Goal: Task Accomplishment & Management: Manage account settings

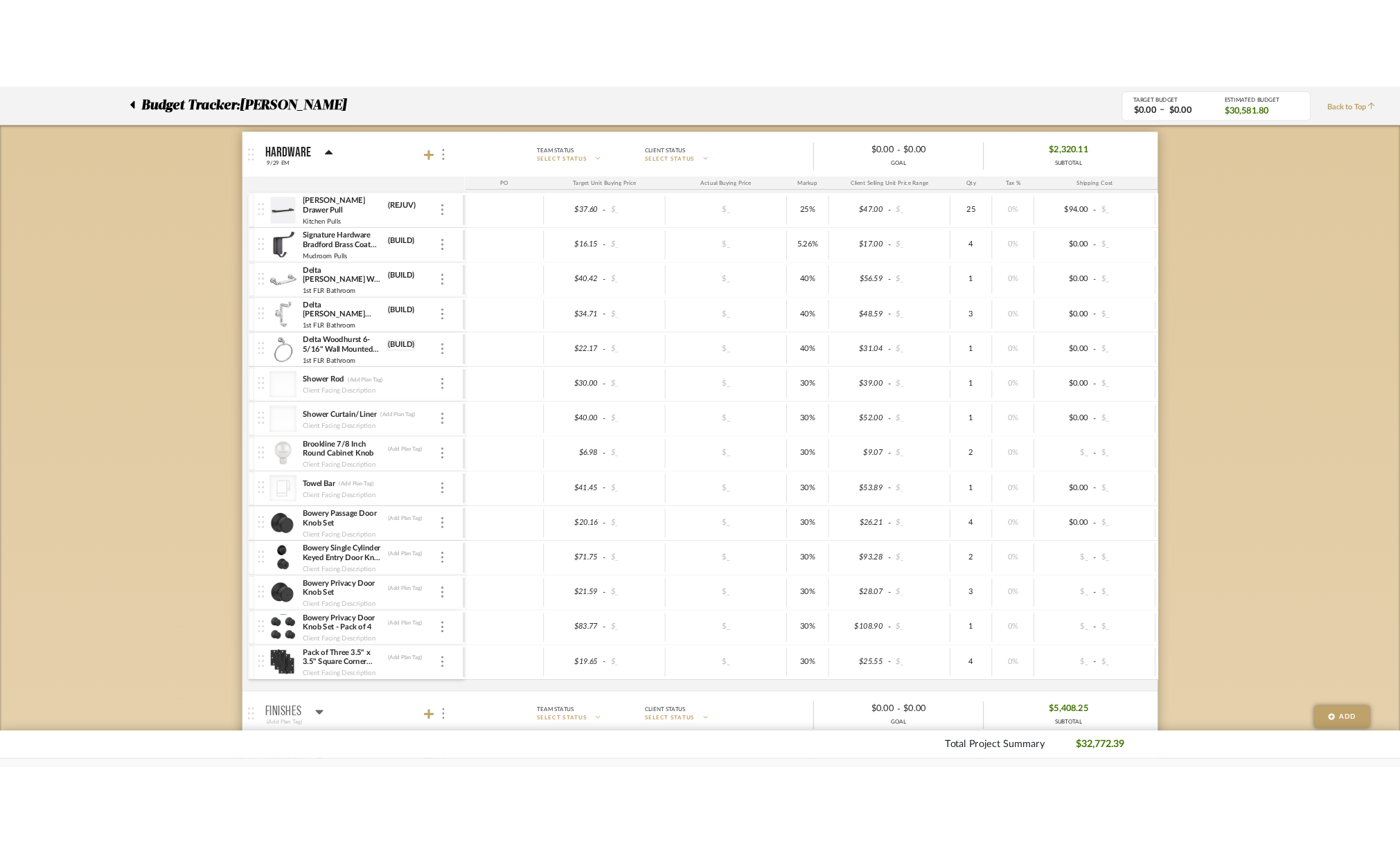
scroll to position [184, 0]
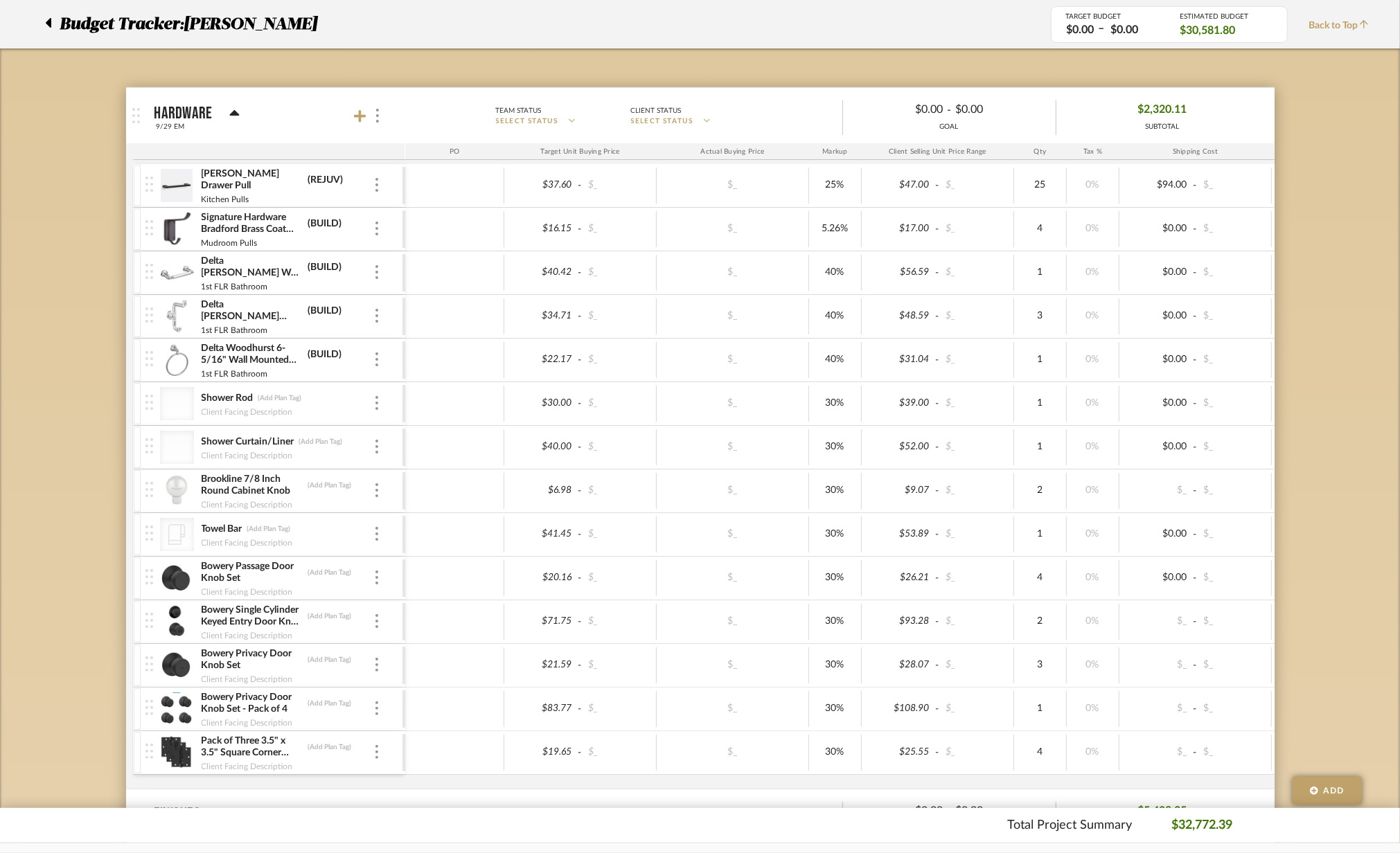
click at [352, 114] on mat-panel-title "Hardware 9/29 EM" at bounding box center [276, 115] width 244 height 34
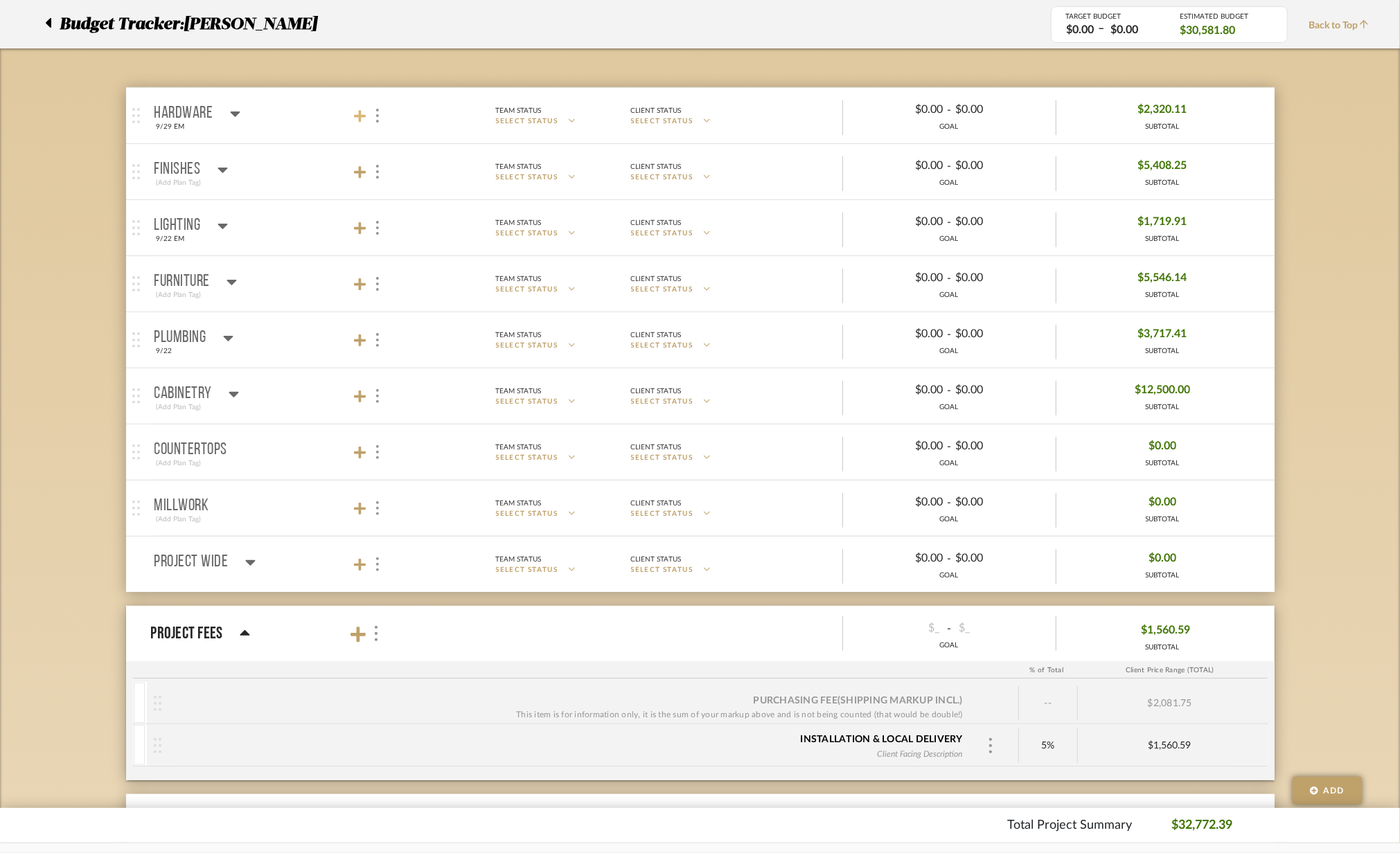
click at [358, 121] on icon at bounding box center [360, 116] width 12 height 14
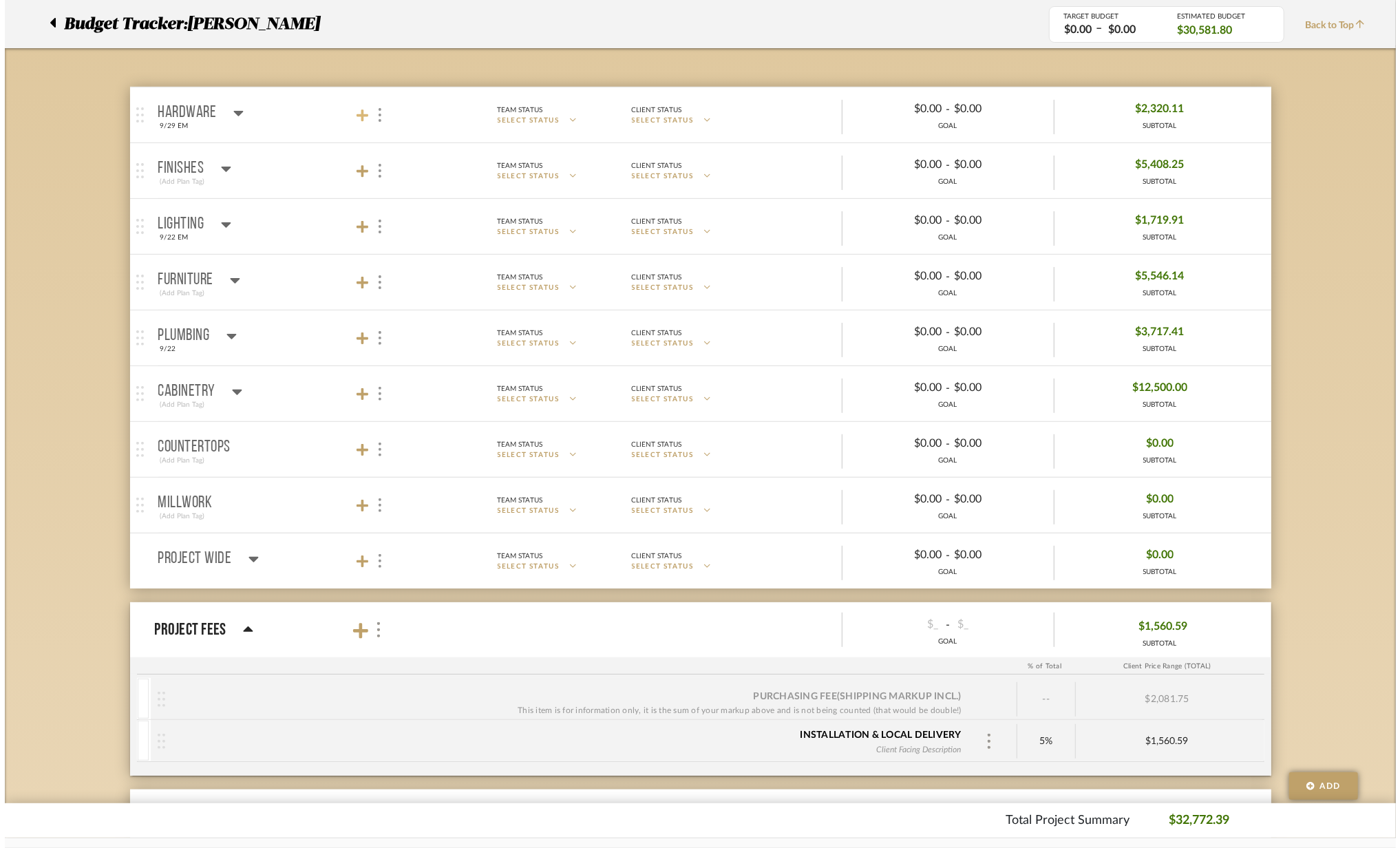
scroll to position [0, 0]
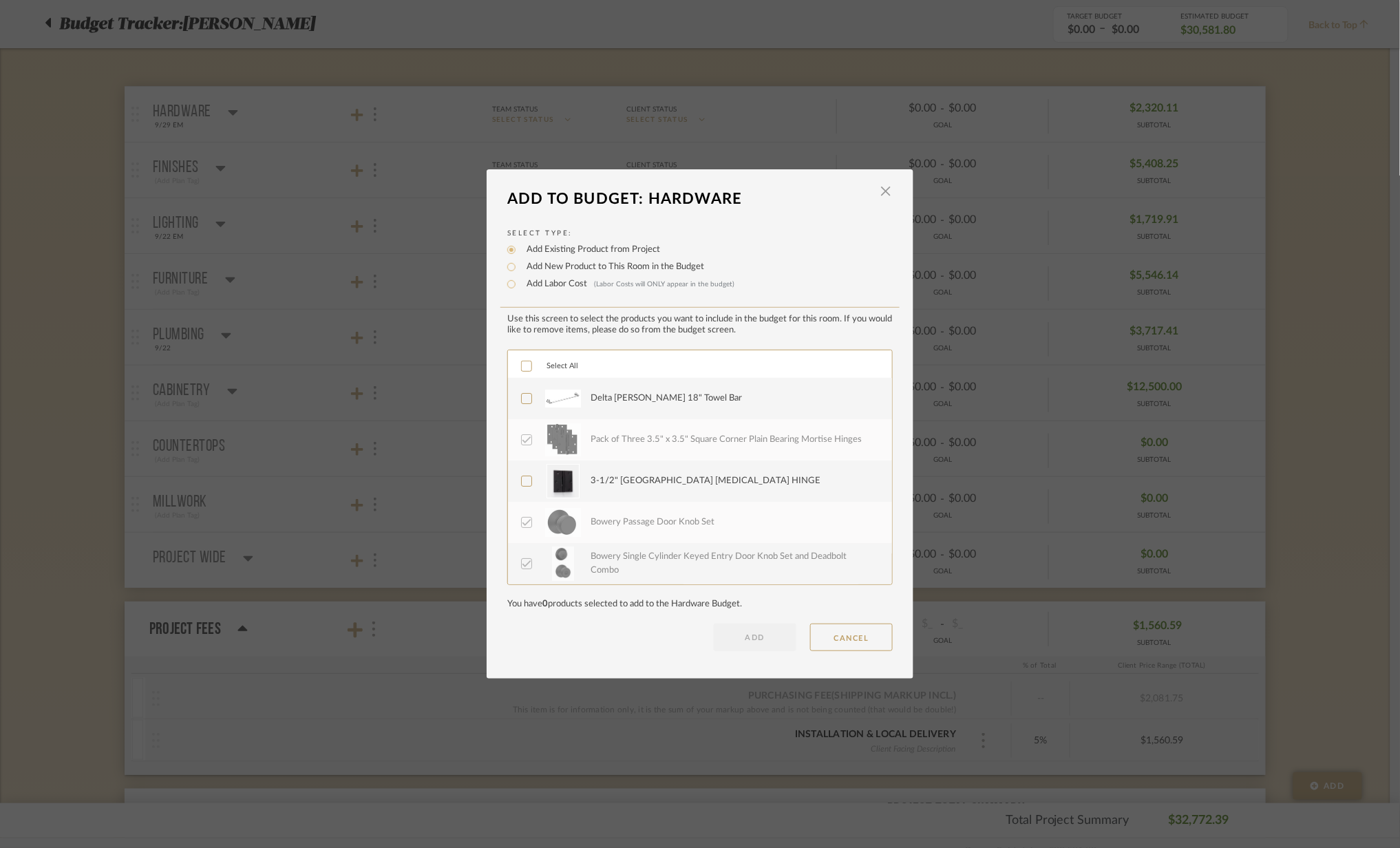
click at [584, 406] on label "Delta [PERSON_NAME] 18" Towel Bar" at bounding box center [699, 399] width 355 height 35
click at [763, 643] on button "ADD" at bounding box center [754, 638] width 83 height 28
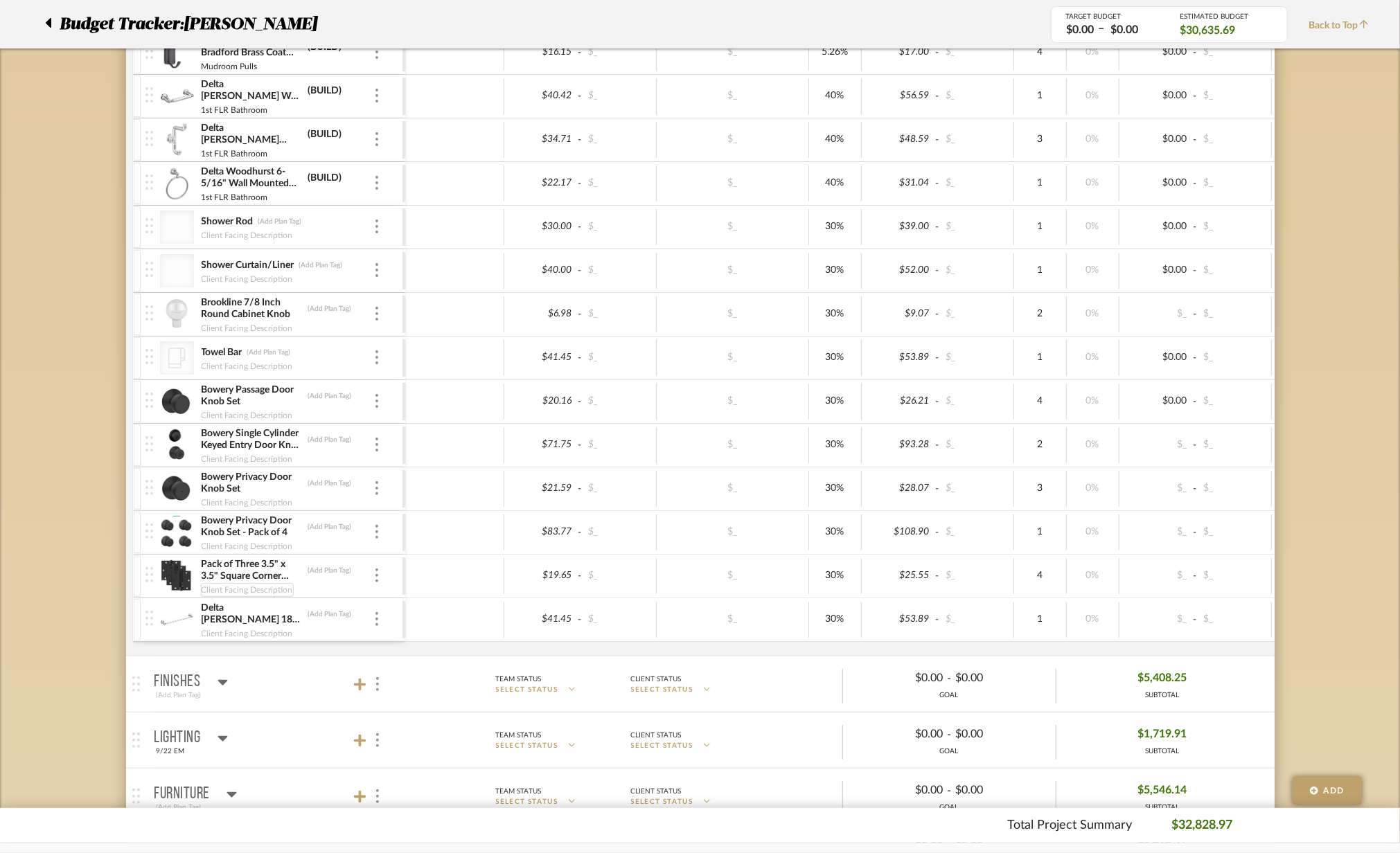
scroll to position [369, 0]
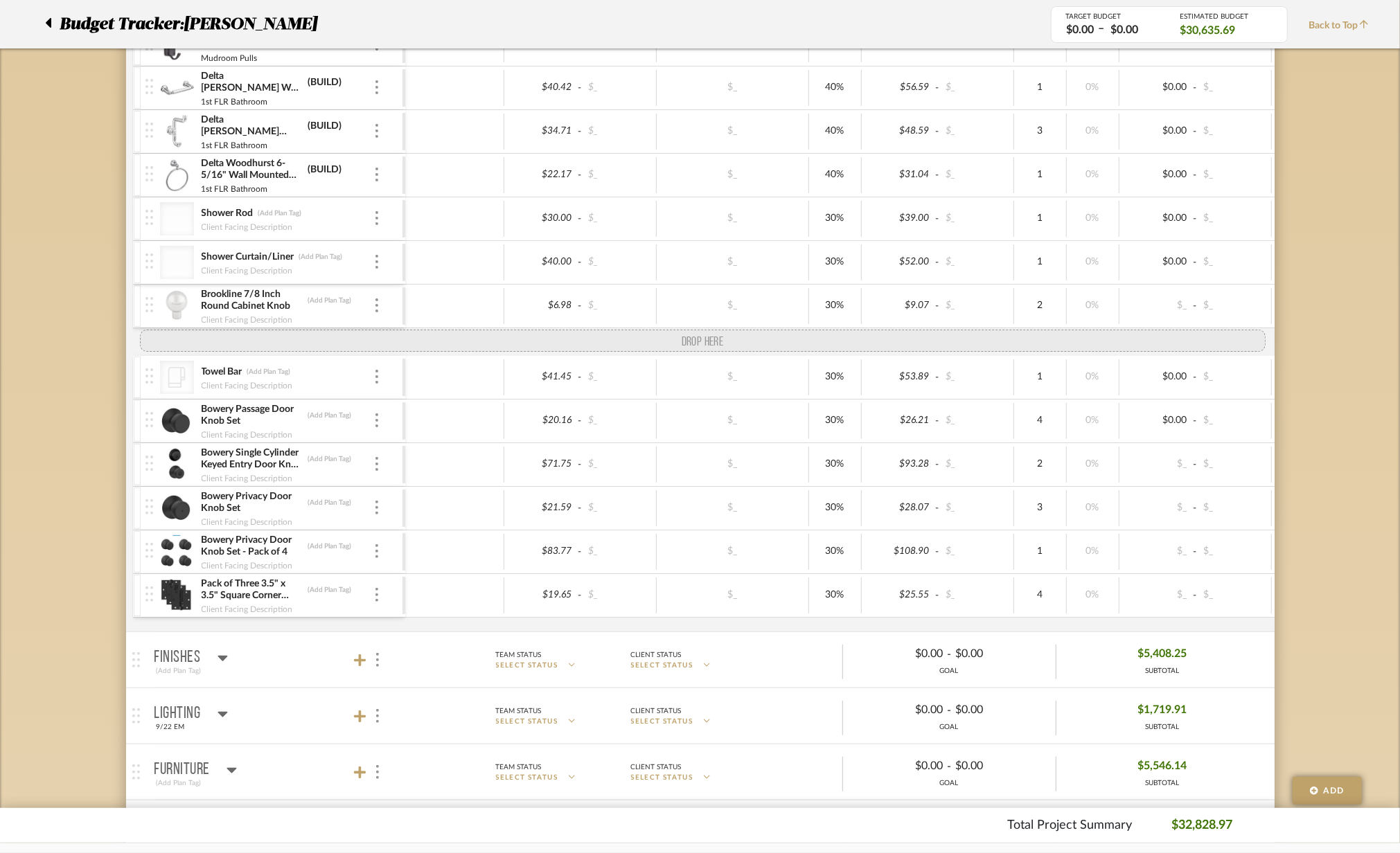
drag, startPoint x: 152, startPoint y: 617, endPoint x: 199, endPoint y: 351, distance: 270.1
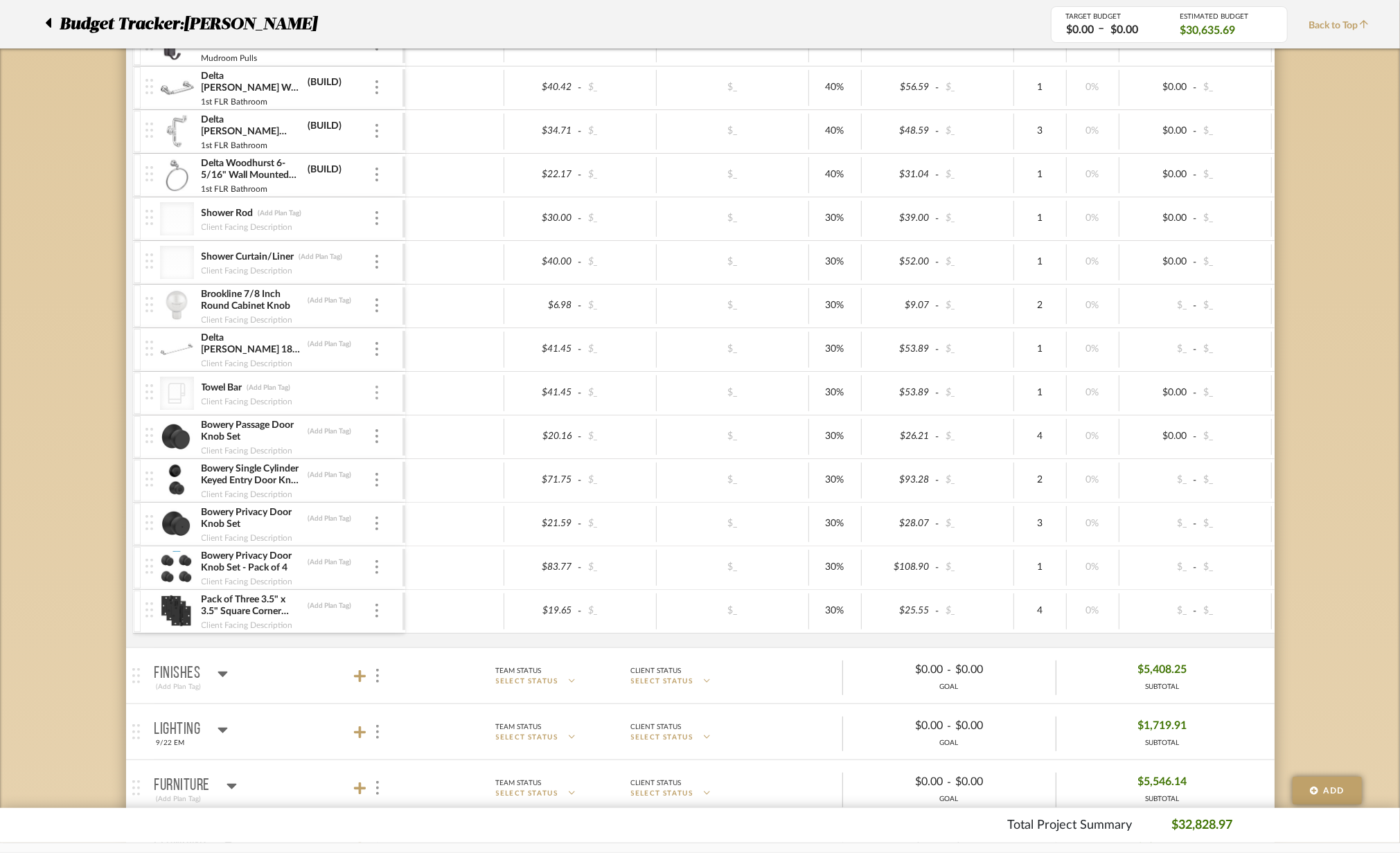
click at [377, 398] on img at bounding box center [376, 392] width 3 height 14
click at [397, 483] on button "Remove Item" at bounding box center [435, 499] width 125 height 33
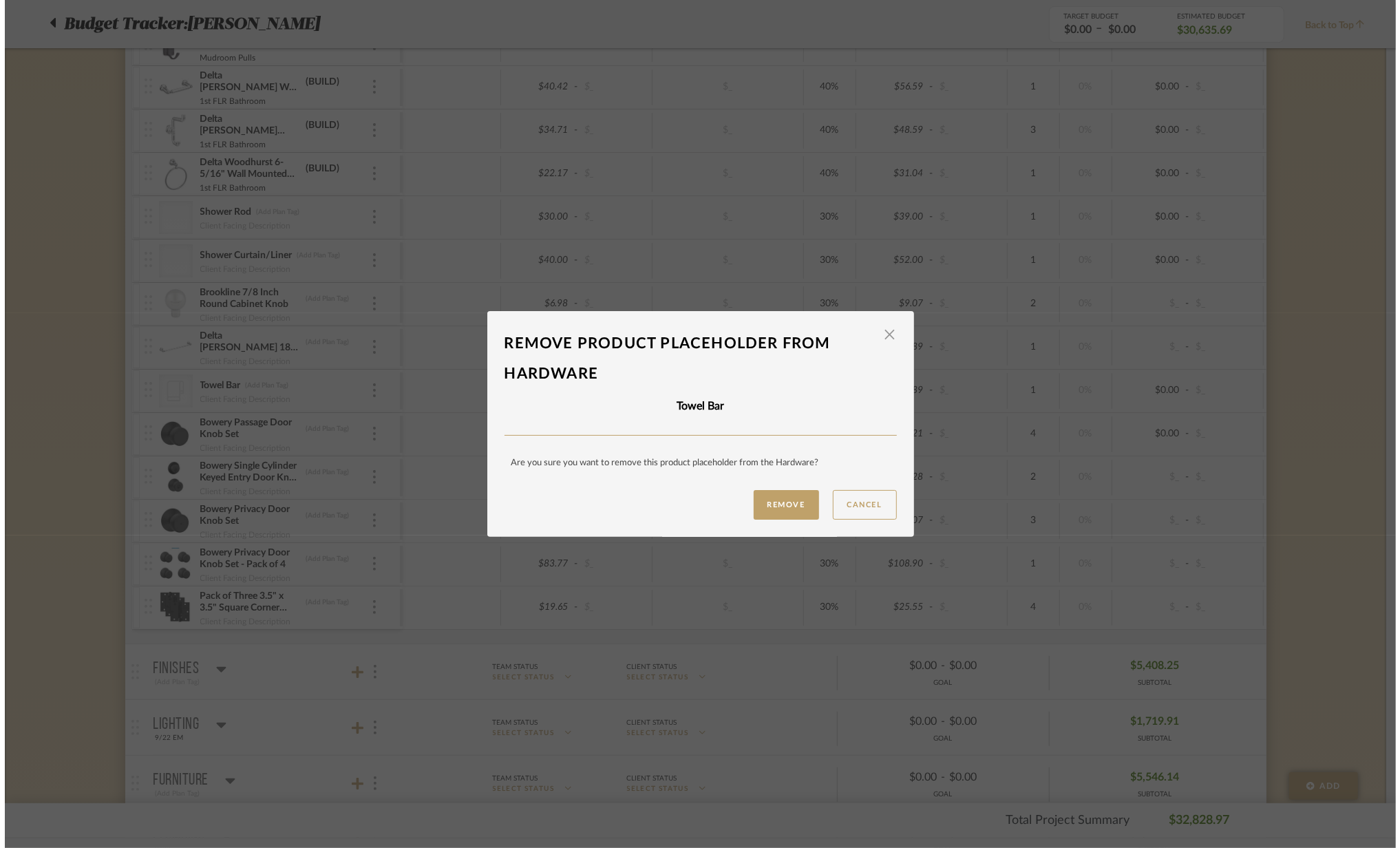
scroll to position [0, 0]
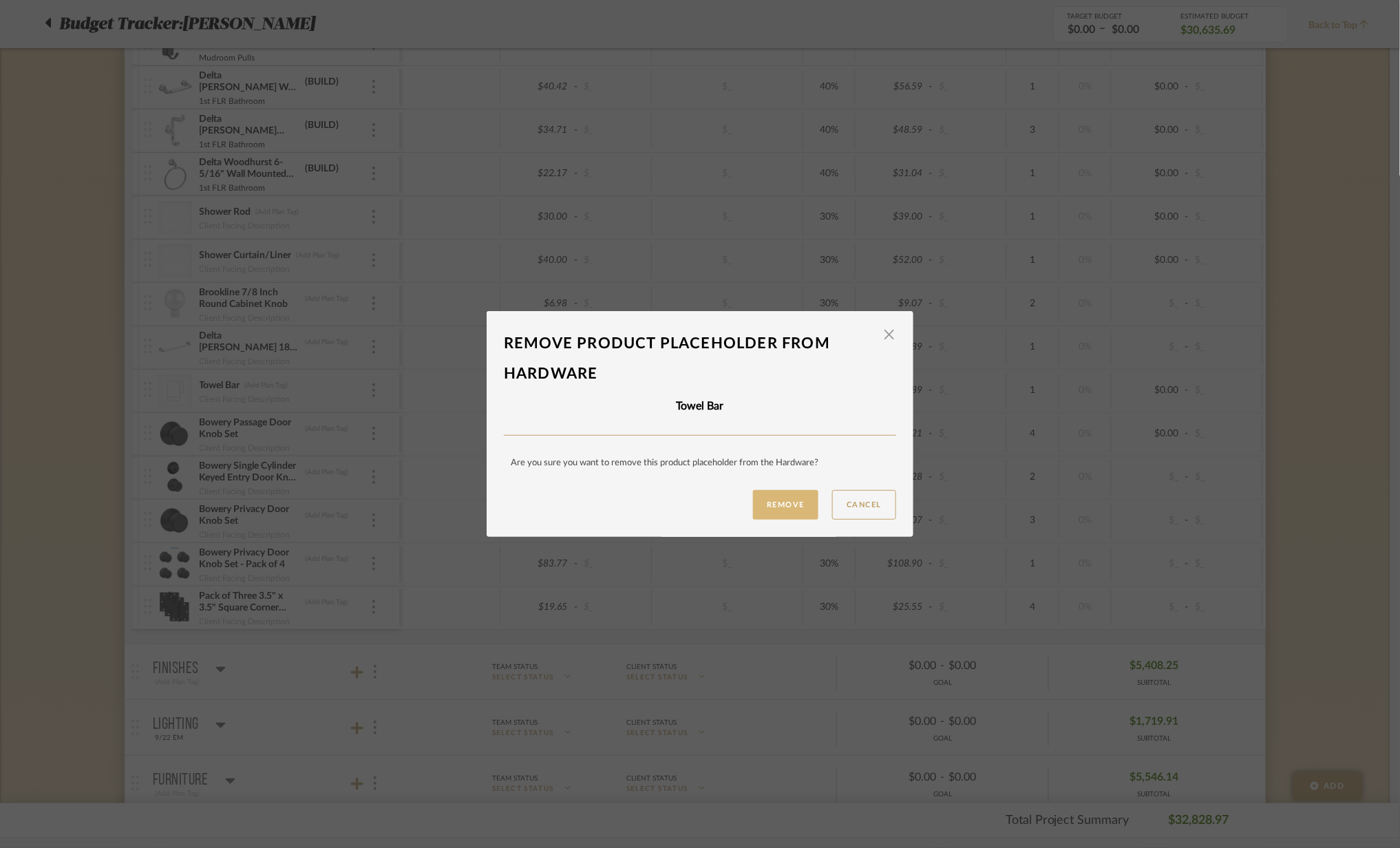
click at [780, 502] on button "Remove" at bounding box center [785, 505] width 65 height 30
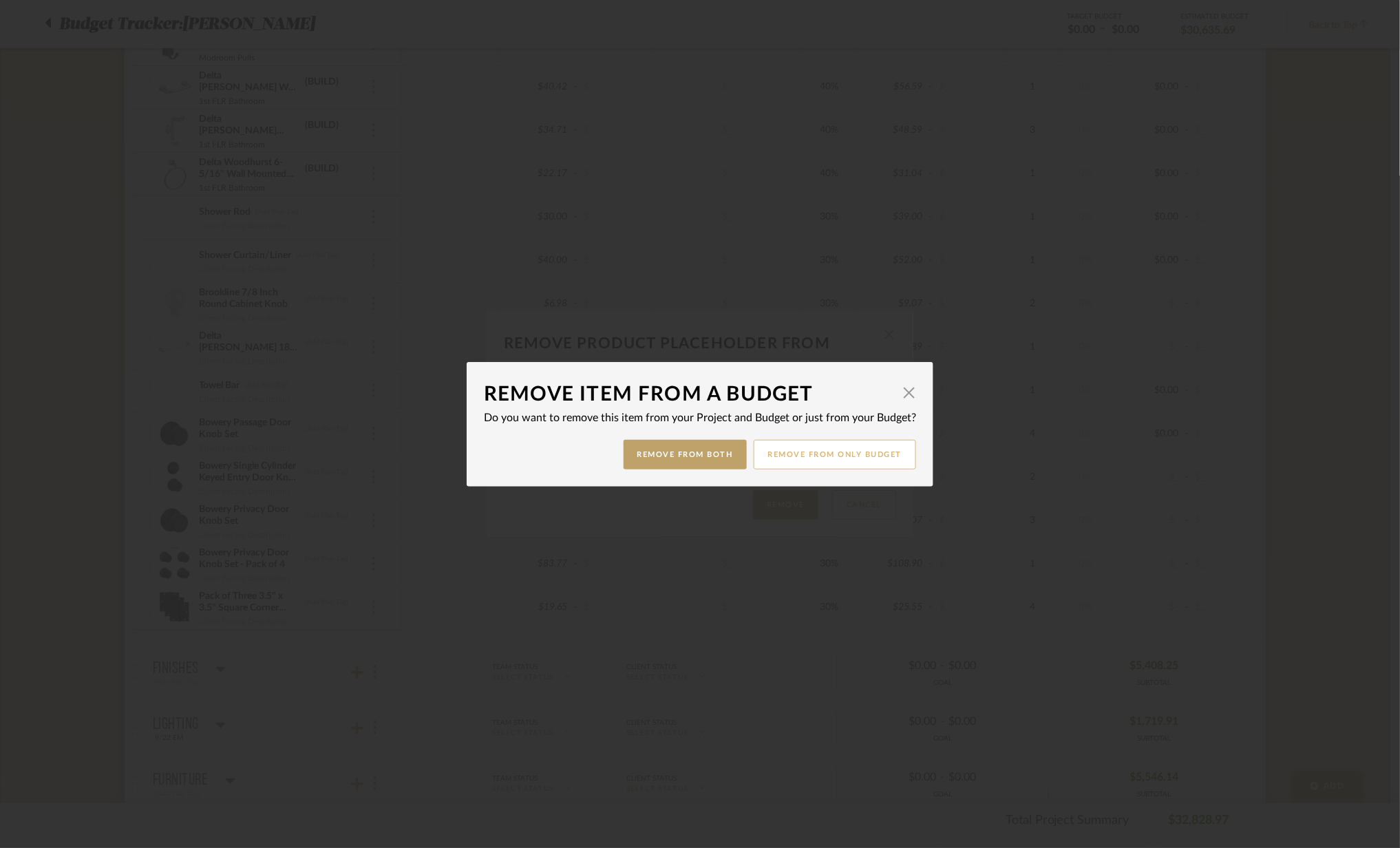
click at [794, 464] on button "Remove from only Budget" at bounding box center [835, 454] width 163 height 30
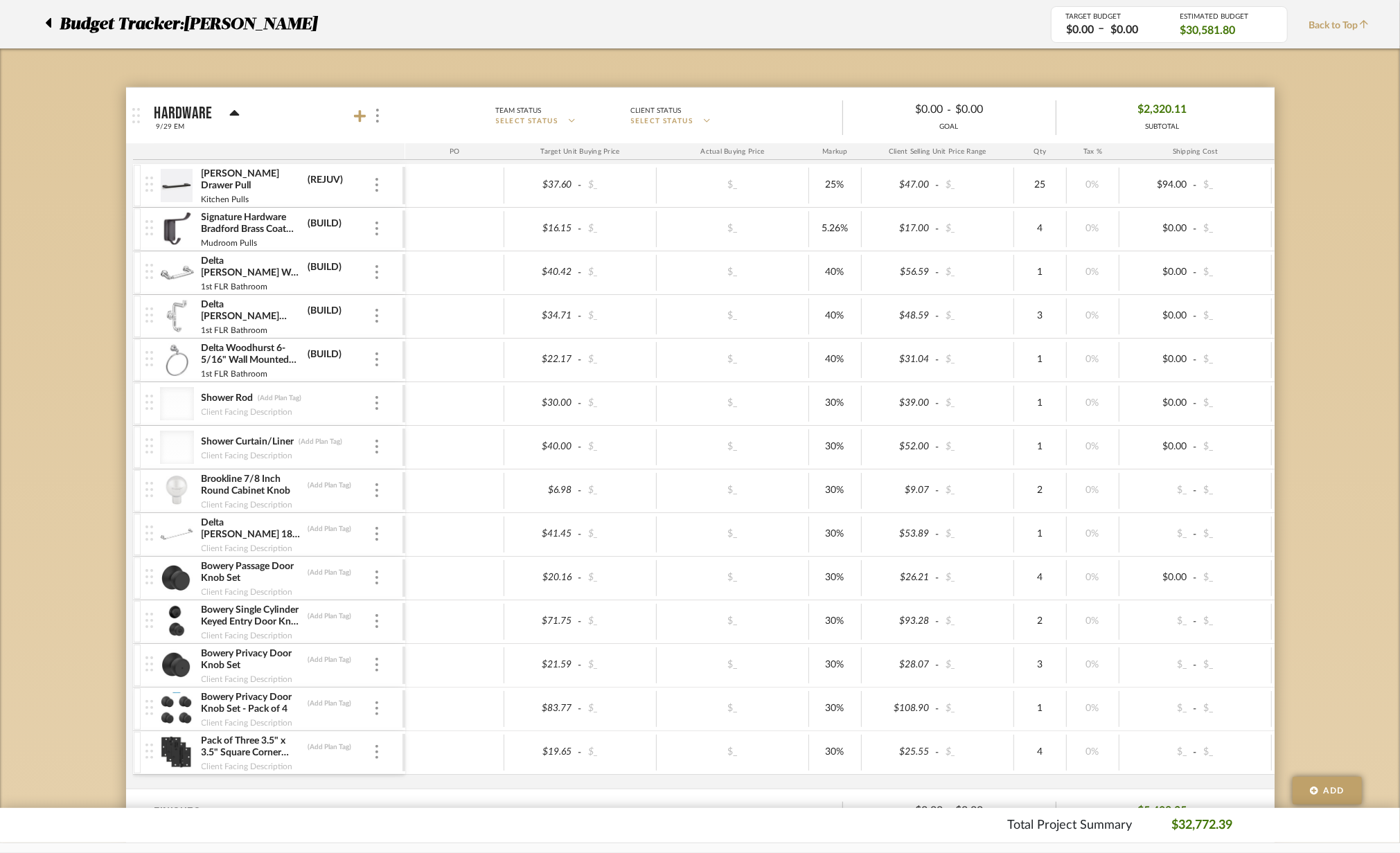
scroll to position [277, 0]
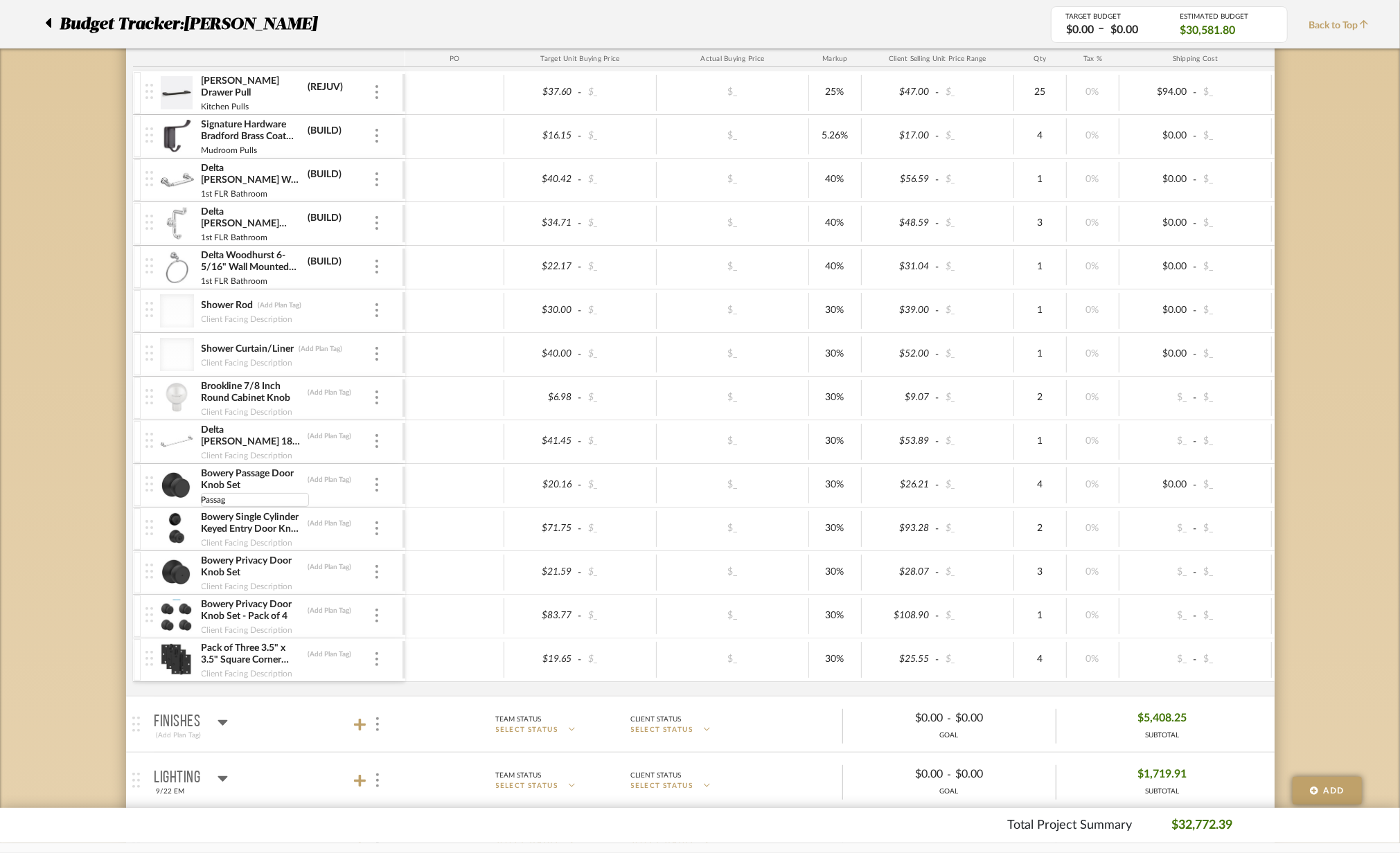
type input "Passage"
click at [233, 551] on div at bounding box center [255, 544] width 108 height 14
type input "Keyed Entry"
type input "Privacy"
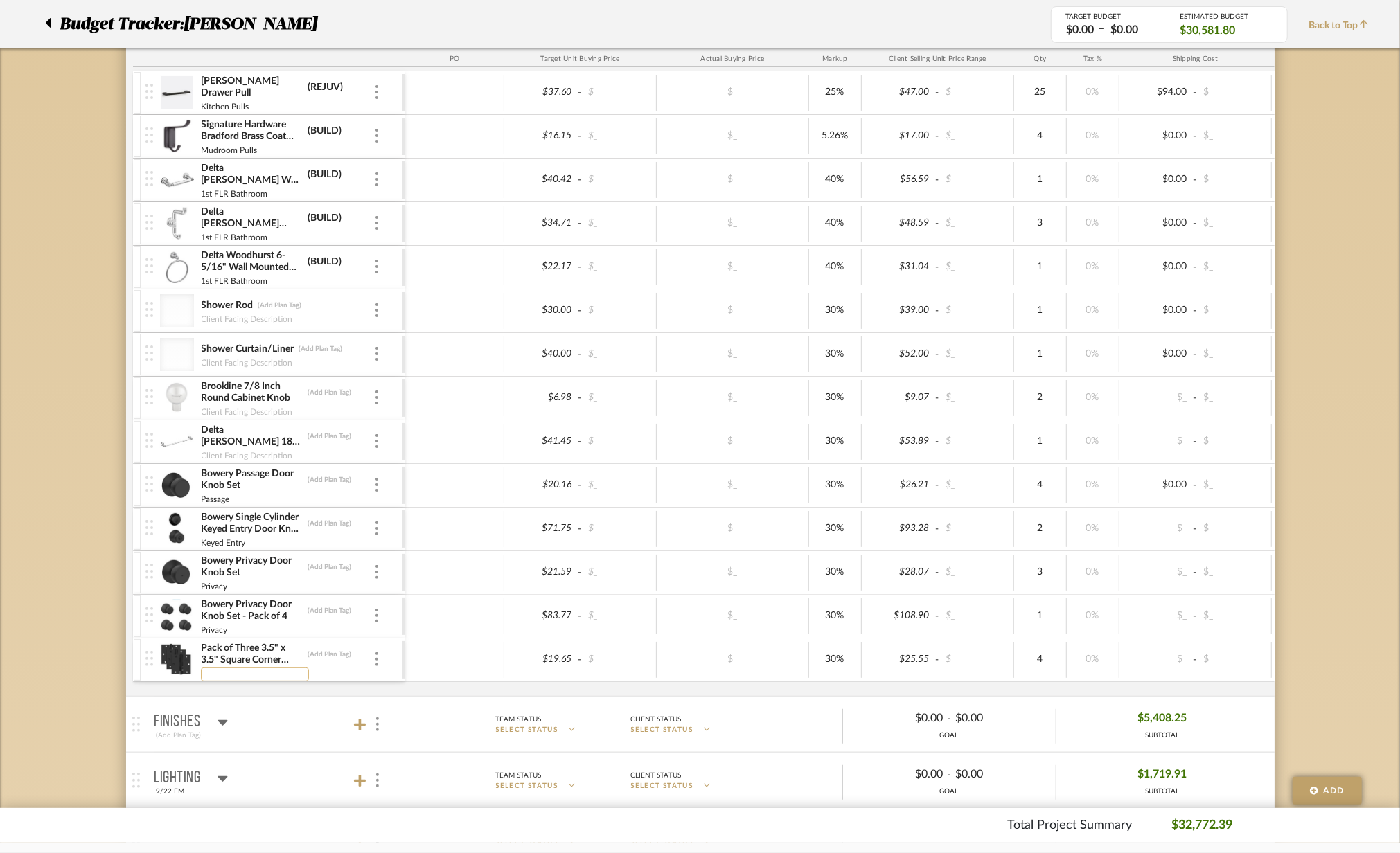
type input "R"
type input "Existing Door Replacements"
type input "First Floor Bathroom"
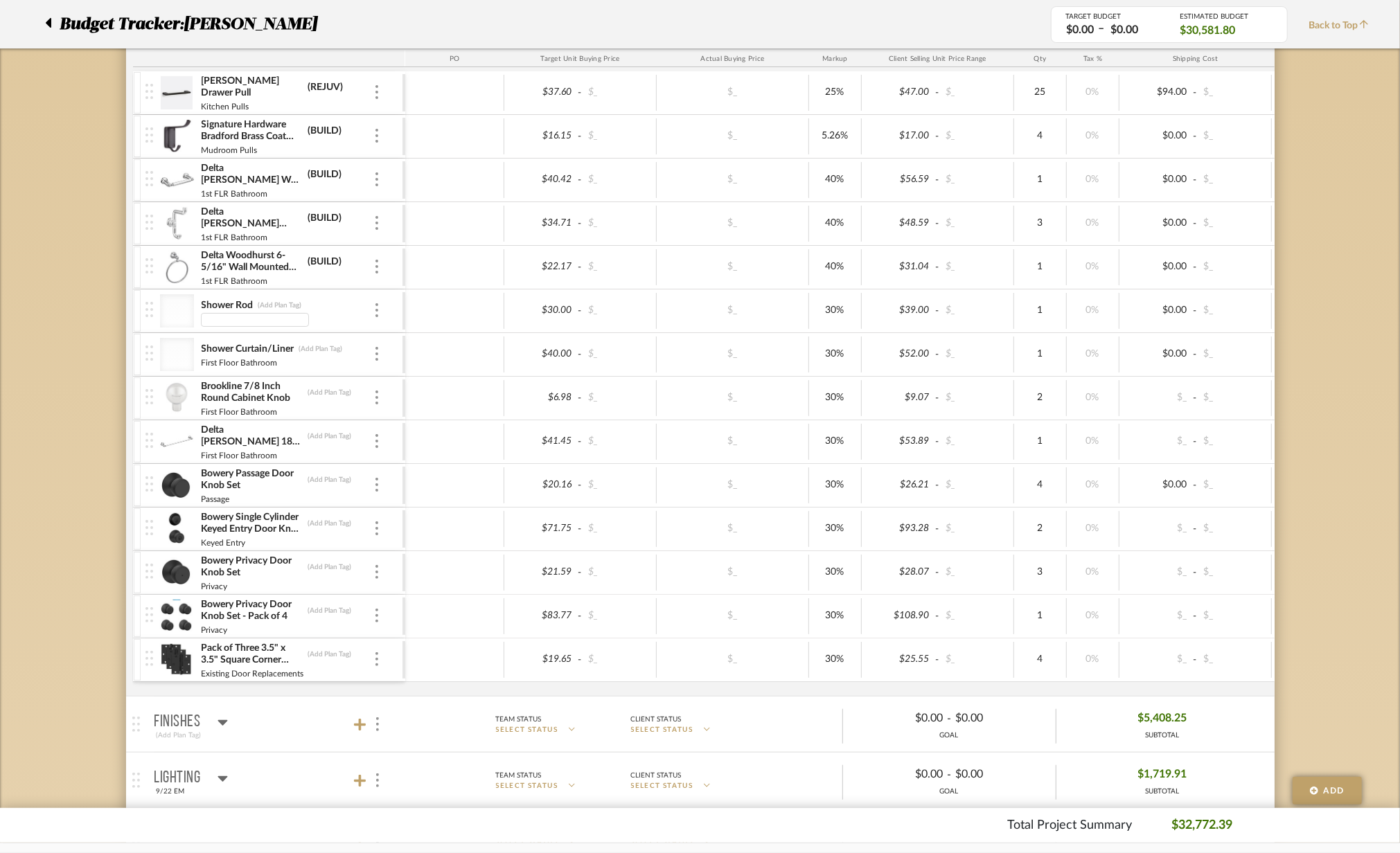
type input "First Floor Bathroom"
click at [211, 281] on input "1st FLR Bathroom" at bounding box center [255, 281] width 108 height 14
click at [214, 324] on input "First Floor Bathroom" at bounding box center [255, 320] width 108 height 14
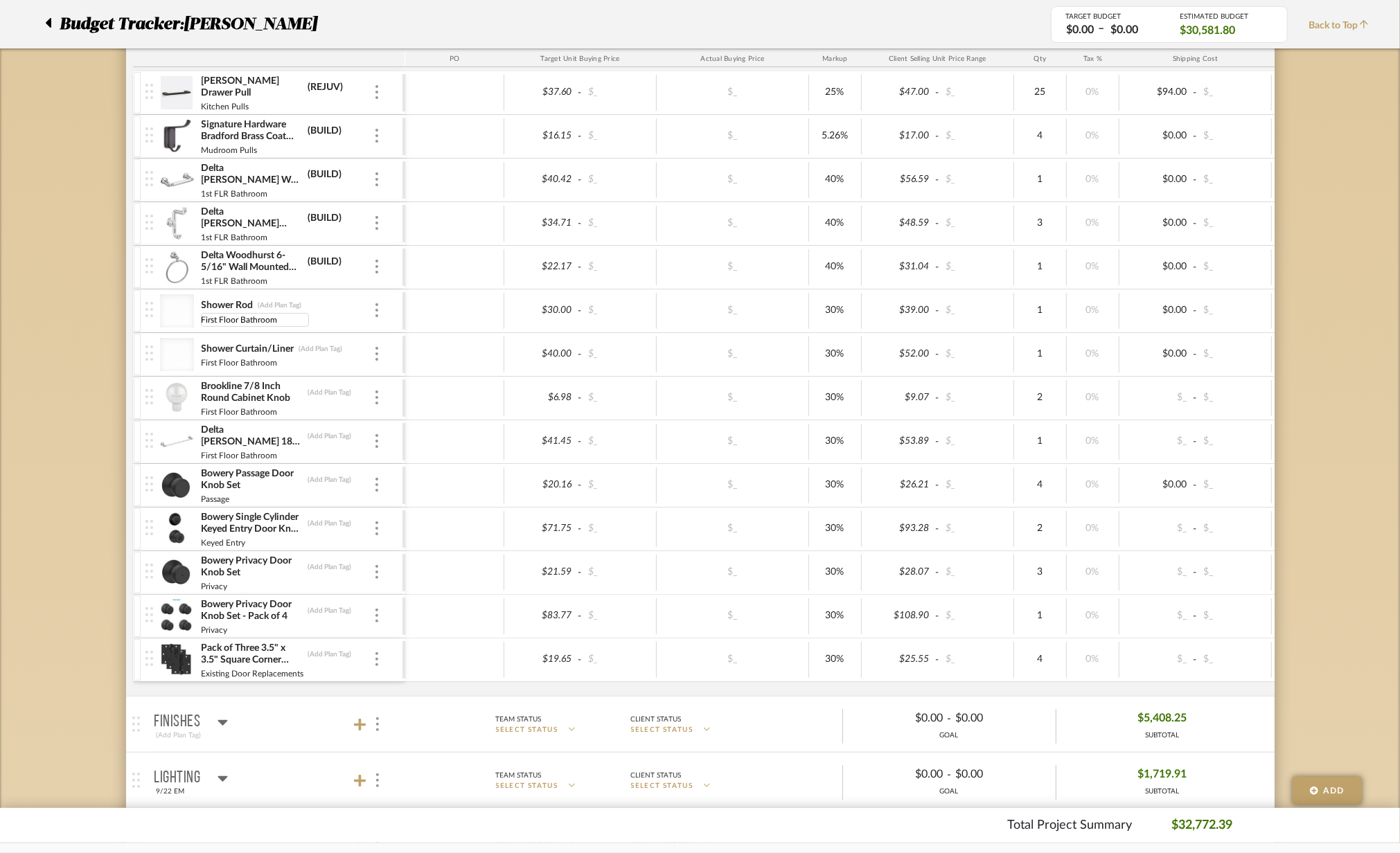
click at [214, 324] on input "First Floor Bathroom" at bounding box center [255, 320] width 108 height 14
type input "1st FLR Bathroom"
click at [228, 367] on input "First Floor Bathroom" at bounding box center [255, 364] width 108 height 14
type input "1st FLR Bathroom"
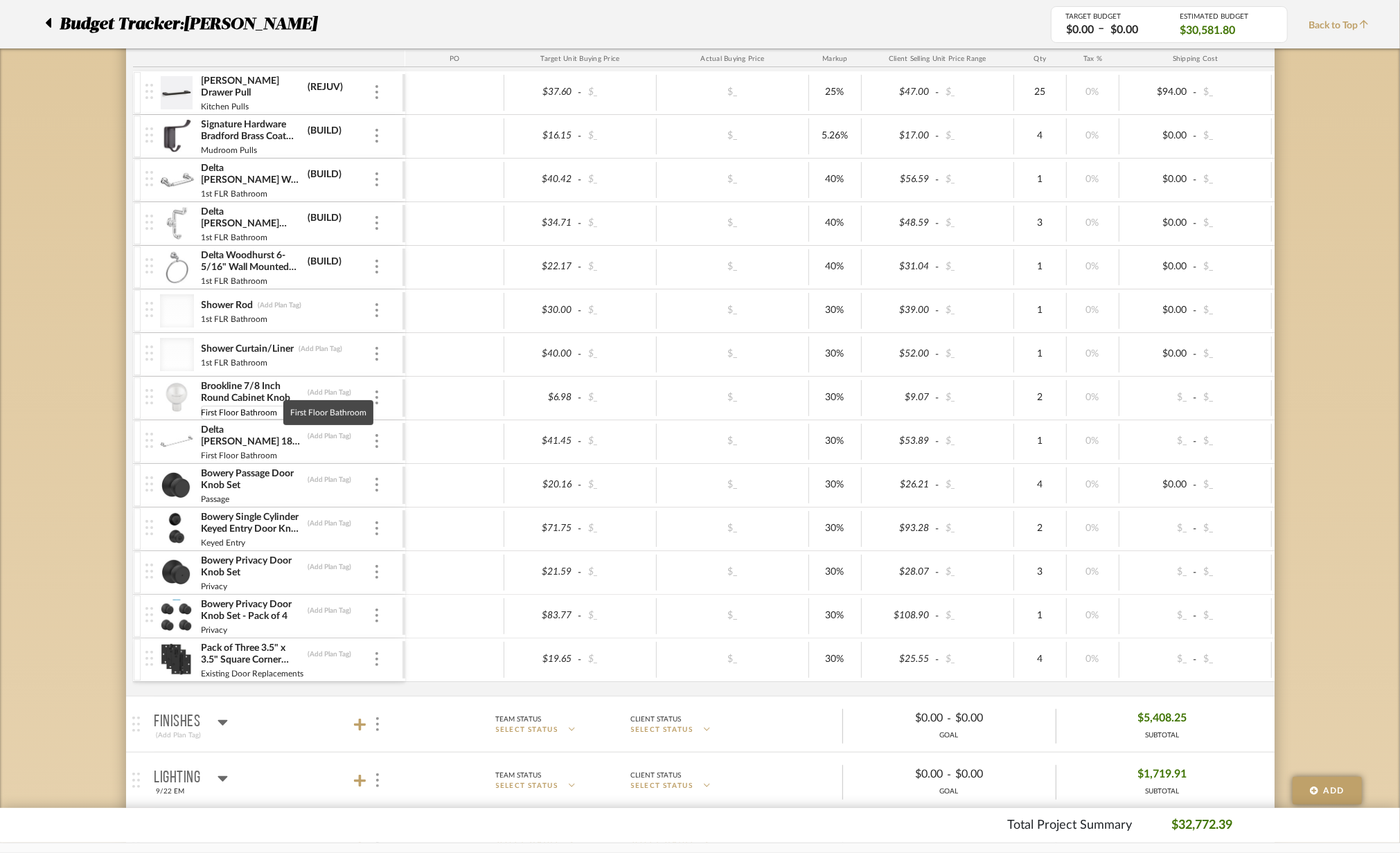
click at [235, 415] on input "First Floor Bathroom" at bounding box center [255, 413] width 108 height 14
type input "1st FLR Bathroom"
click at [232, 460] on input "First Floor Bathroom" at bounding box center [255, 456] width 108 height 14
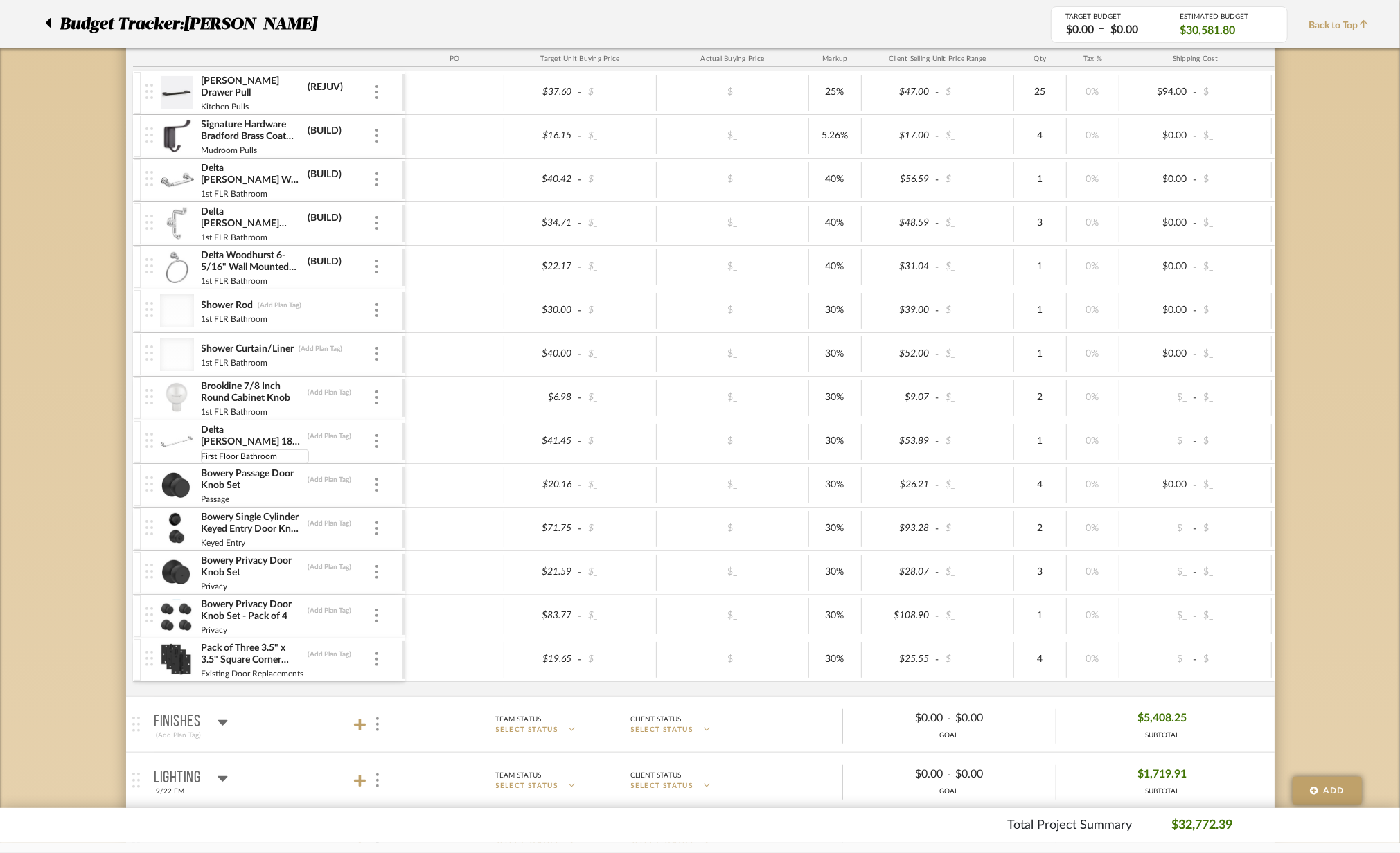
type input "1st FLR Bathroom"
click at [310, 444] on div "Delta [PERSON_NAME] 18" Towel Bar (Add Plan Tag)" at bounding box center [287, 436] width 172 height 25
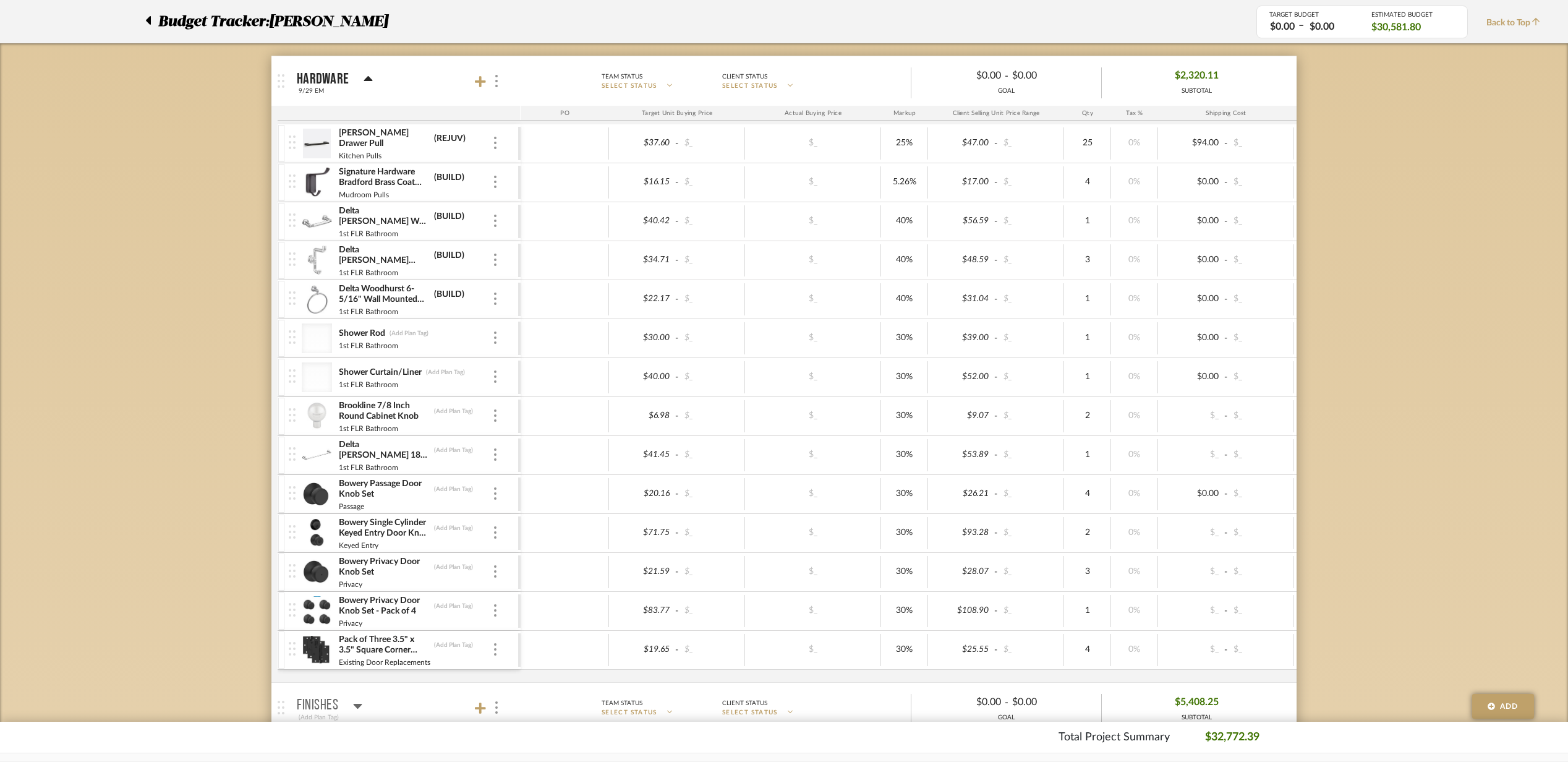
scroll to position [188, 0]
click at [304, 91] on input "9/29 EM" at bounding box center [321, 90] width 49 height 11
type input "9/30 EM"
click at [317, 99] on mat-expansion-panel-header "Hardware 9/30 EM Team Status SELECT STATUS Client Status SELECT STATUS $0.00 - …" at bounding box center [784, 79] width 1025 height 49
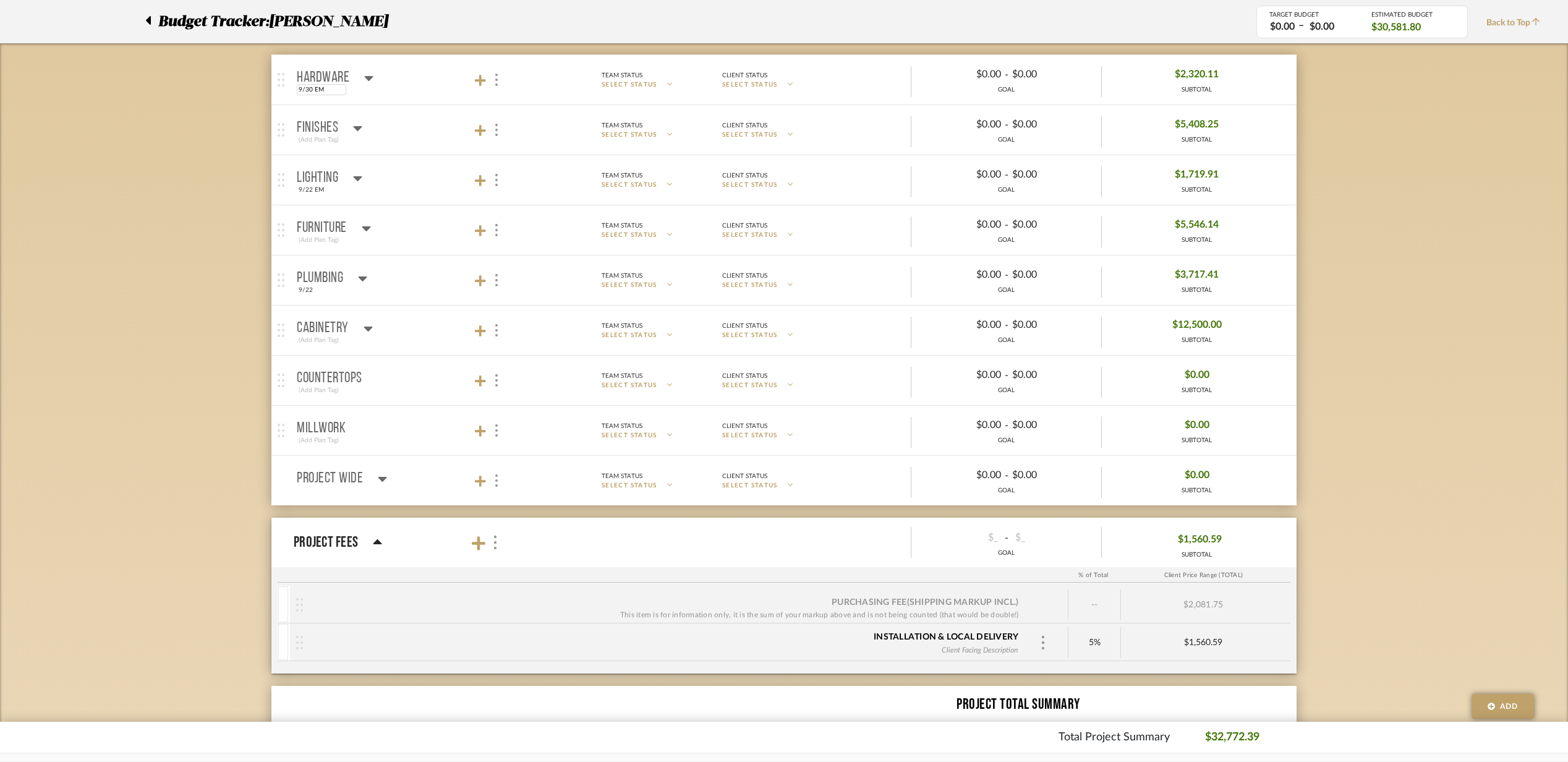
click at [313, 94] on input "9/30 EM" at bounding box center [321, 90] width 49 height 11
click at [398, 87] on mat-panel-title "Hardware 9/30 EM" at bounding box center [405, 80] width 218 height 30
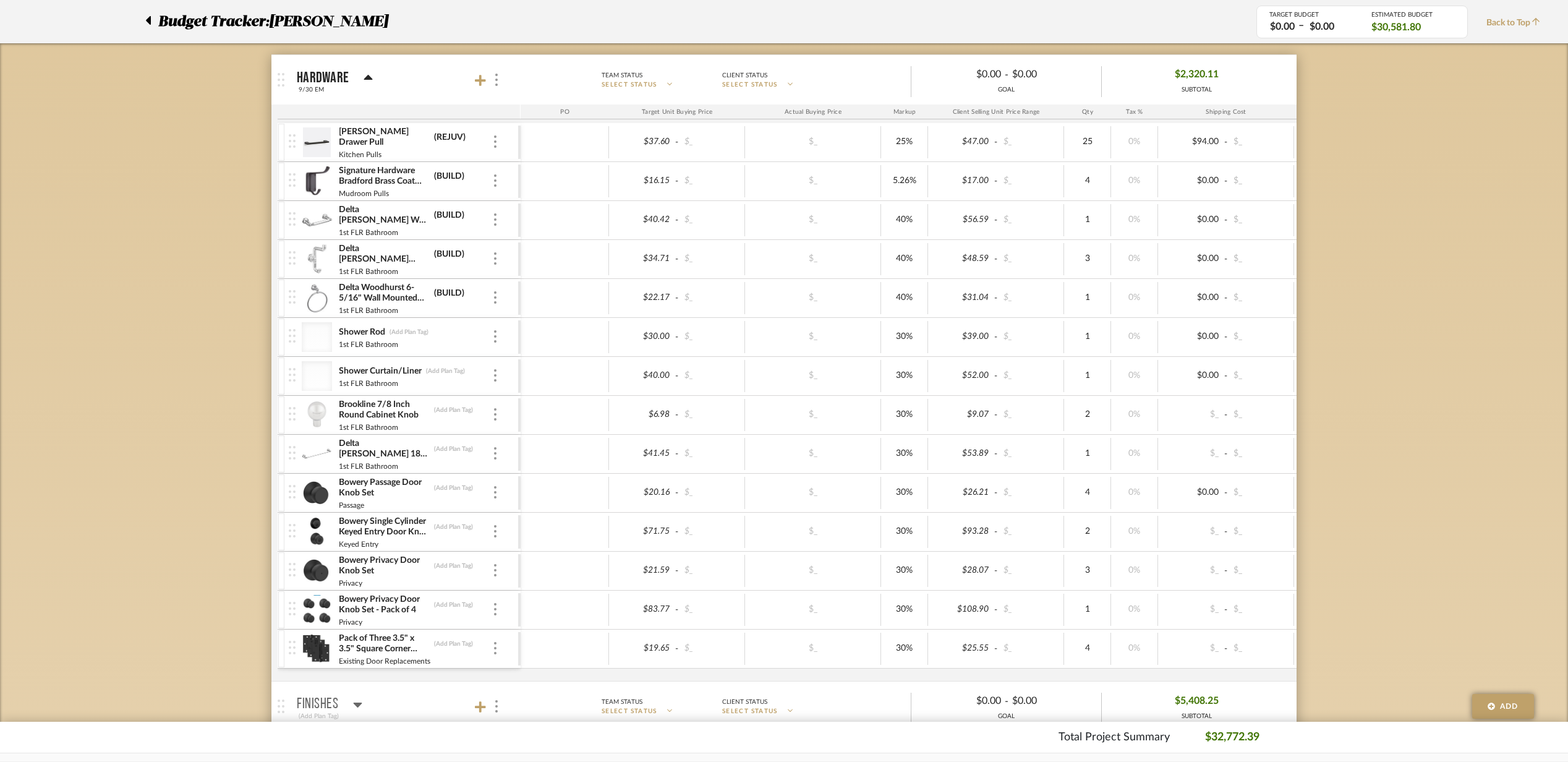
click at [398, 87] on mat-panel-title "Hardware 9/30 EM" at bounding box center [405, 80] width 218 height 30
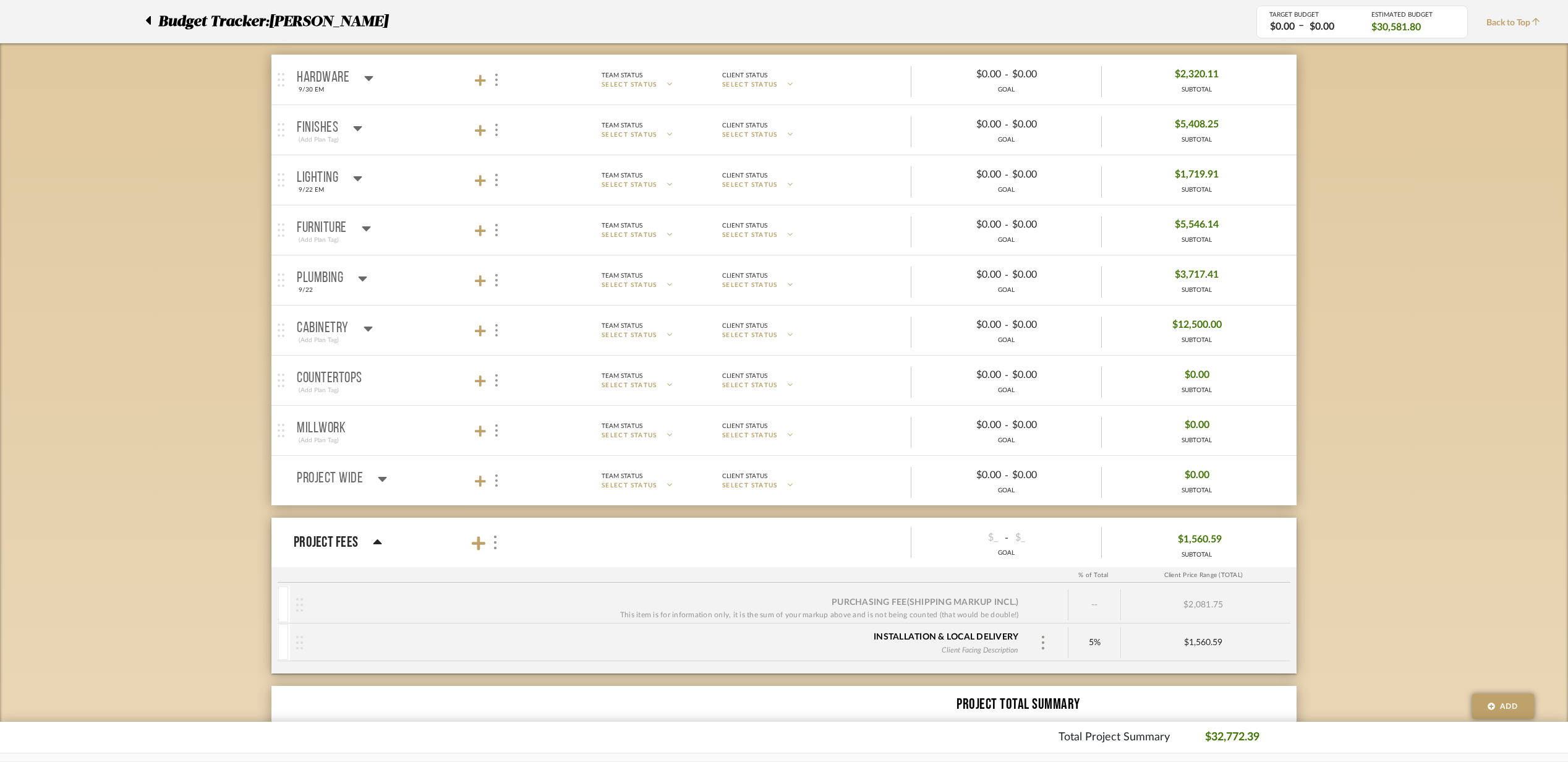
click at [414, 230] on mat-panel-title "Furniture (Add Plan Tag)" at bounding box center [405, 230] width 218 height 30
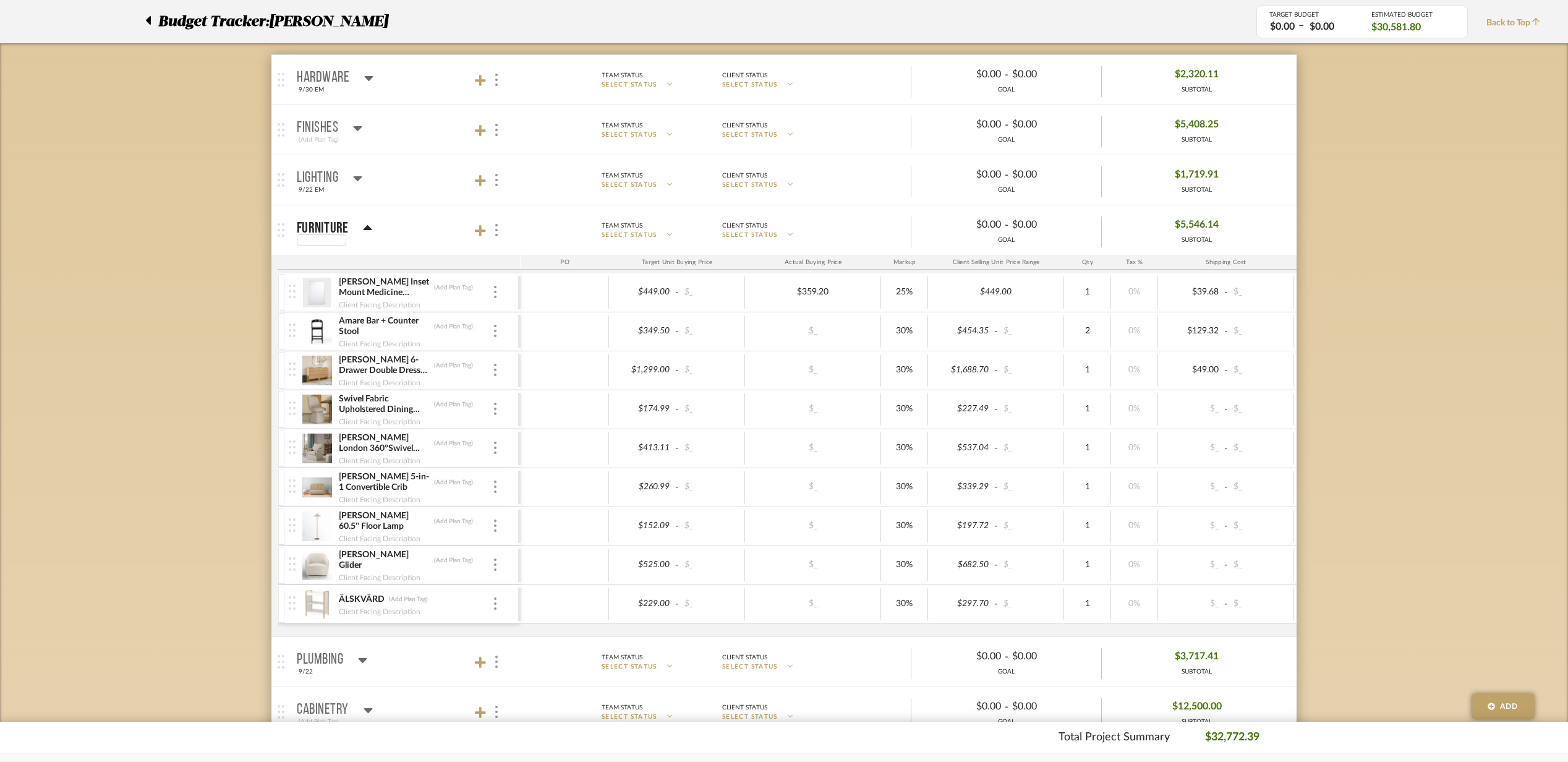
type input "9/30 EM"
click at [411, 245] on mat-panel-title "Furniture 9/30 EM" at bounding box center [405, 230] width 218 height 30
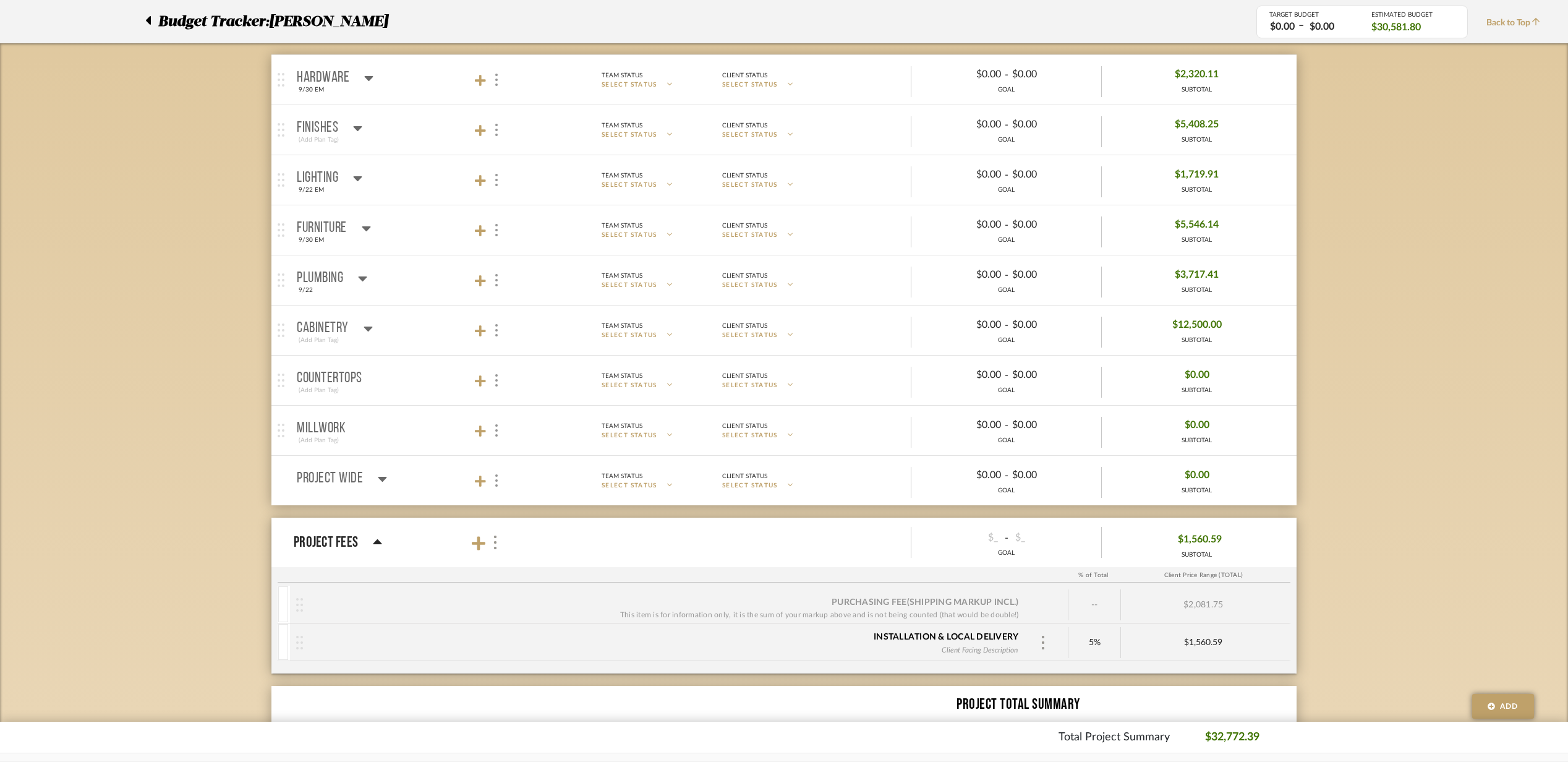
click at [355, 201] on mat-expansion-panel-header "Lighting 9/22 EM Team Status SELECT STATUS Client Status SELECT STATUS $0.00 - …" at bounding box center [784, 180] width 1025 height 49
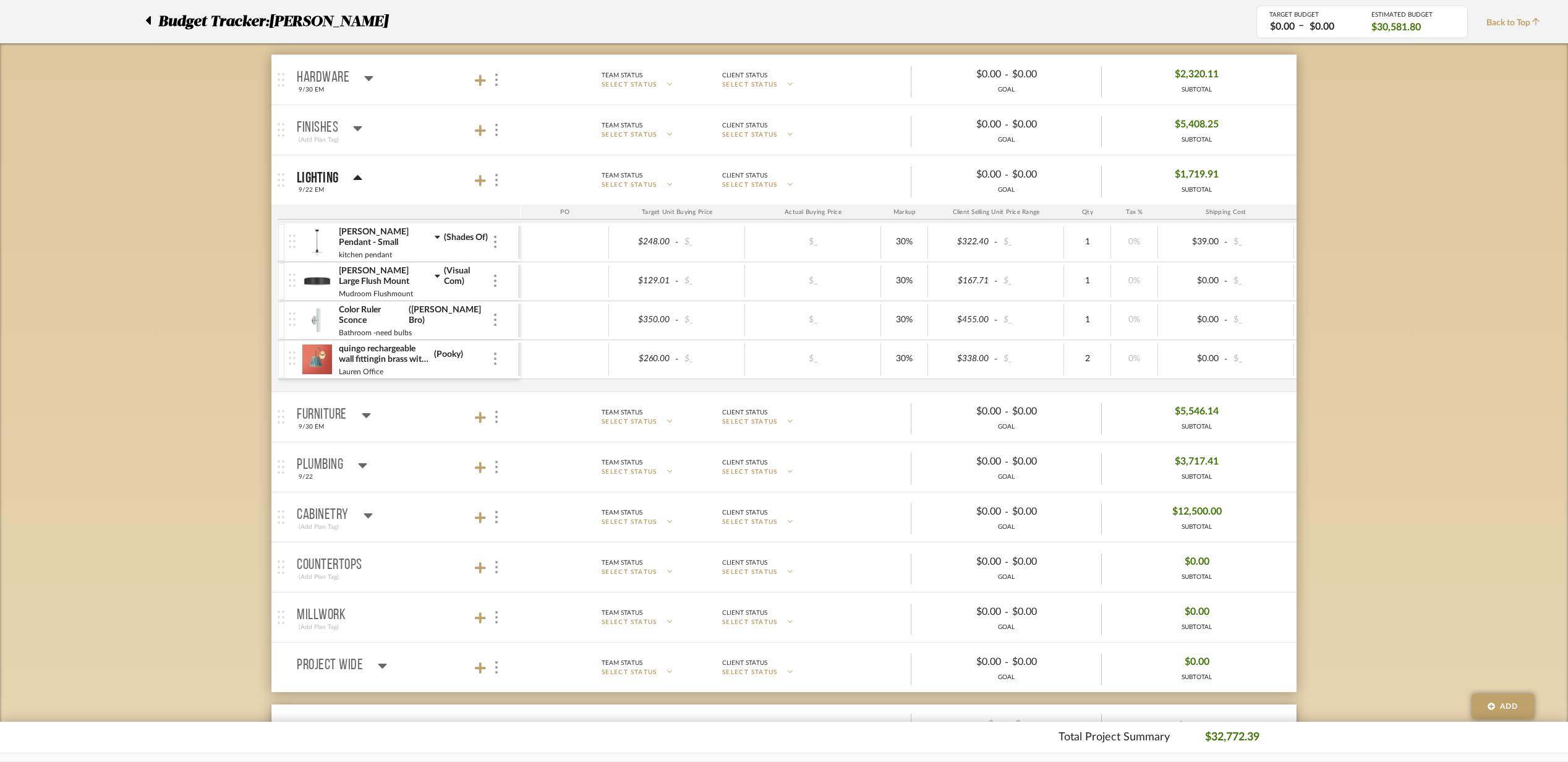
click at [312, 197] on span "Lighting 9/22 EM Team Status SELECT STATUS Client Status SELECT STATUS $0.00 - …" at bounding box center [794, 180] width 994 height 34
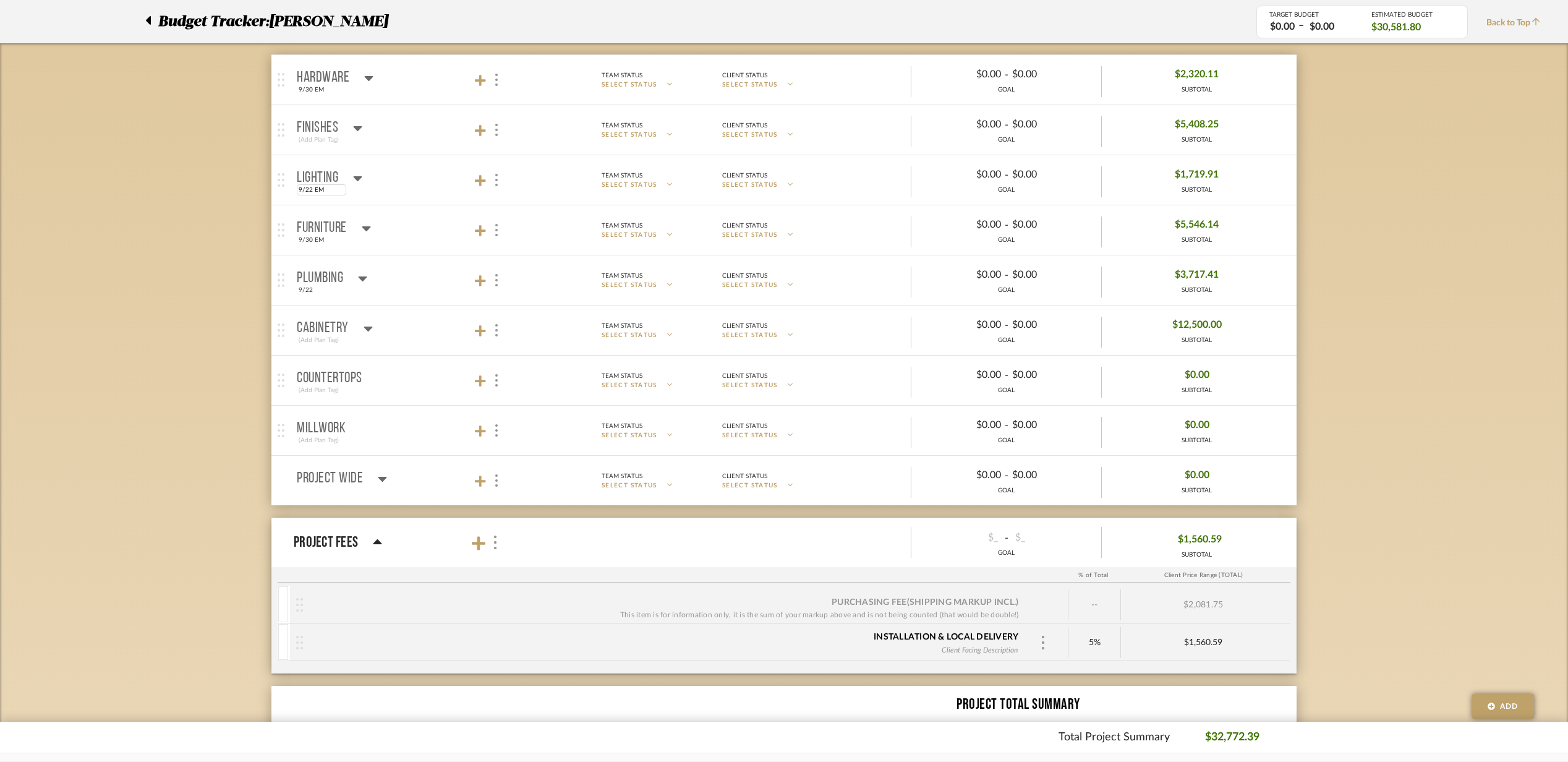
click at [305, 190] on input "9/22 EM" at bounding box center [321, 190] width 49 height 11
type input "9/30 EM"
click at [404, 188] on mat-panel-title "Lighting 9/30 EM" at bounding box center [405, 180] width 218 height 30
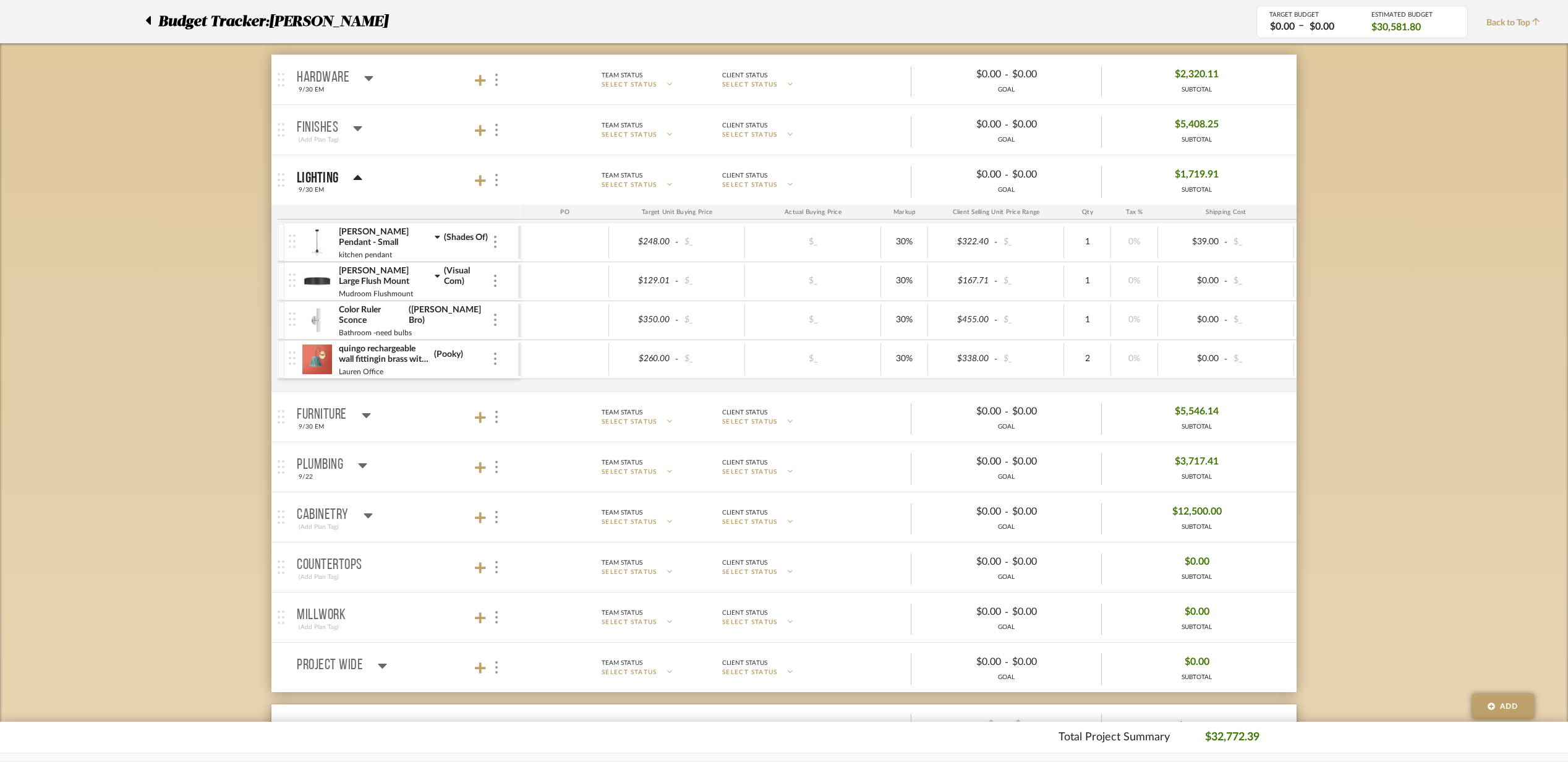
click at [404, 189] on mat-panel-title "Lighting 9/30 EM" at bounding box center [405, 180] width 218 height 30
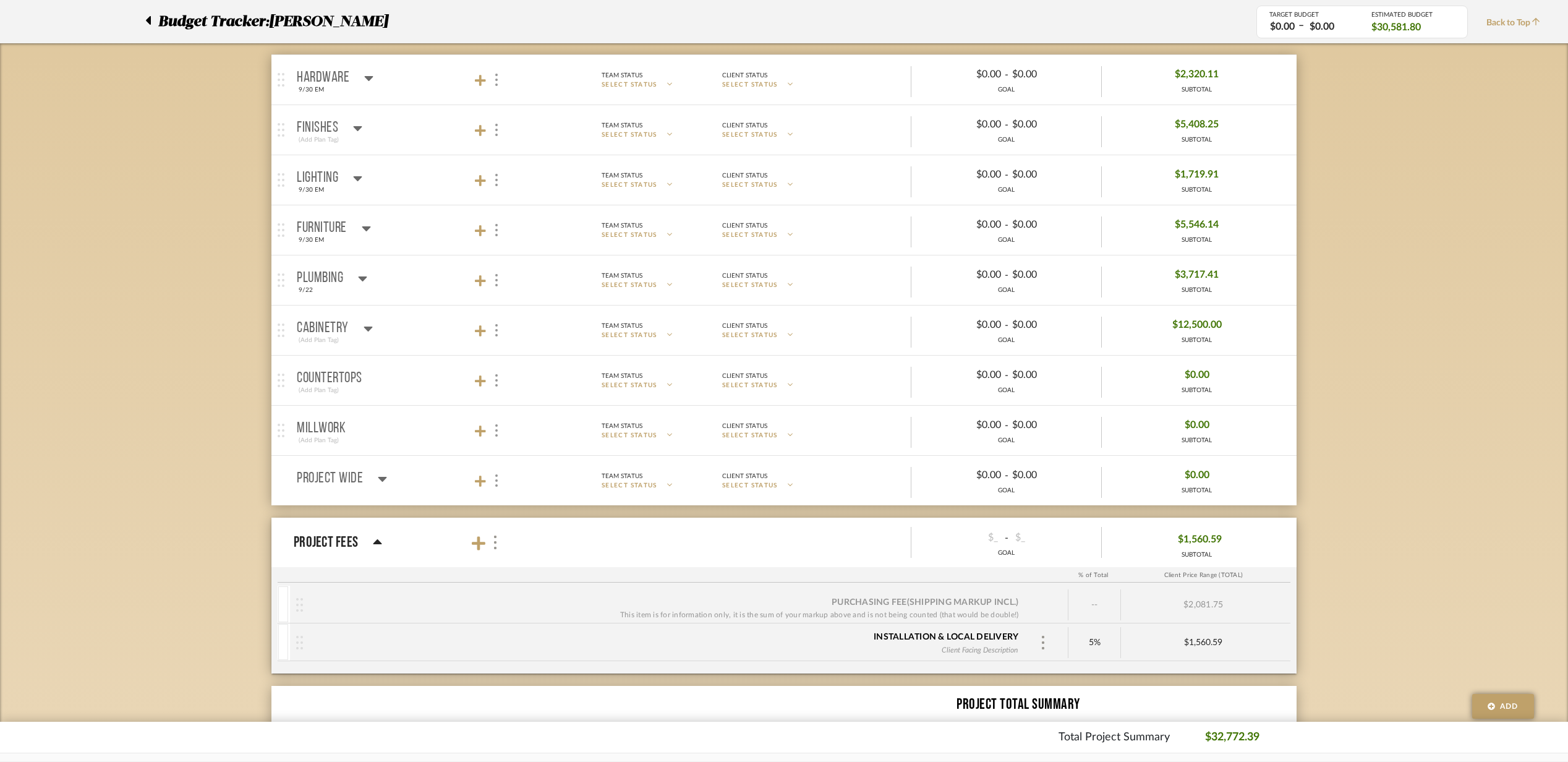
click at [404, 189] on mat-panel-title "Lighting 9/30 EM" at bounding box center [405, 180] width 218 height 30
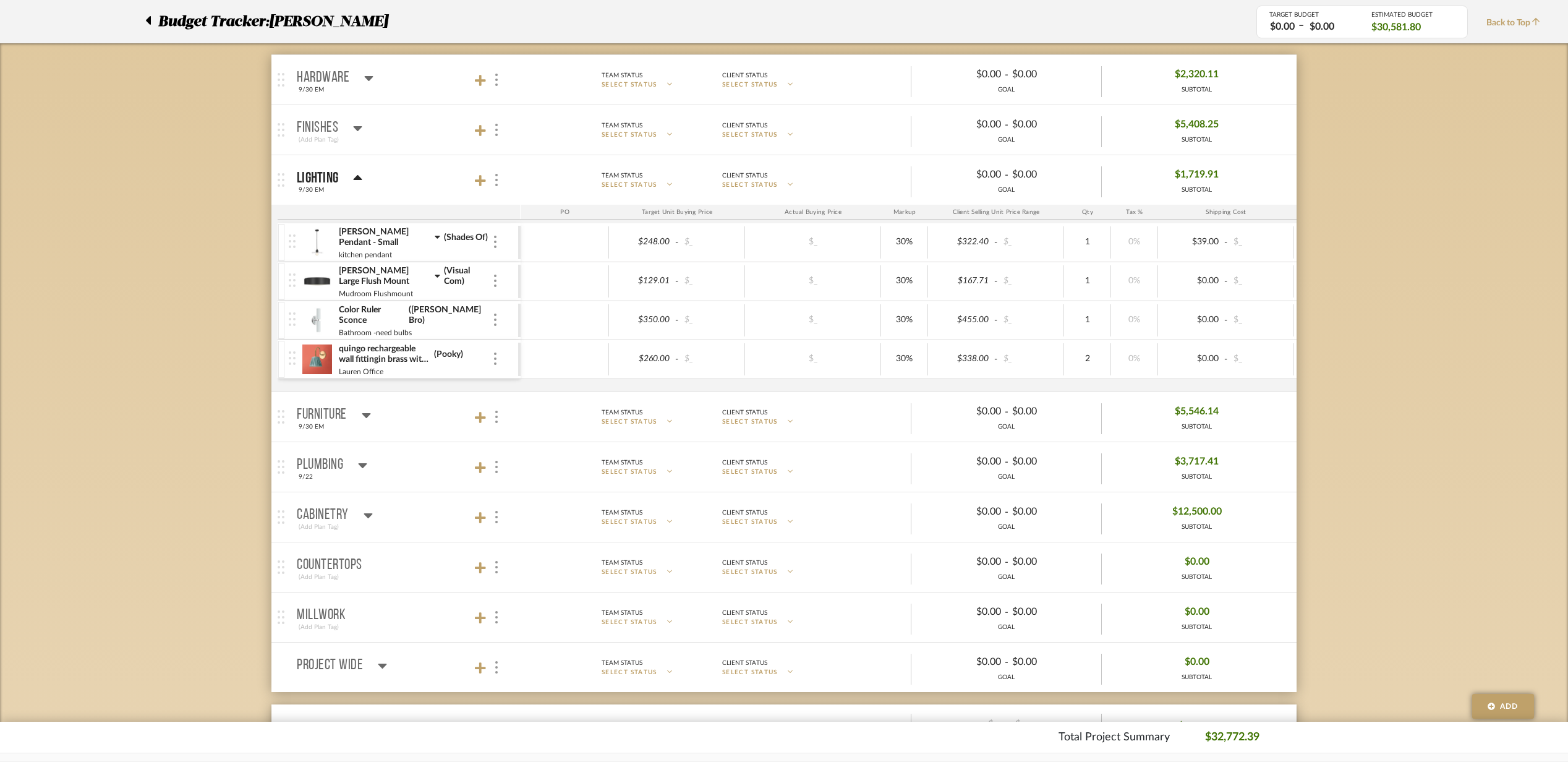
click at [384, 180] on mat-panel-title "Lighting 9/30 EM" at bounding box center [405, 180] width 218 height 30
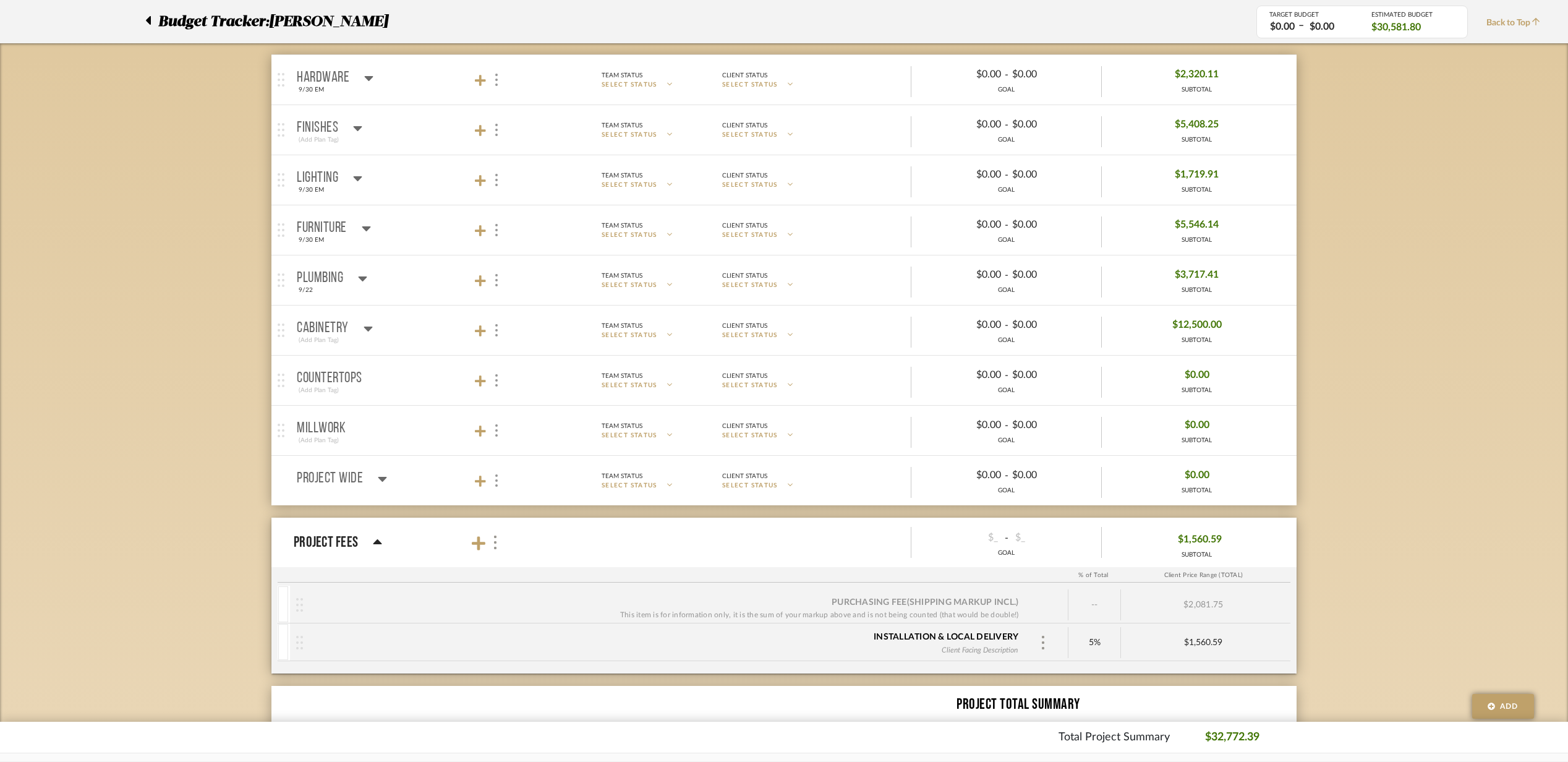
click at [384, 180] on mat-panel-title "Lighting 9/30 EM" at bounding box center [405, 180] width 218 height 30
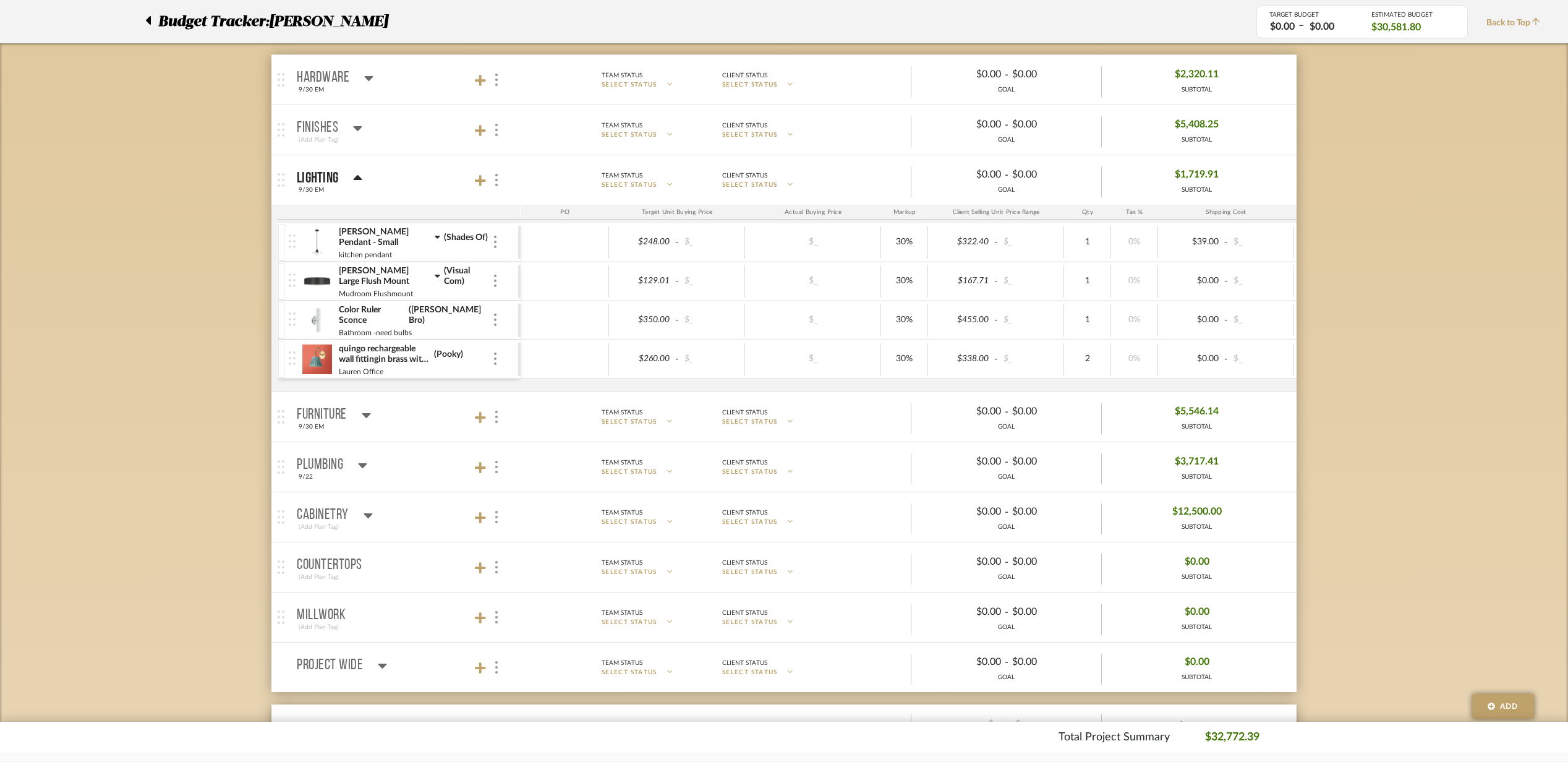
click at [443, 135] on mat-panel-title "Finishes (Add Plan Tag)" at bounding box center [405, 130] width 218 height 30
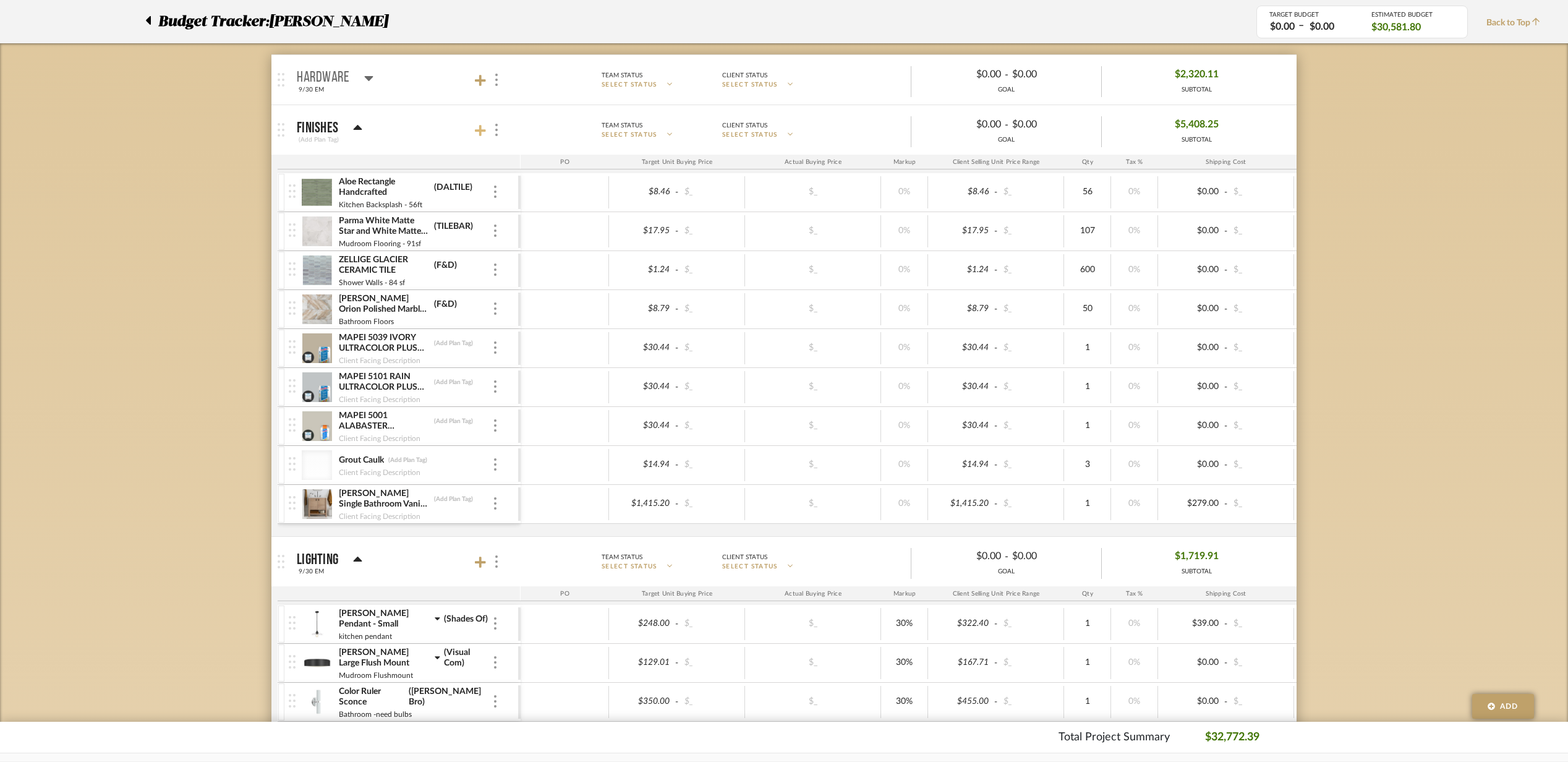
click at [483, 132] on icon at bounding box center [480, 130] width 11 height 11
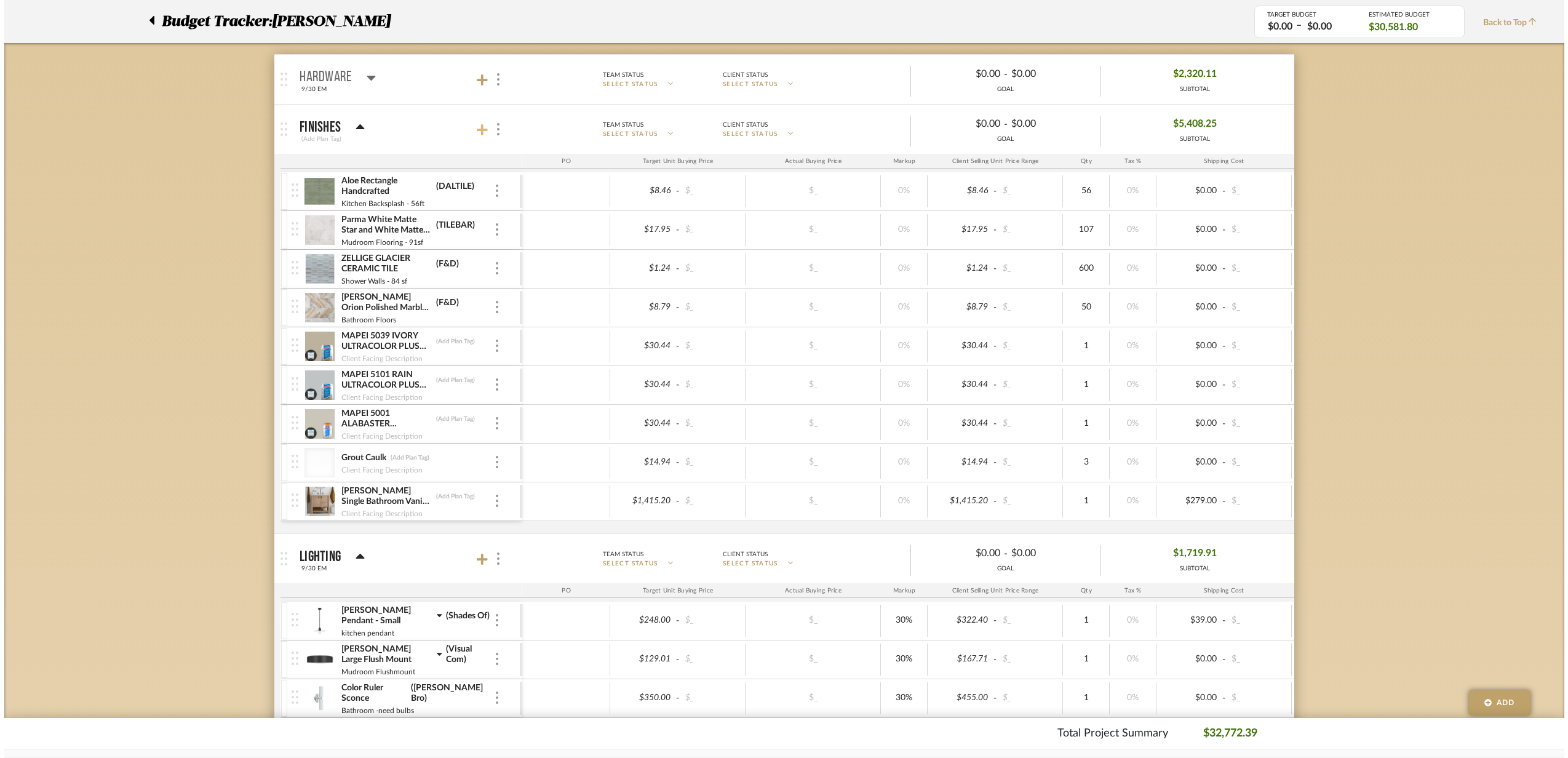
scroll to position [0, 0]
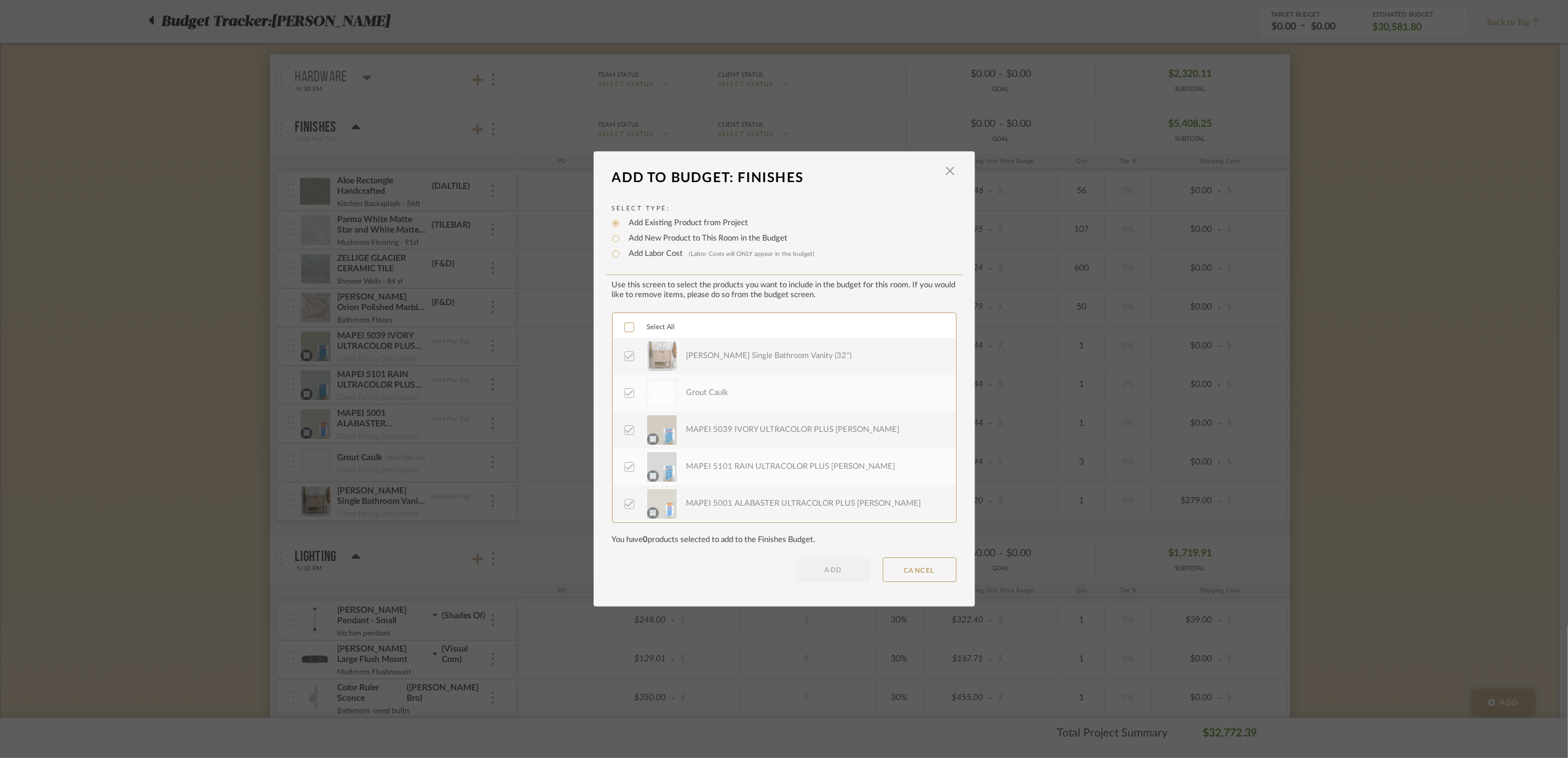
click at [471, 129] on div "LOADING" at bounding box center [784, 379] width 1568 height 758
click at [412, 99] on div "LOADING" at bounding box center [784, 379] width 1568 height 758
click at [945, 169] on span "button" at bounding box center [951, 171] width 25 height 25
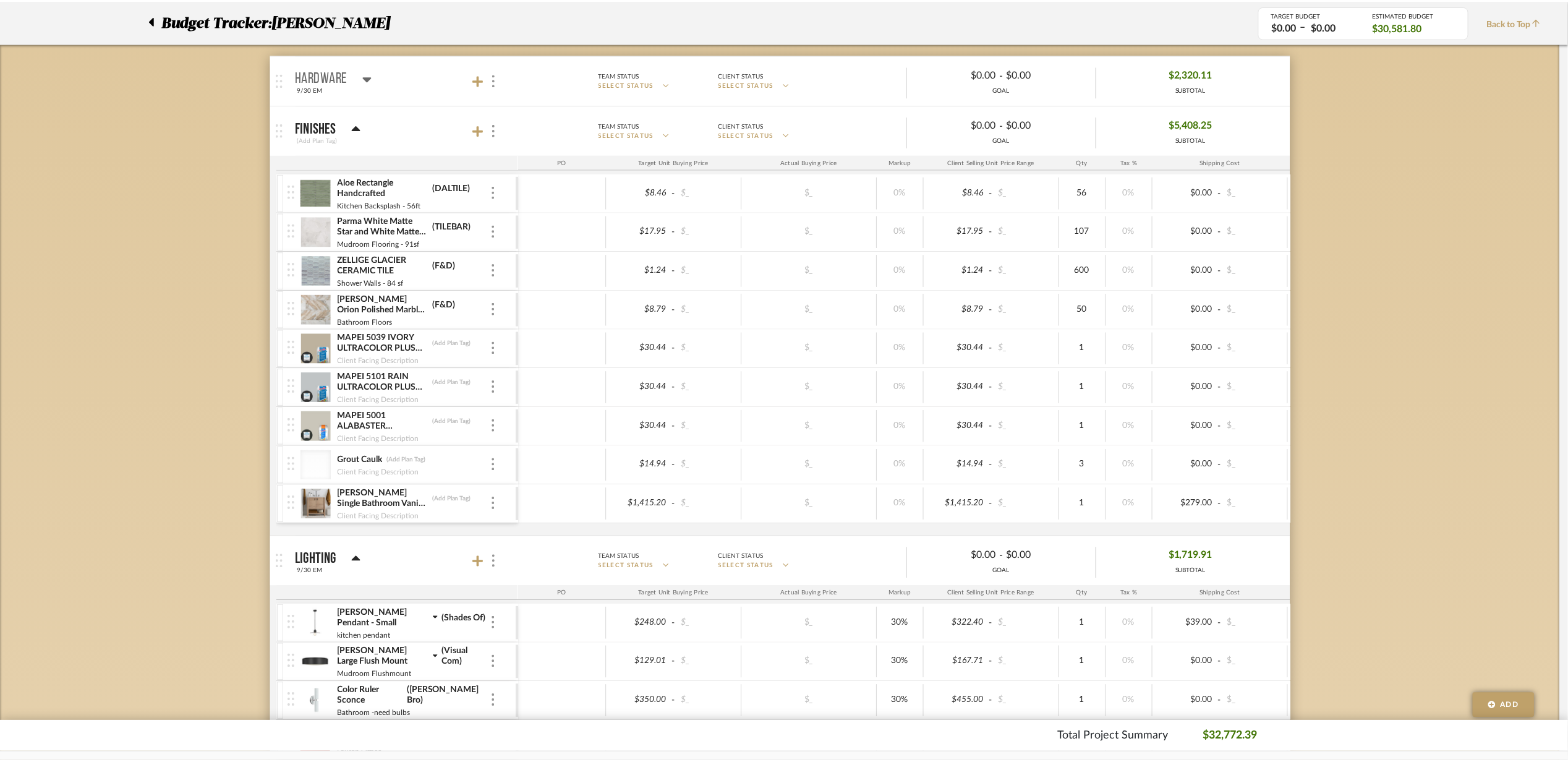
scroll to position [188, 0]
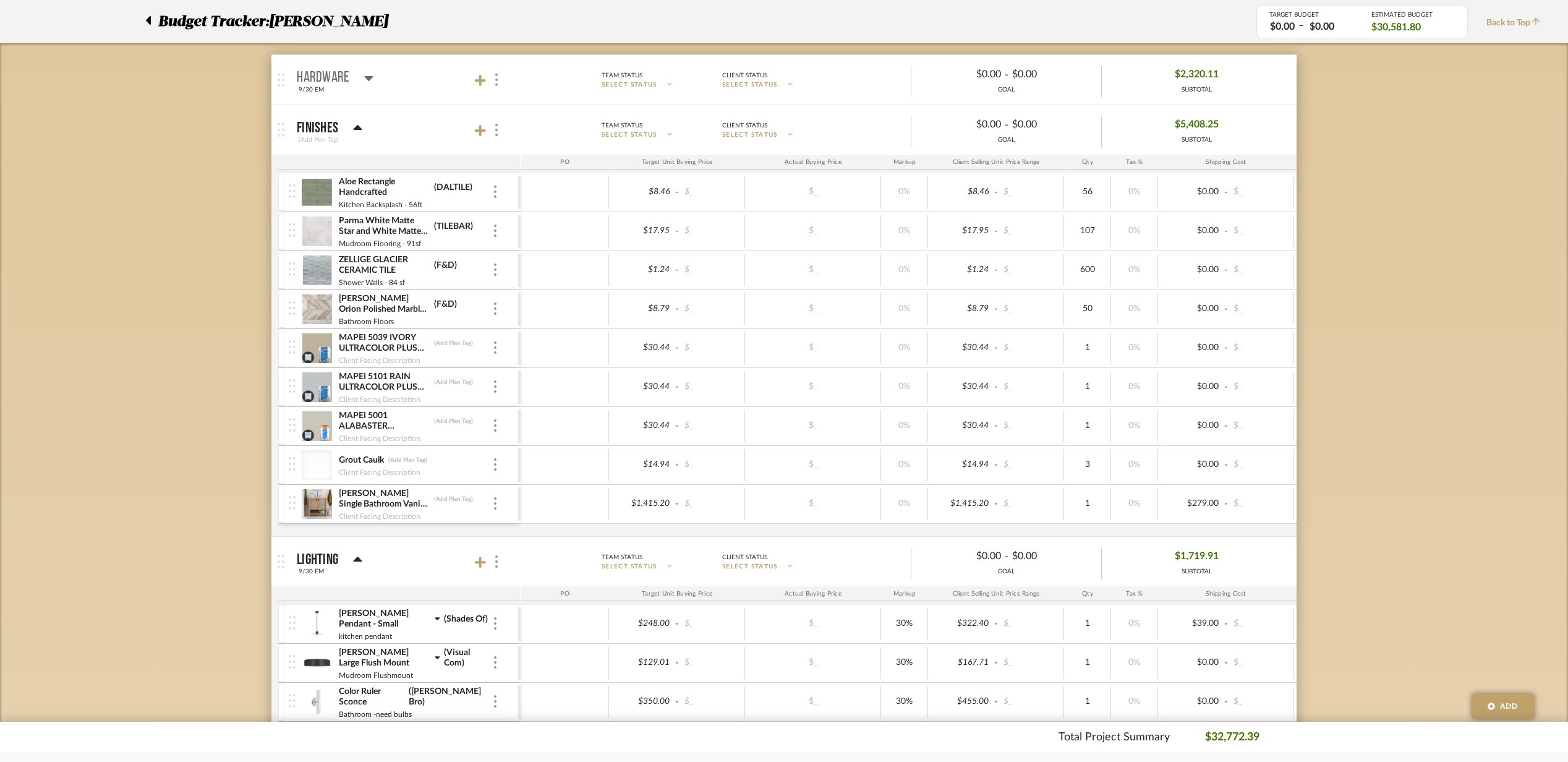
click at [394, 67] on mat-panel-title "Hardware 9/30 EM" at bounding box center [405, 80] width 218 height 30
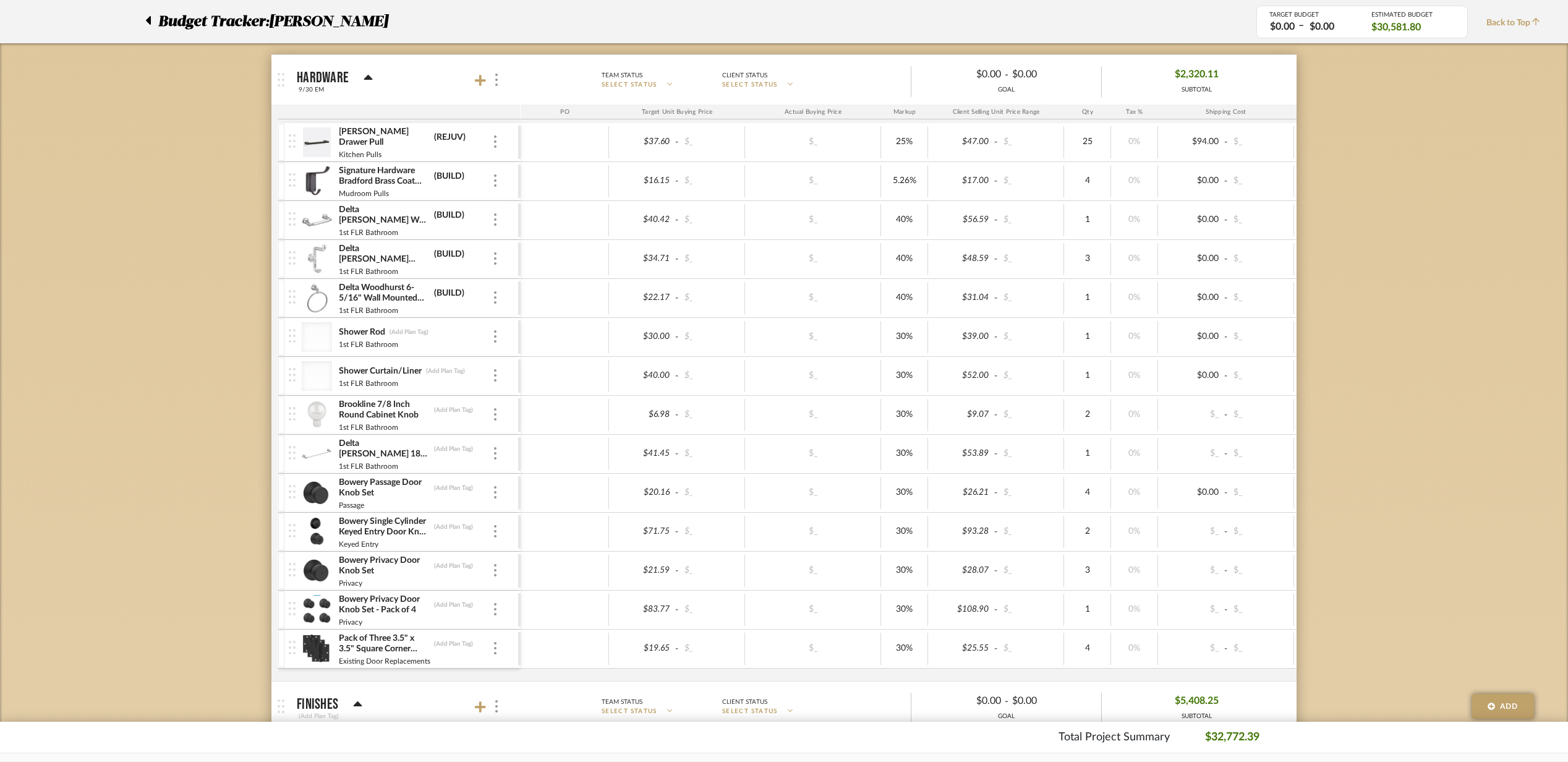
click at [475, 88] on div at bounding box center [488, 80] width 27 height 16
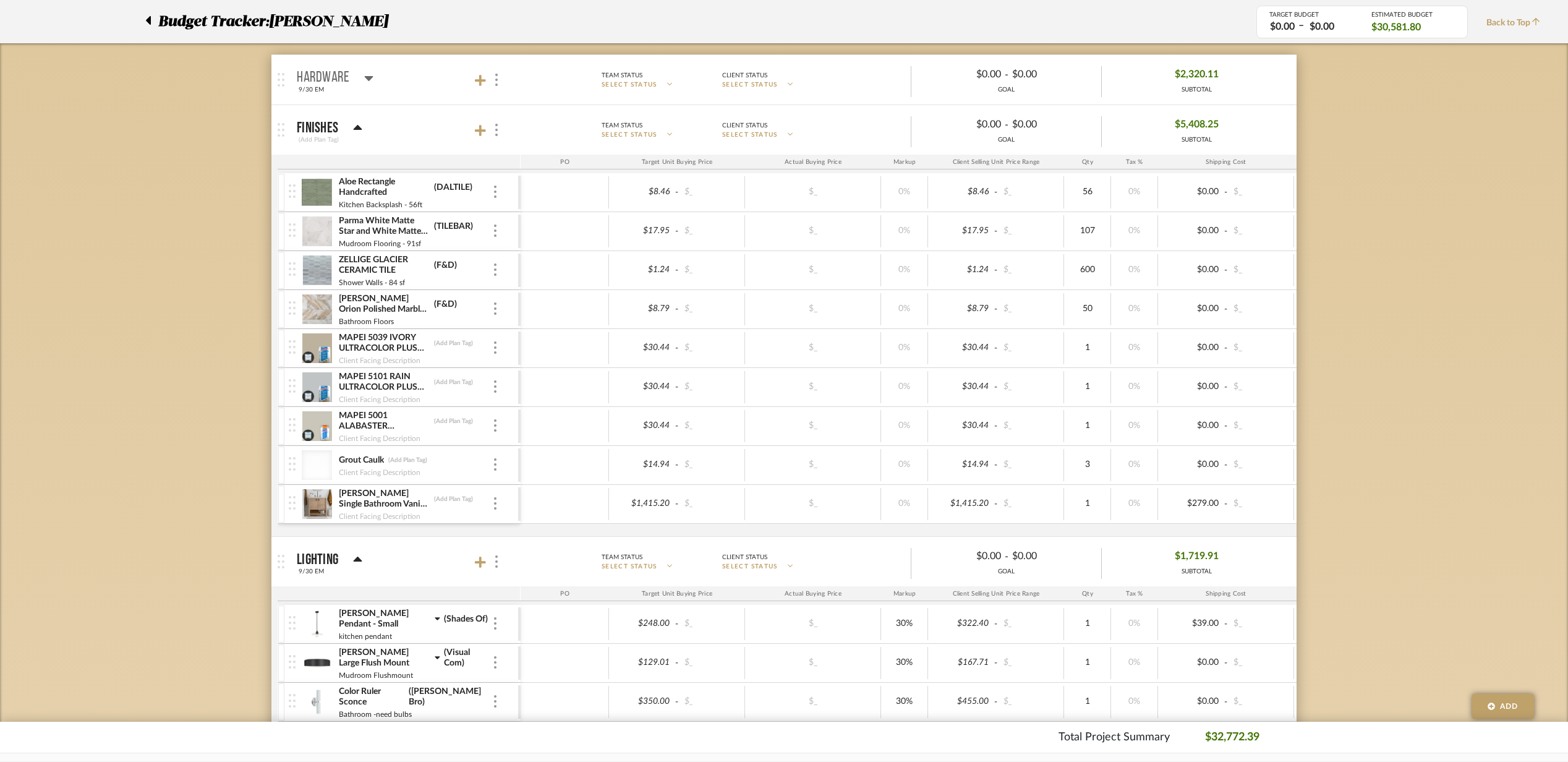
click at [439, 85] on mat-panel-title "Hardware 9/30 EM" at bounding box center [405, 80] width 218 height 30
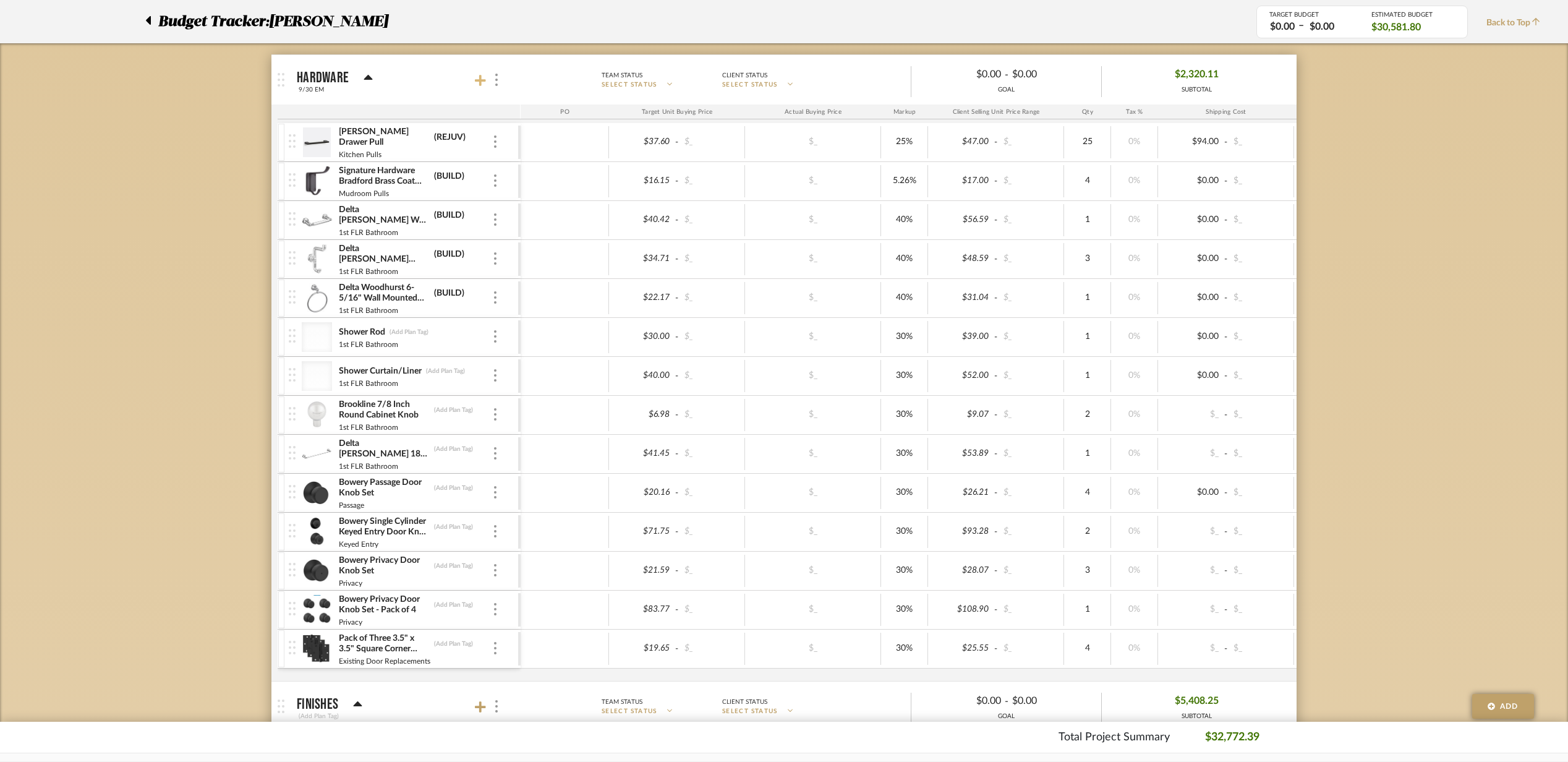
click at [482, 85] on icon at bounding box center [480, 80] width 11 height 12
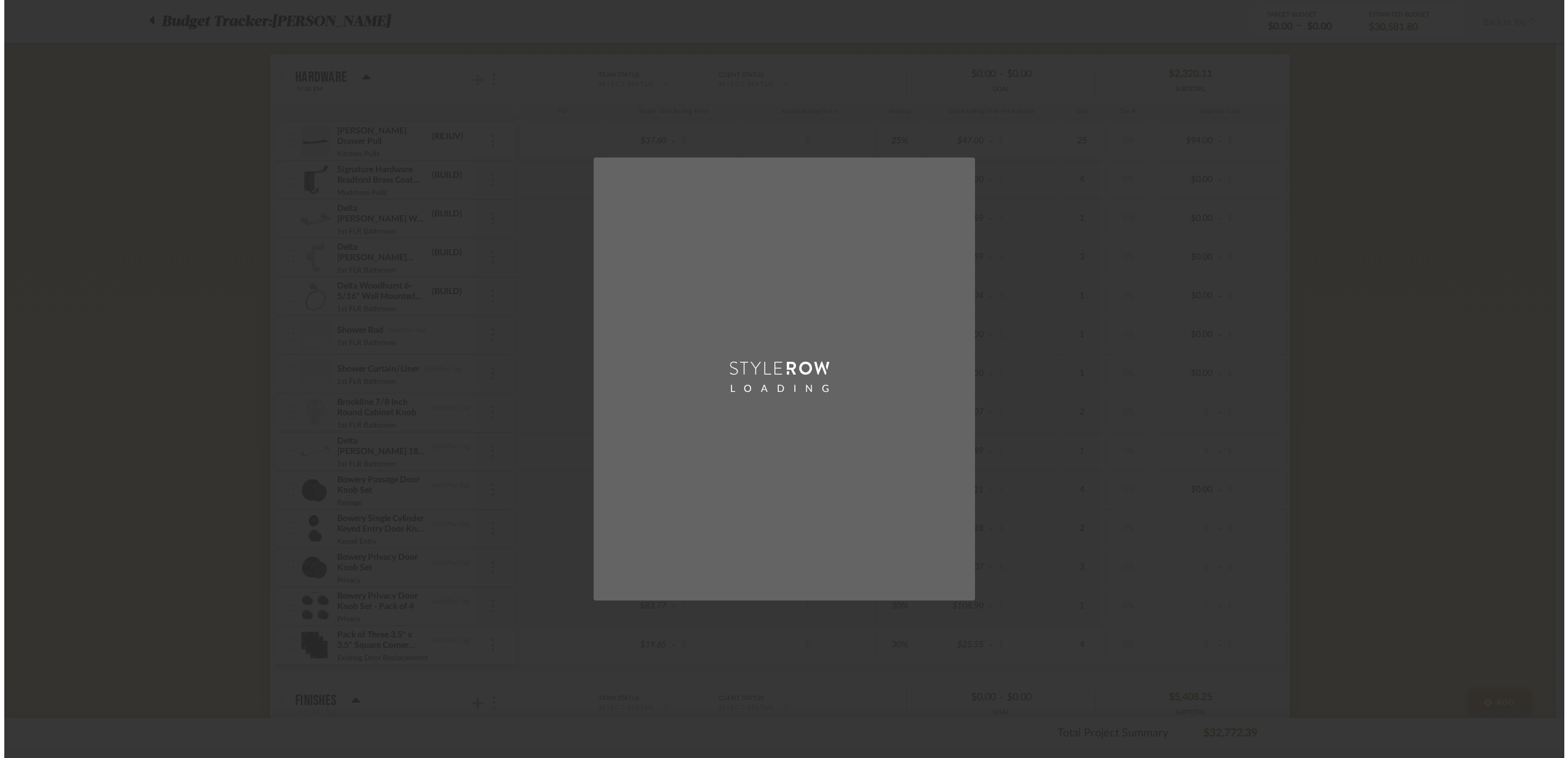
scroll to position [0, 0]
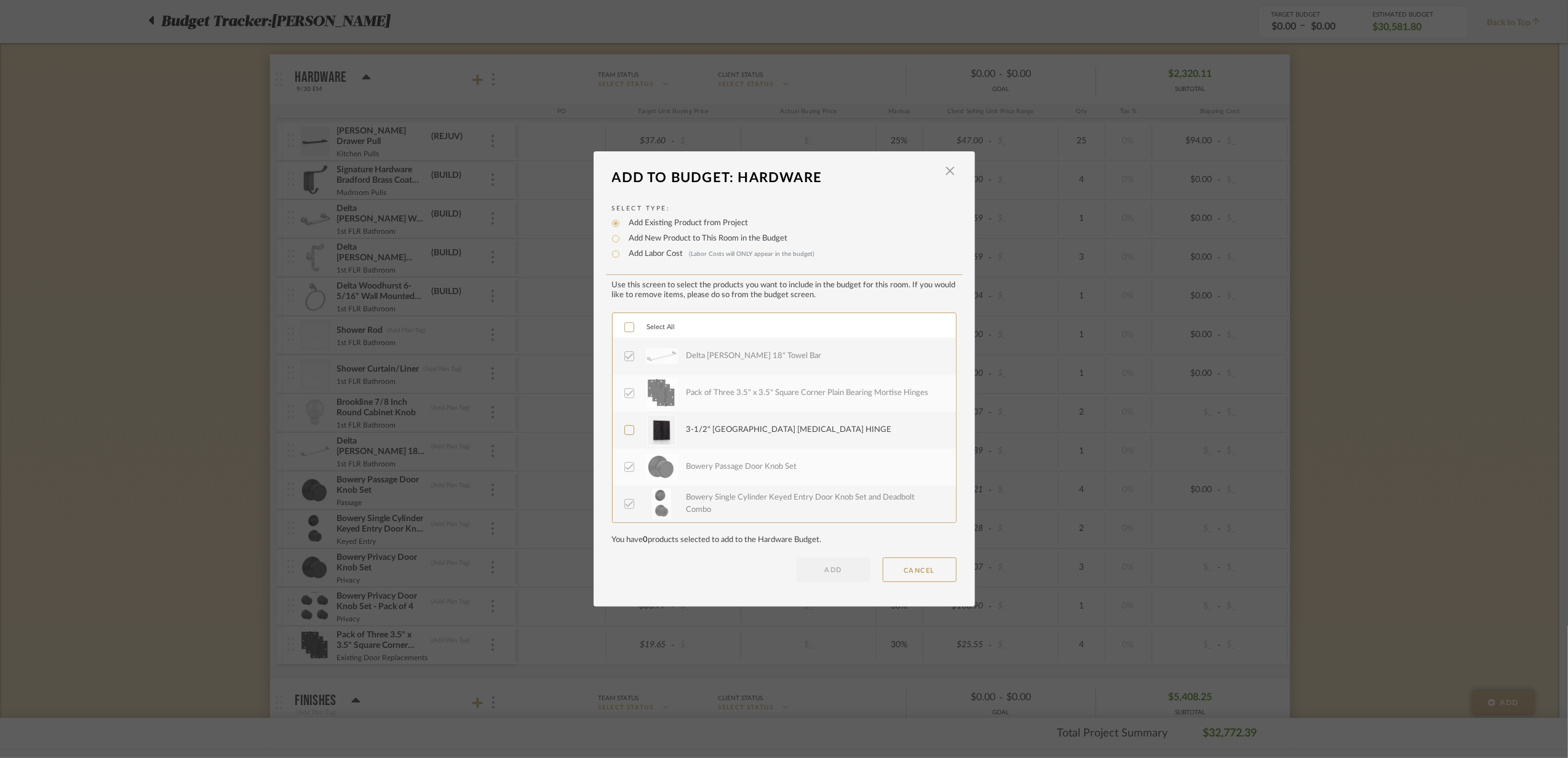
click at [633, 328] on label "Select All" at bounding box center [650, 327] width 51 height 10
click at [638, 327] on label "Select All" at bounding box center [650, 327] width 51 height 10
click at [658, 238] on label "Add New Product to This Room in the Budget" at bounding box center [705, 238] width 165 height 12
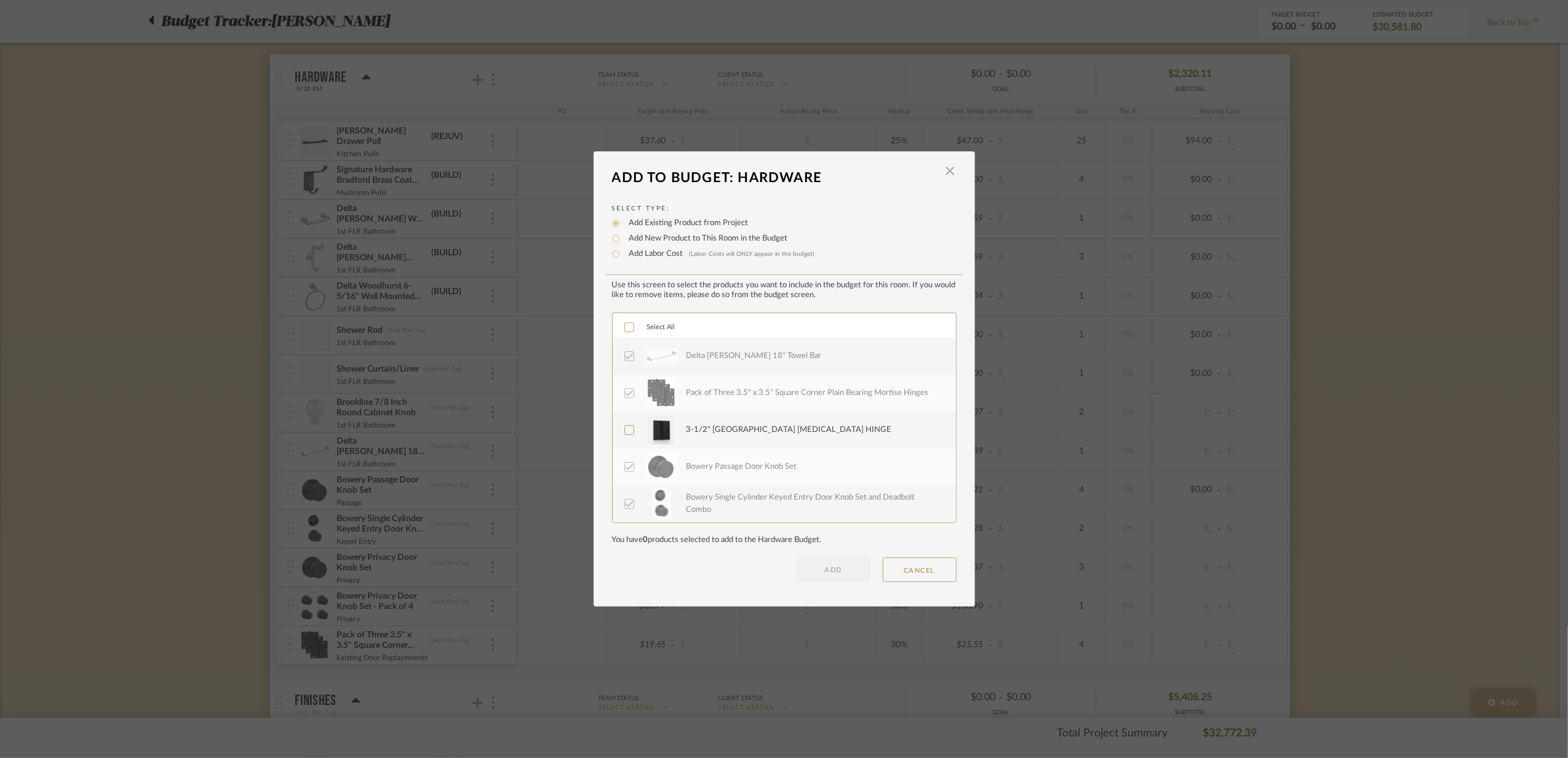
click at [623, 238] on input "Add New Product to This Room in the Budget" at bounding box center [615, 238] width 15 height 15
radio input "true"
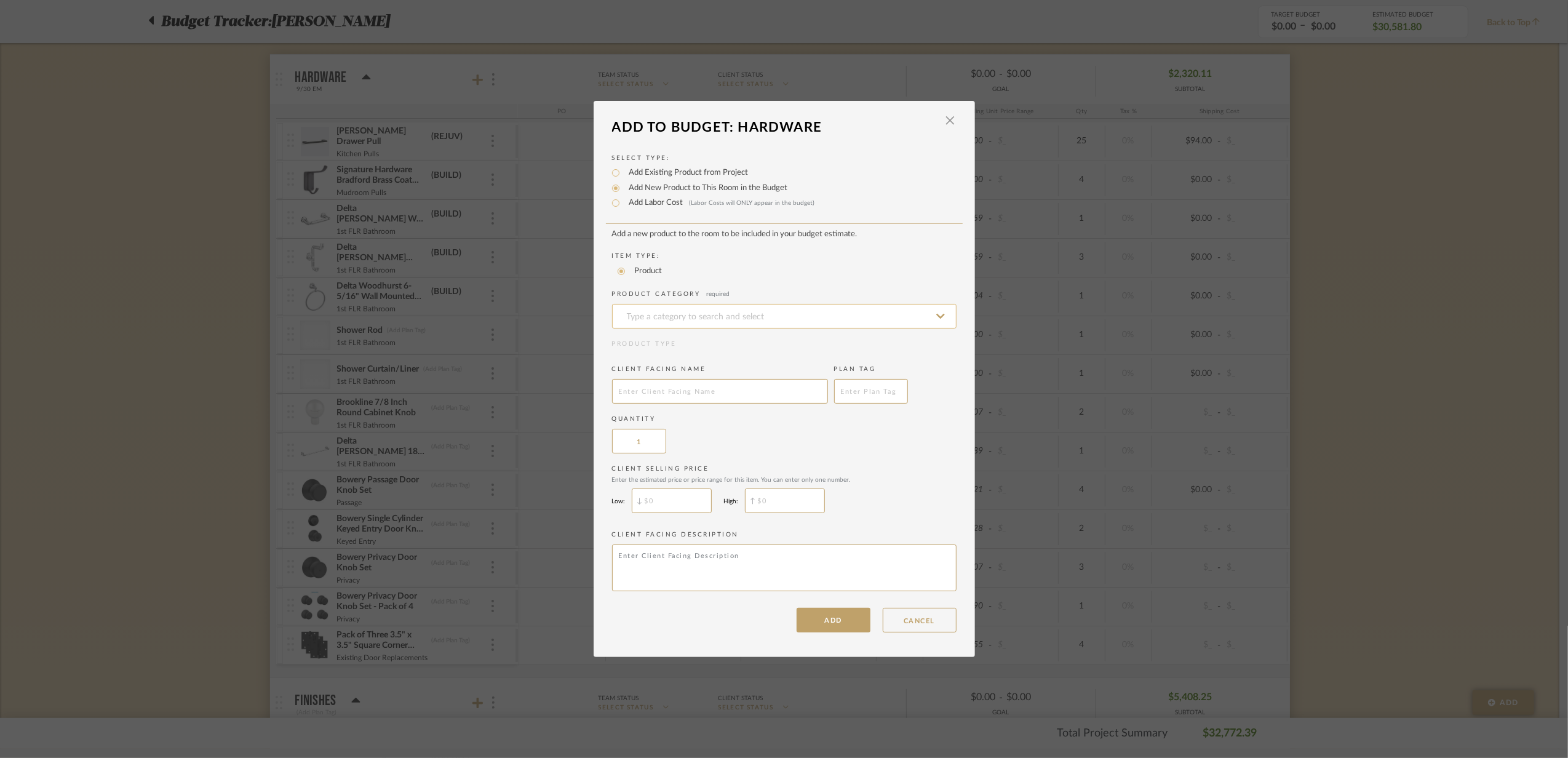
click at [661, 320] on input at bounding box center [784, 316] width 345 height 25
click at [659, 318] on input "misc" at bounding box center [784, 316] width 345 height 25
click at [640, 339] on div "Uncategorized" at bounding box center [780, 346] width 343 height 31
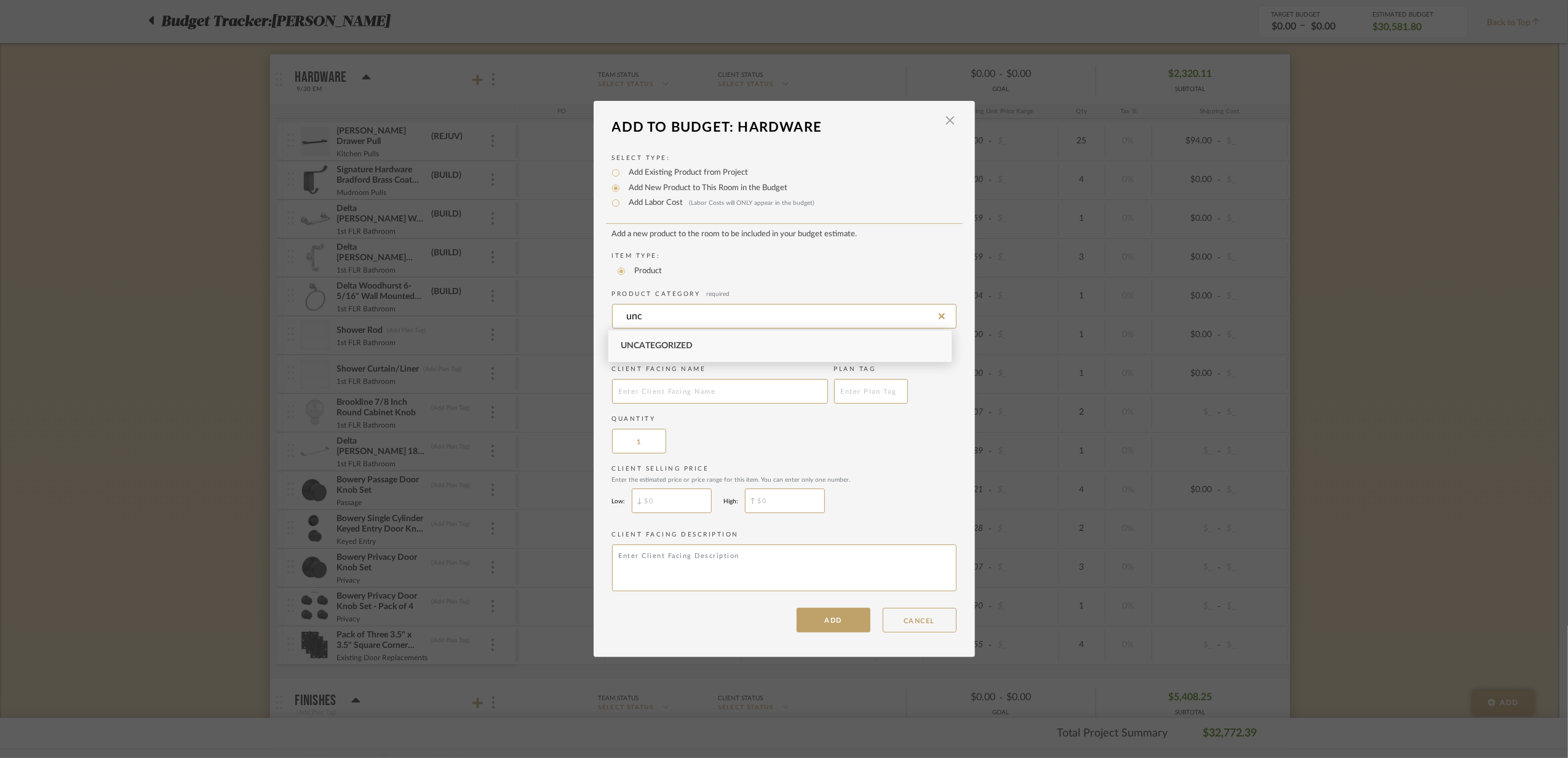
type input "Uncategorized"
click at [642, 398] on input "text" at bounding box center [720, 391] width 216 height 25
type input "Misc."
click at [818, 628] on button "ADD" at bounding box center [833, 620] width 74 height 25
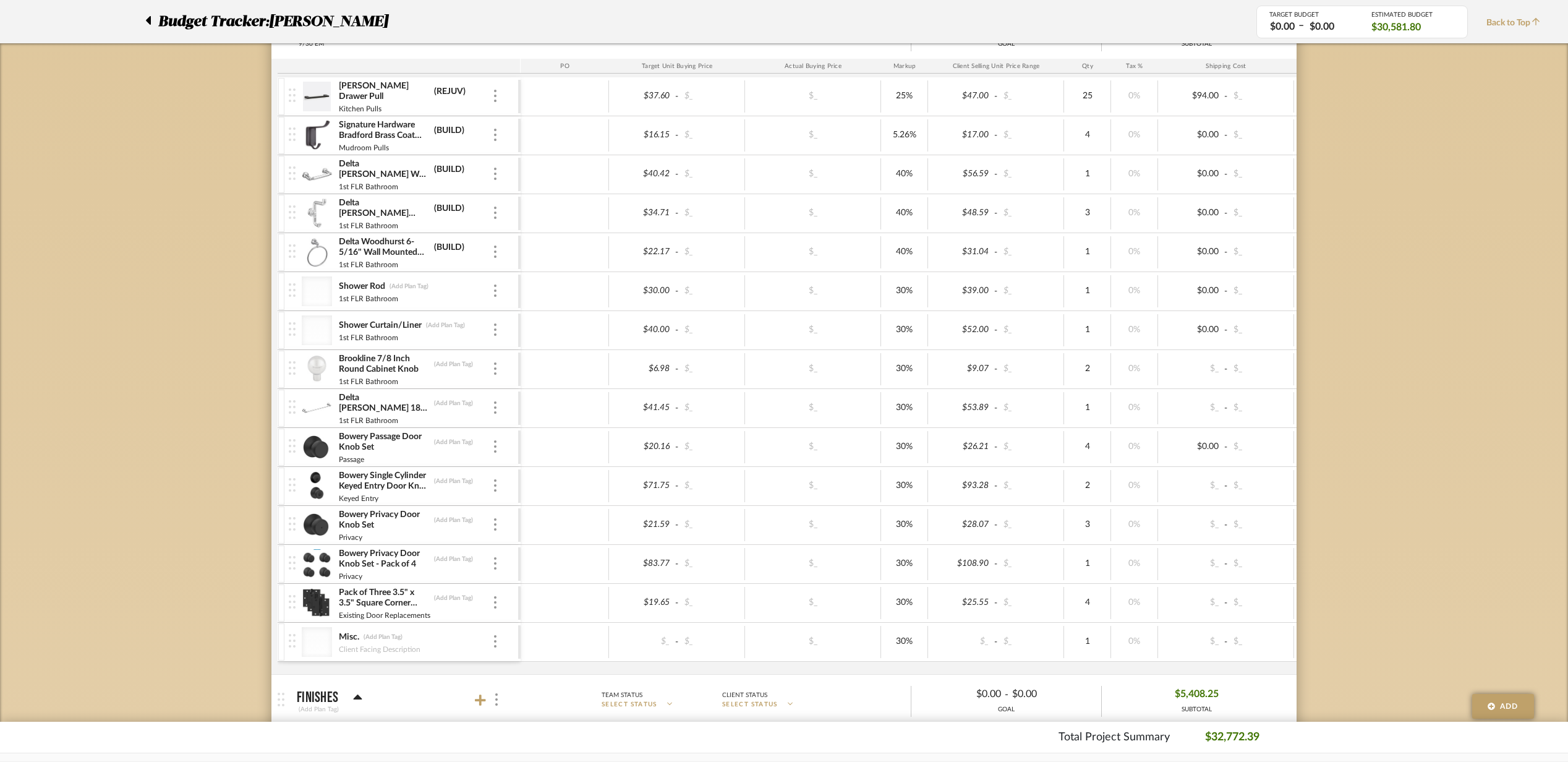
scroll to position [270, 0]
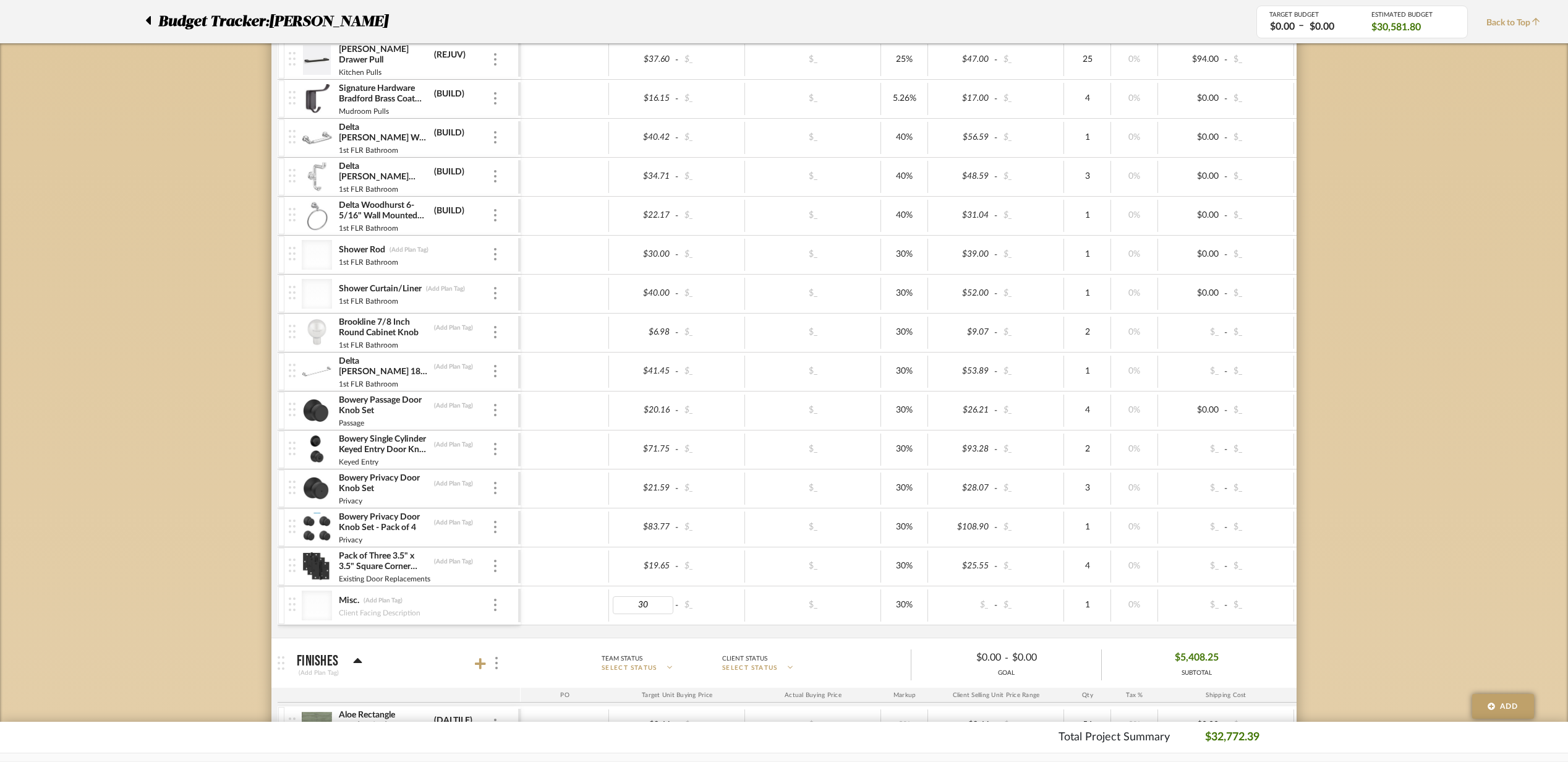
type input "3"
type input "200"
type input "0"
click at [800, 631] on div "[PERSON_NAME] Drawer Pull (REJUV) Kitchen Pulls $37.60 - $_ $_ 25% $47.00 - $_ …" at bounding box center [917, 339] width 1278 height 596
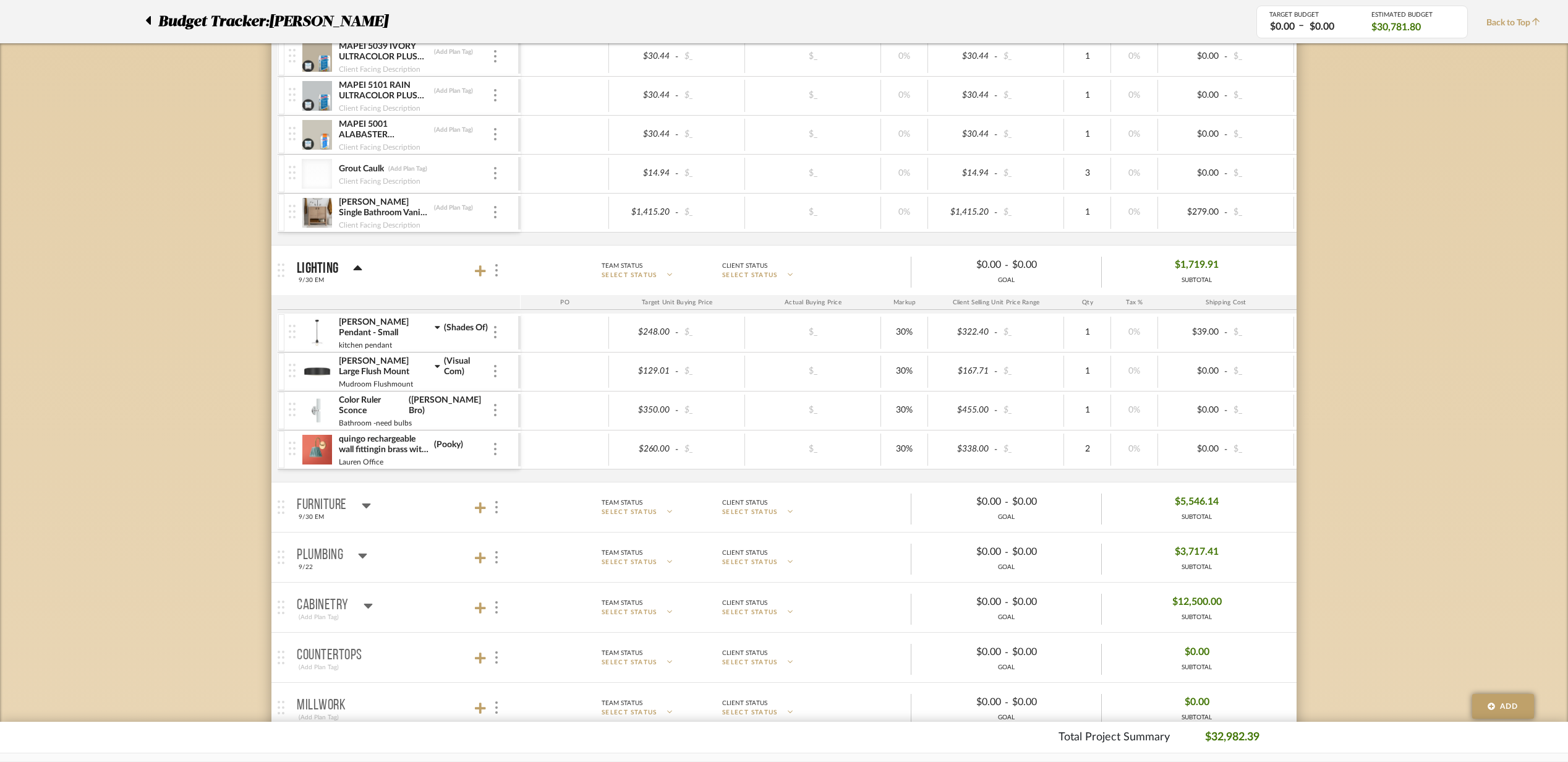
scroll to position [1177, 0]
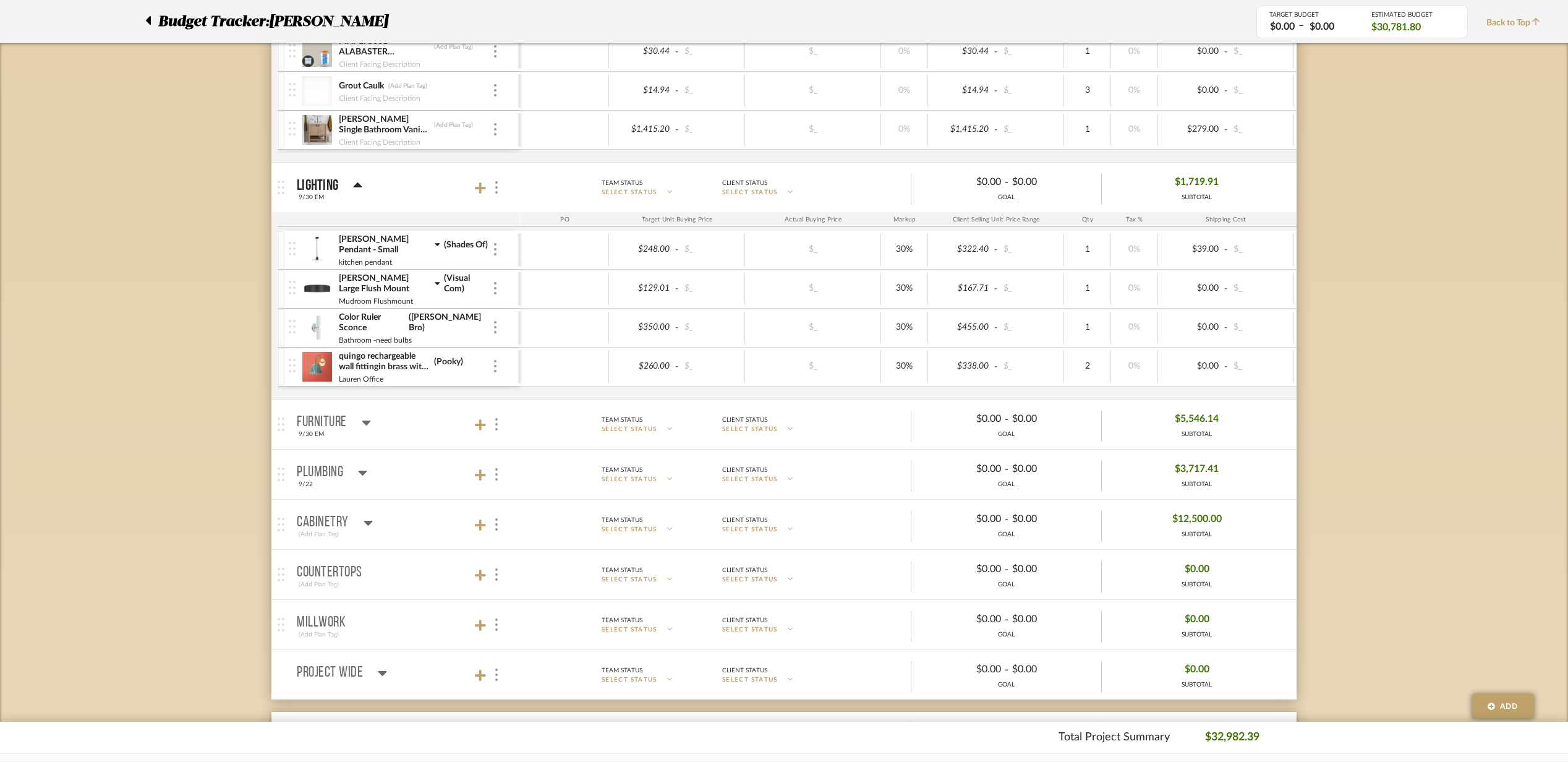
click at [396, 440] on mat-panel-title "Furniture 9/30 EM" at bounding box center [405, 424] width 218 height 30
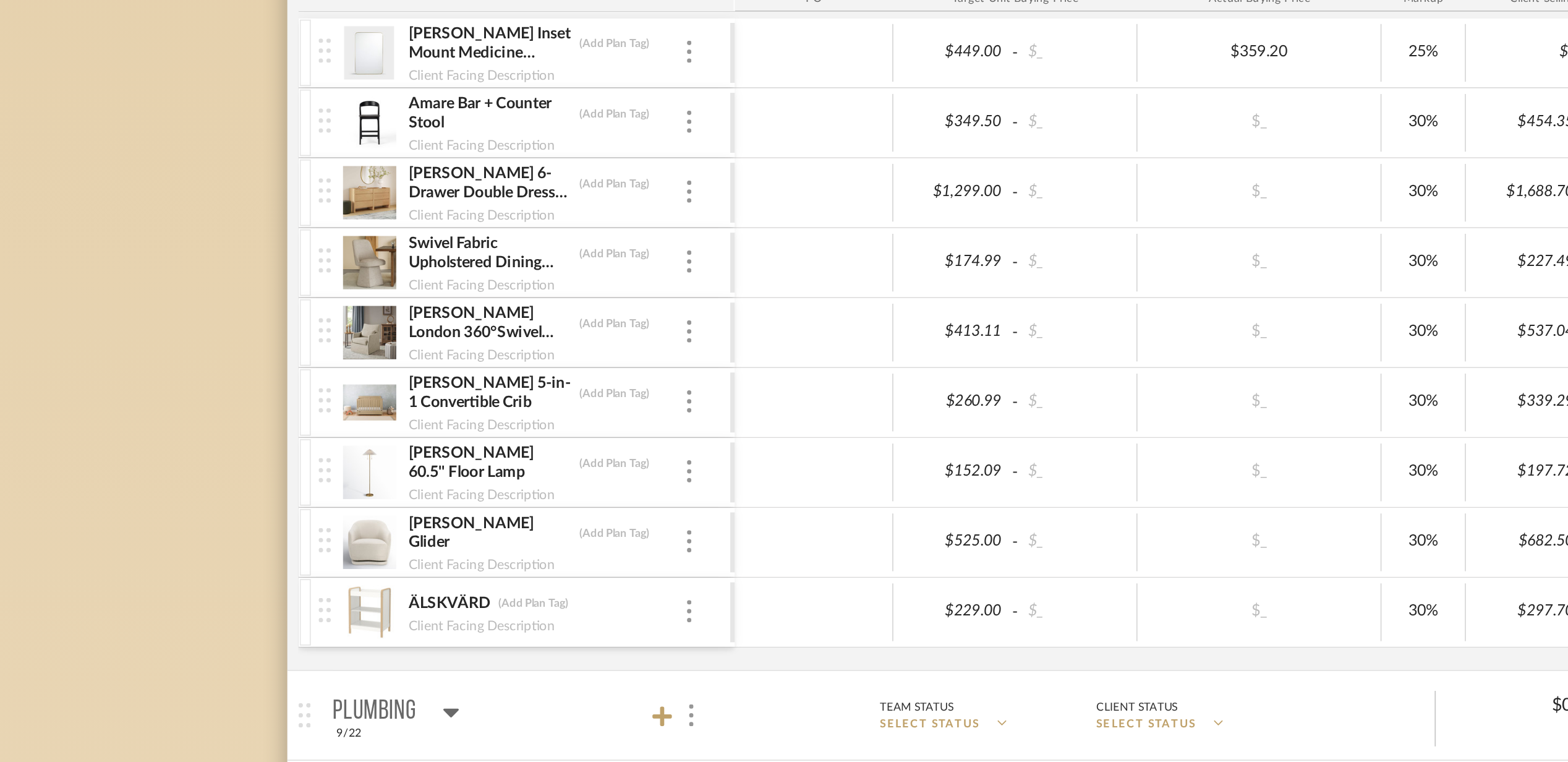
scroll to position [1507, 0]
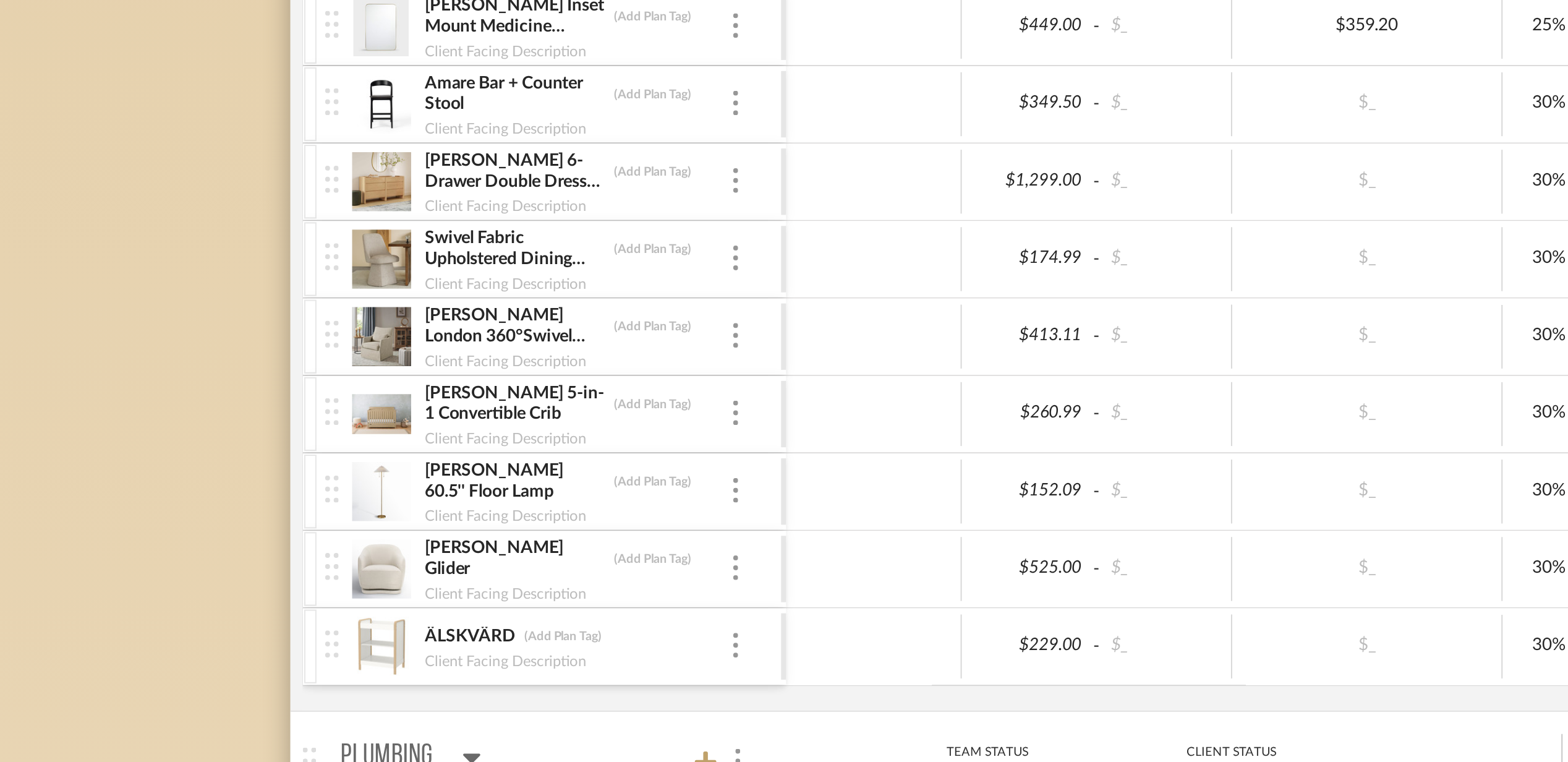
click at [315, 246] on img at bounding box center [316, 235] width 30 height 30
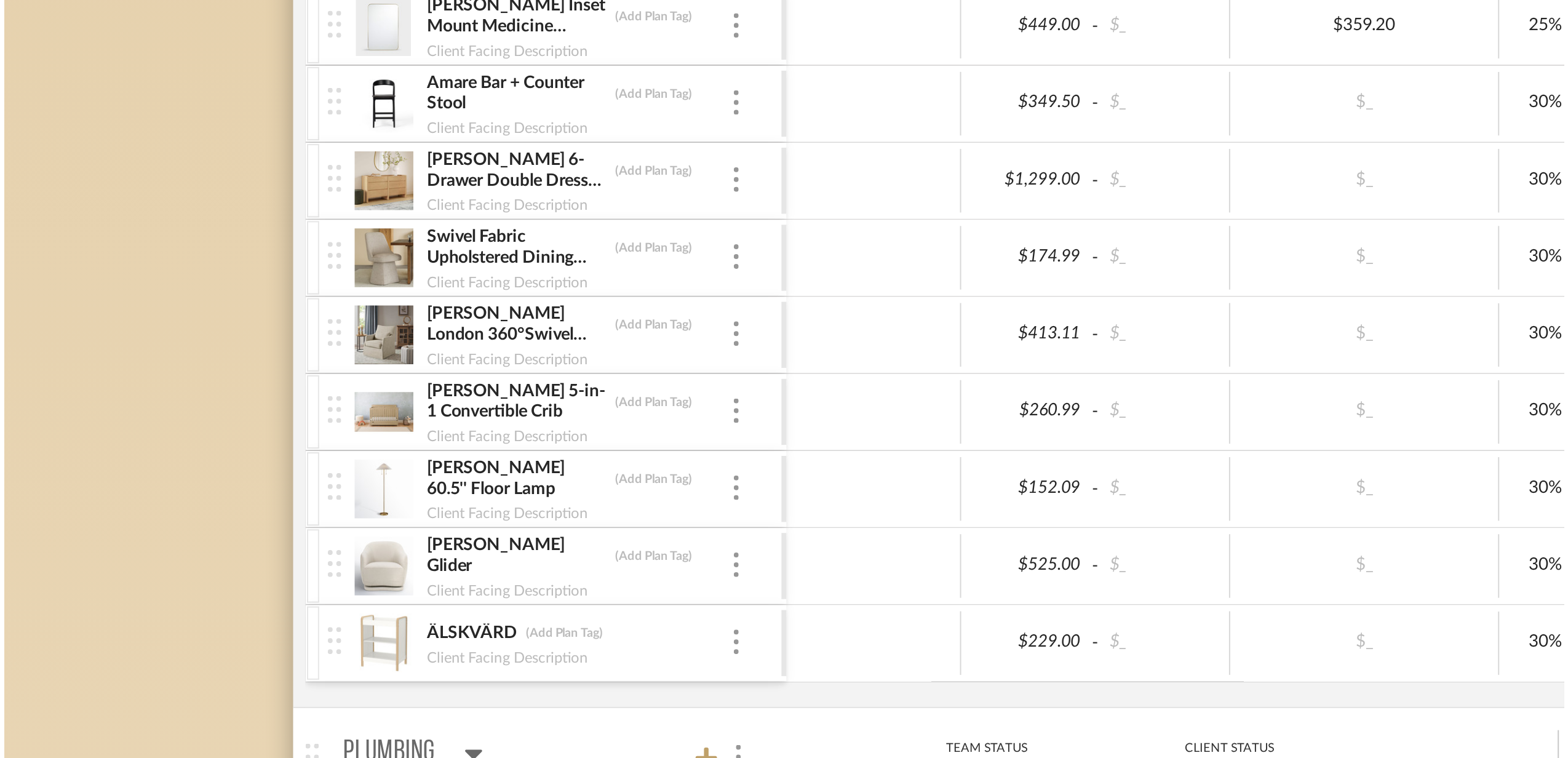
scroll to position [0, 0]
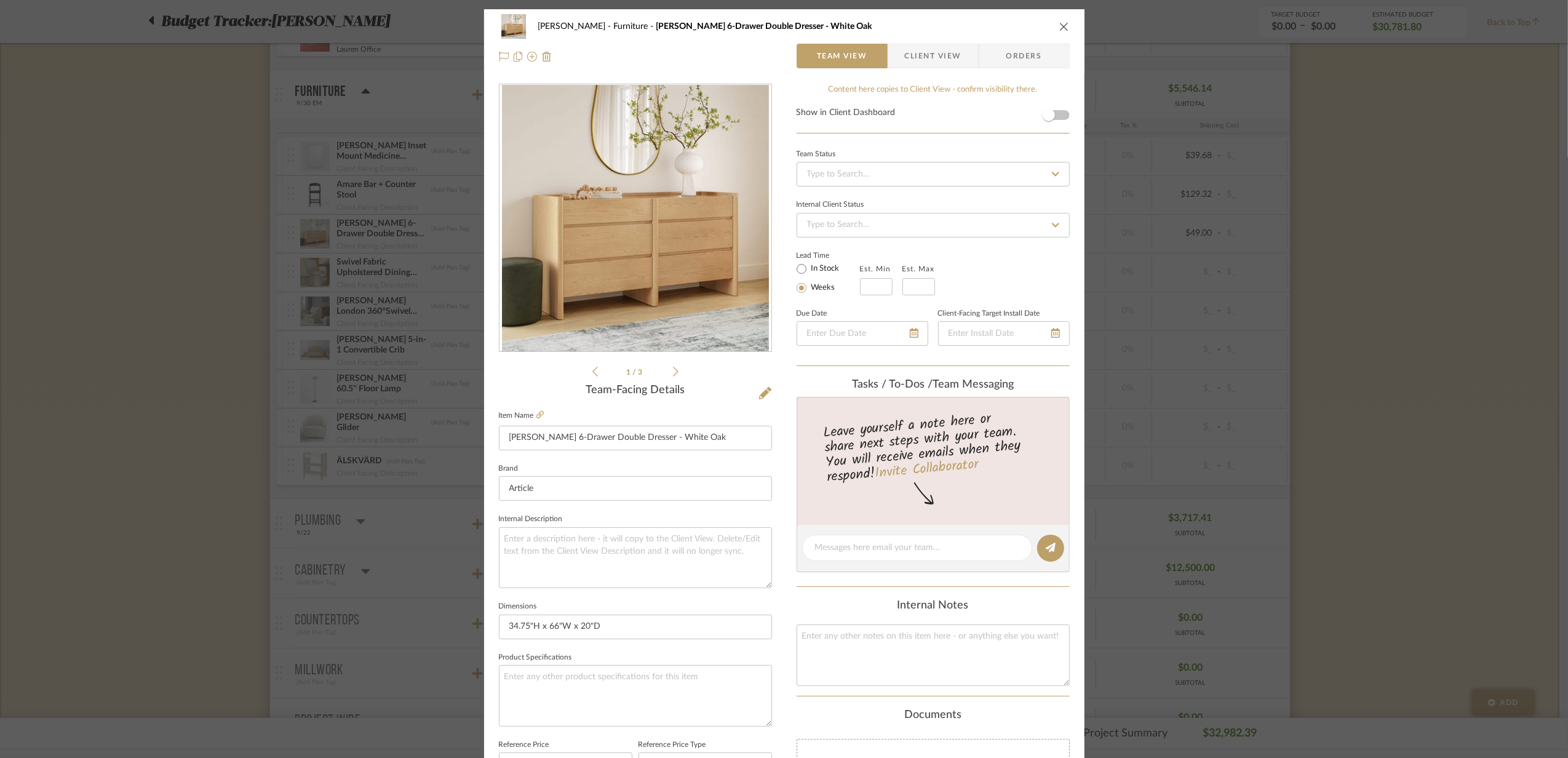
click at [1059, 25] on icon "close" at bounding box center [1064, 26] width 10 height 10
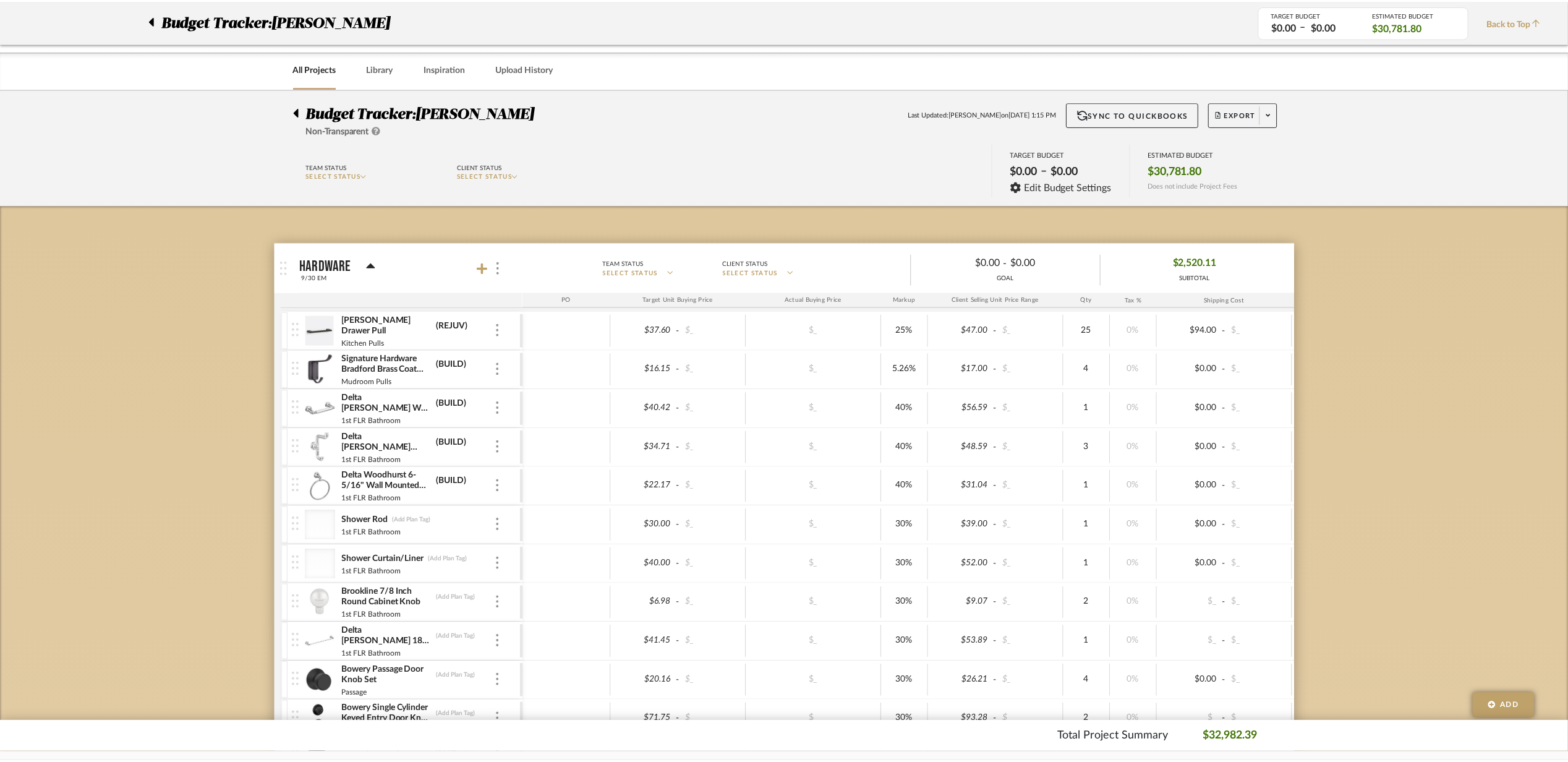
scroll to position [1507, 0]
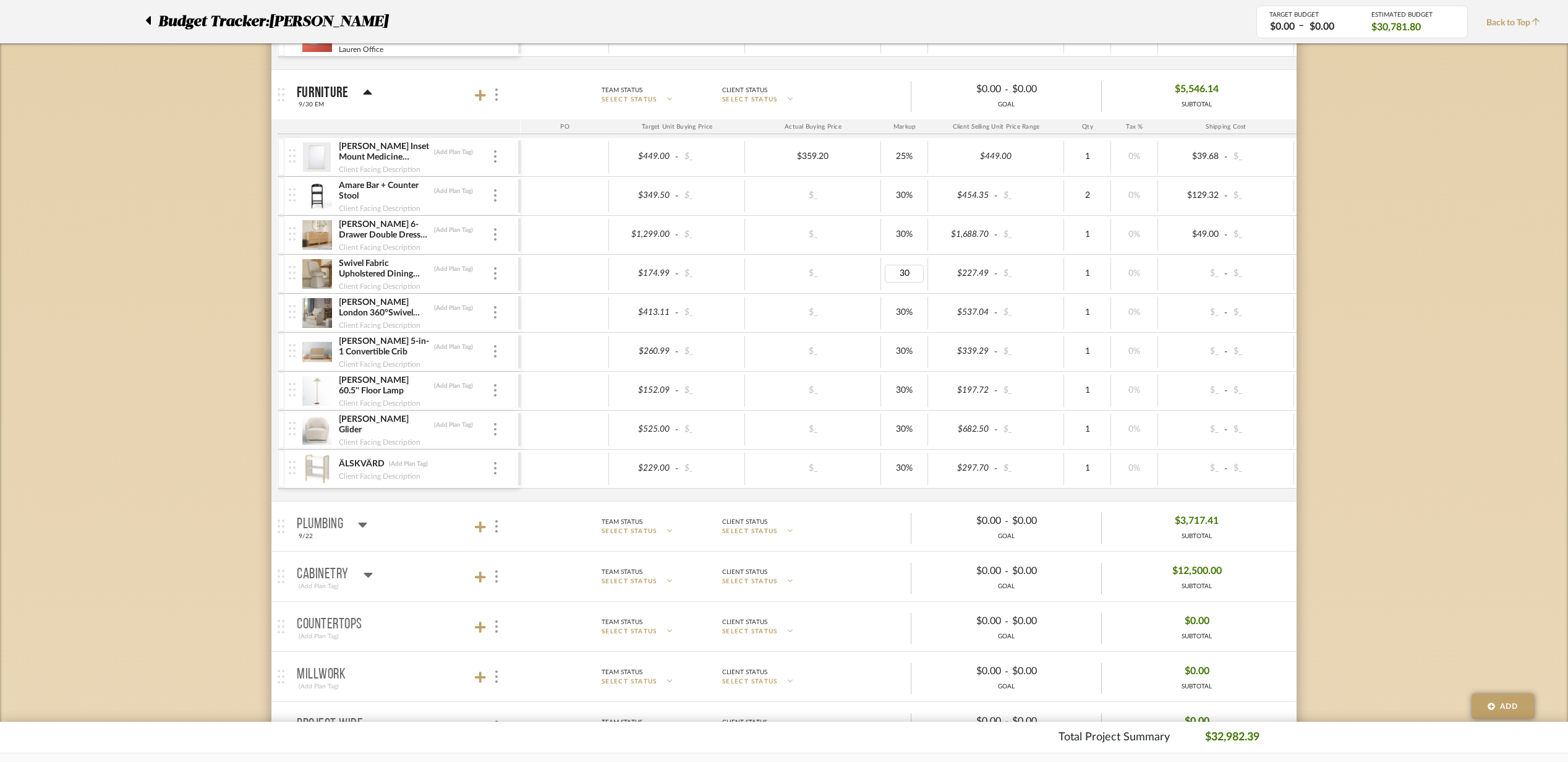
type input "0"
click at [866, 313] on div at bounding box center [812, 312] width 128 height 18
type input "0"
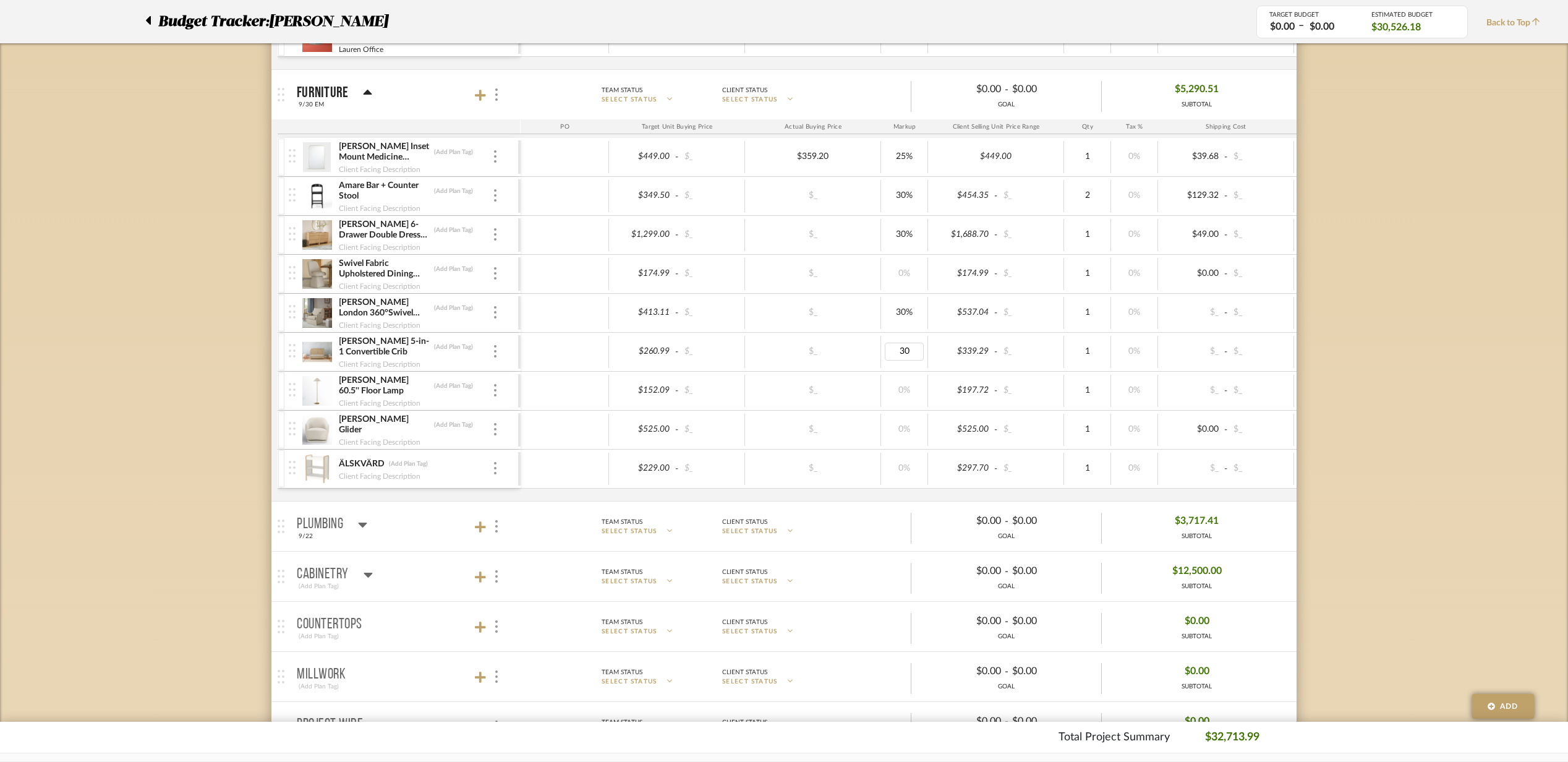
type input "0"
click at [898, 381] on div "$152.09 - $_ $_ 0% $152.09 - $_ 1 0% $0.00 - $_ 0% Taxable $152.09" at bounding box center [1035, 390] width 1029 height 38
click at [314, 233] on img at bounding box center [316, 235] width 30 height 30
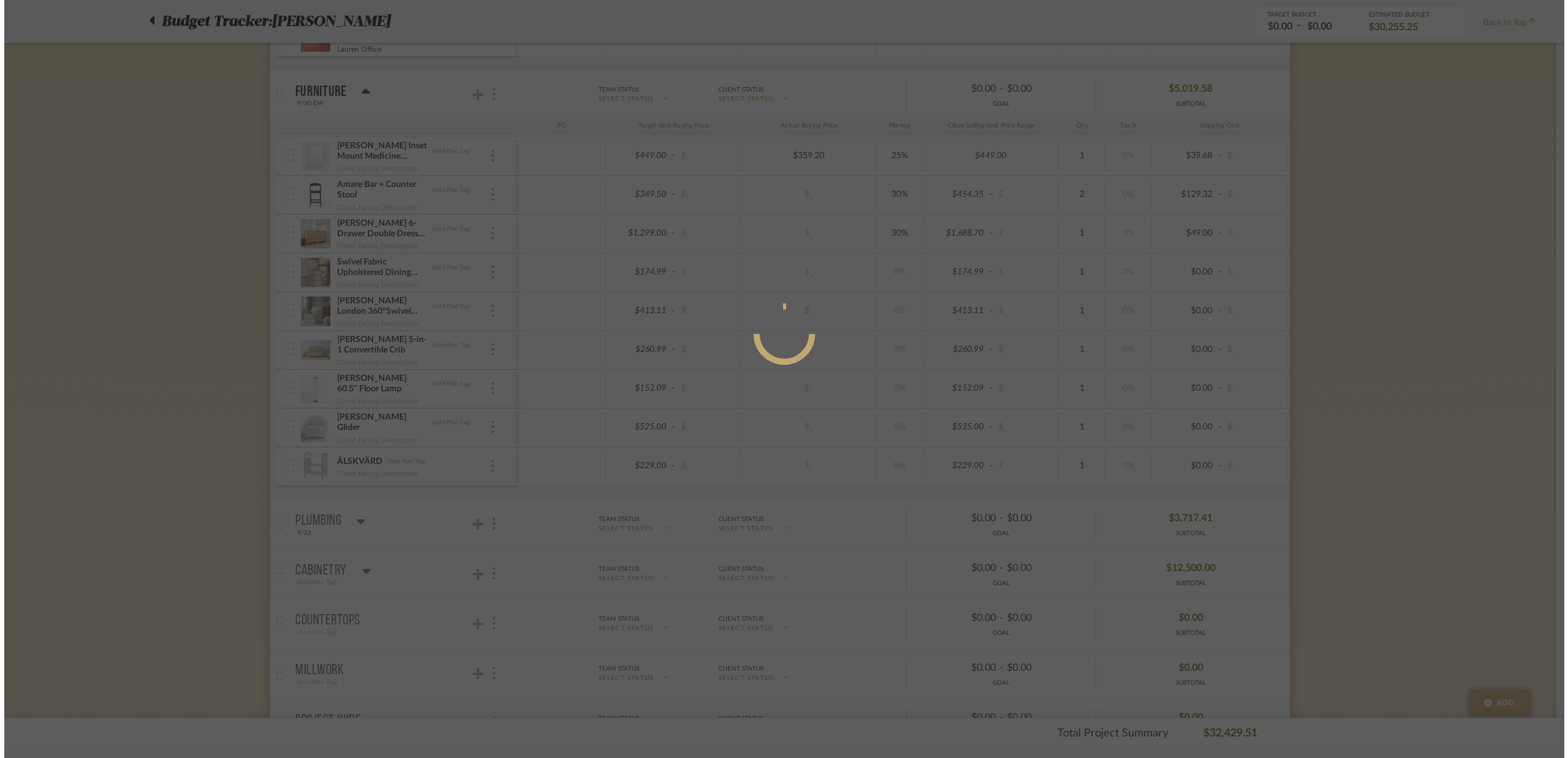
scroll to position [0, 0]
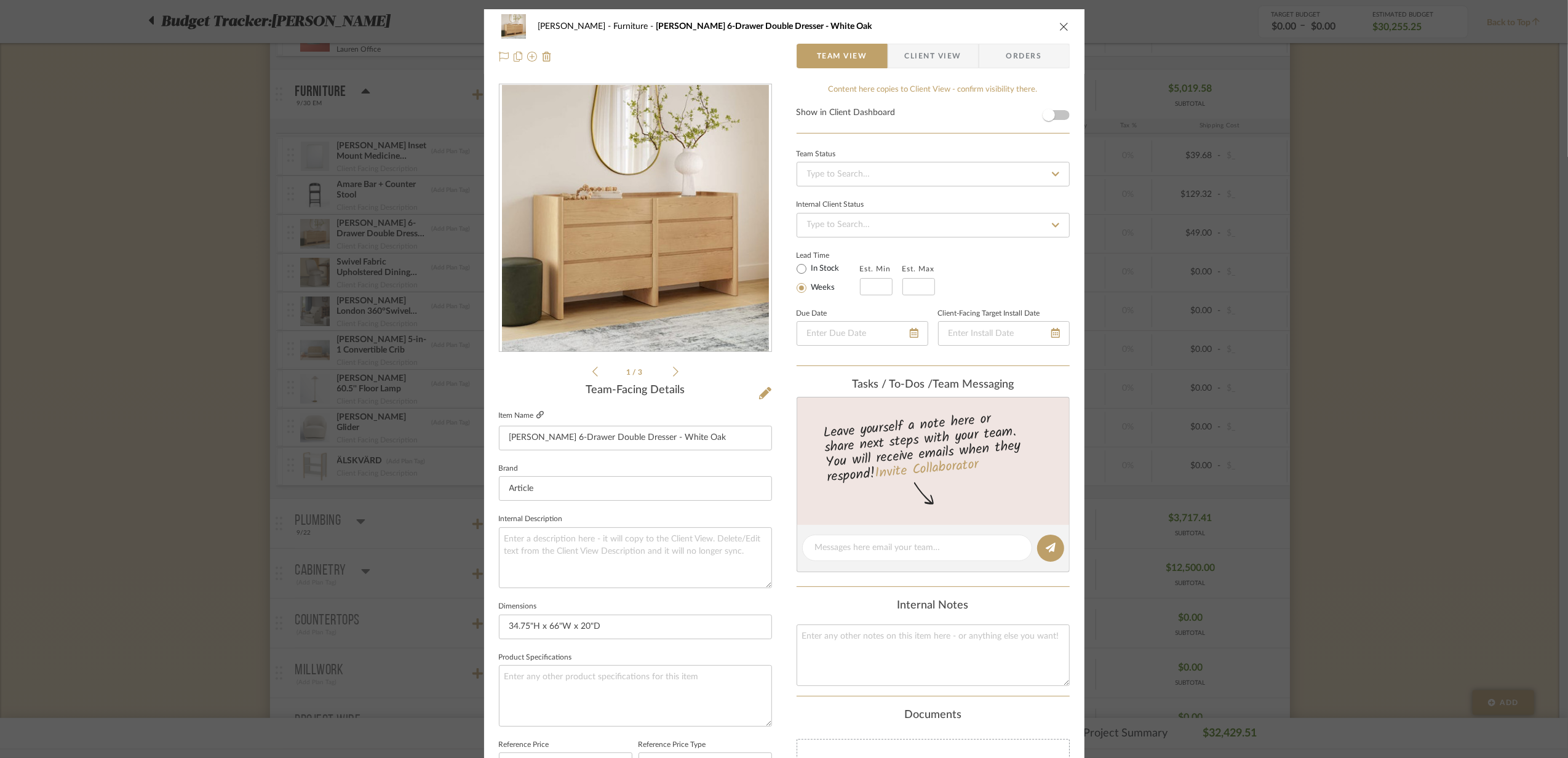
click at [537, 415] on icon at bounding box center [541, 415] width 8 height 8
click at [537, 419] on fa-icon at bounding box center [541, 416] width 8 height 8
click at [1059, 25] on icon "close" at bounding box center [1064, 26] width 10 height 10
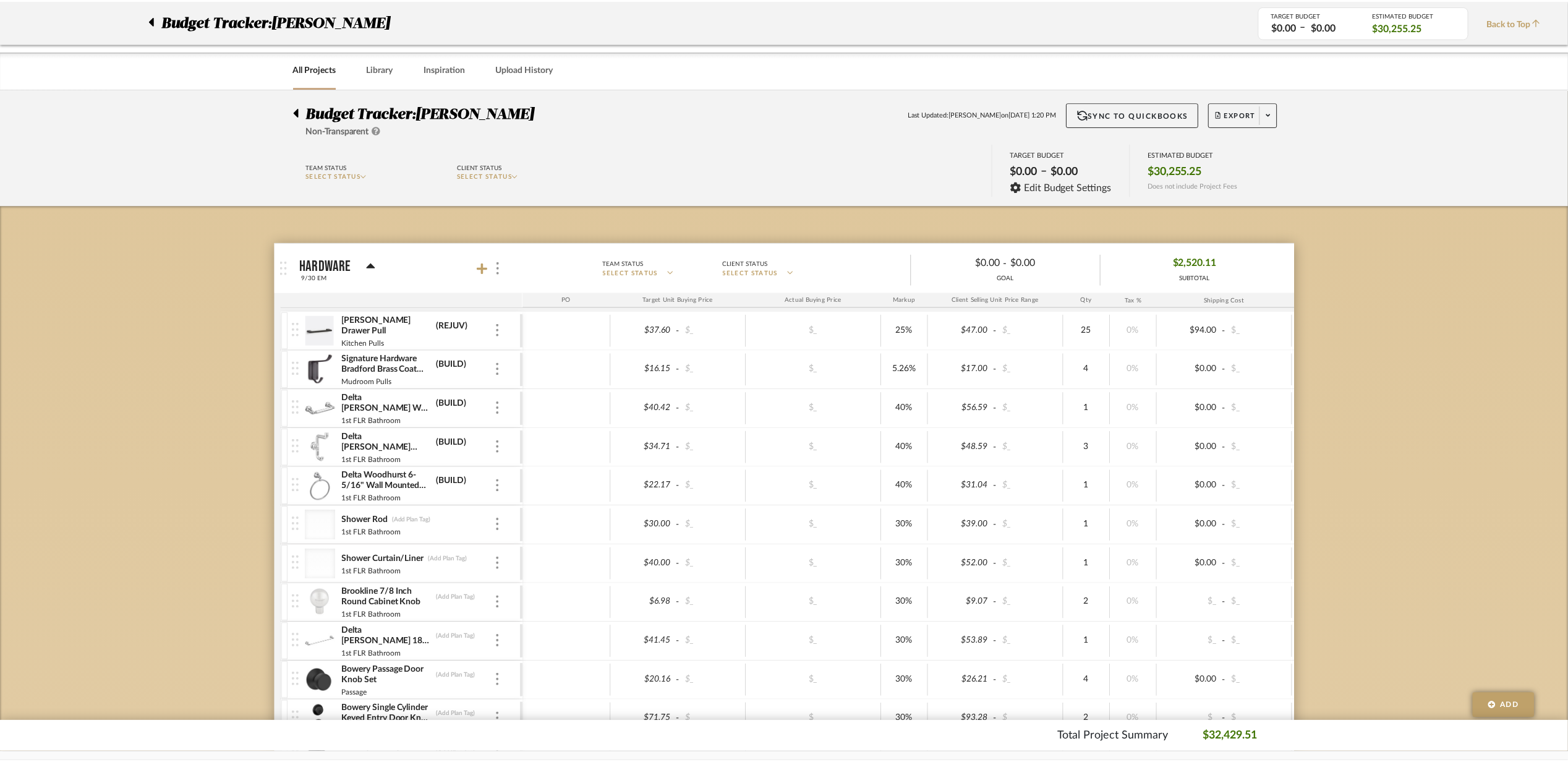
scroll to position [1507, 0]
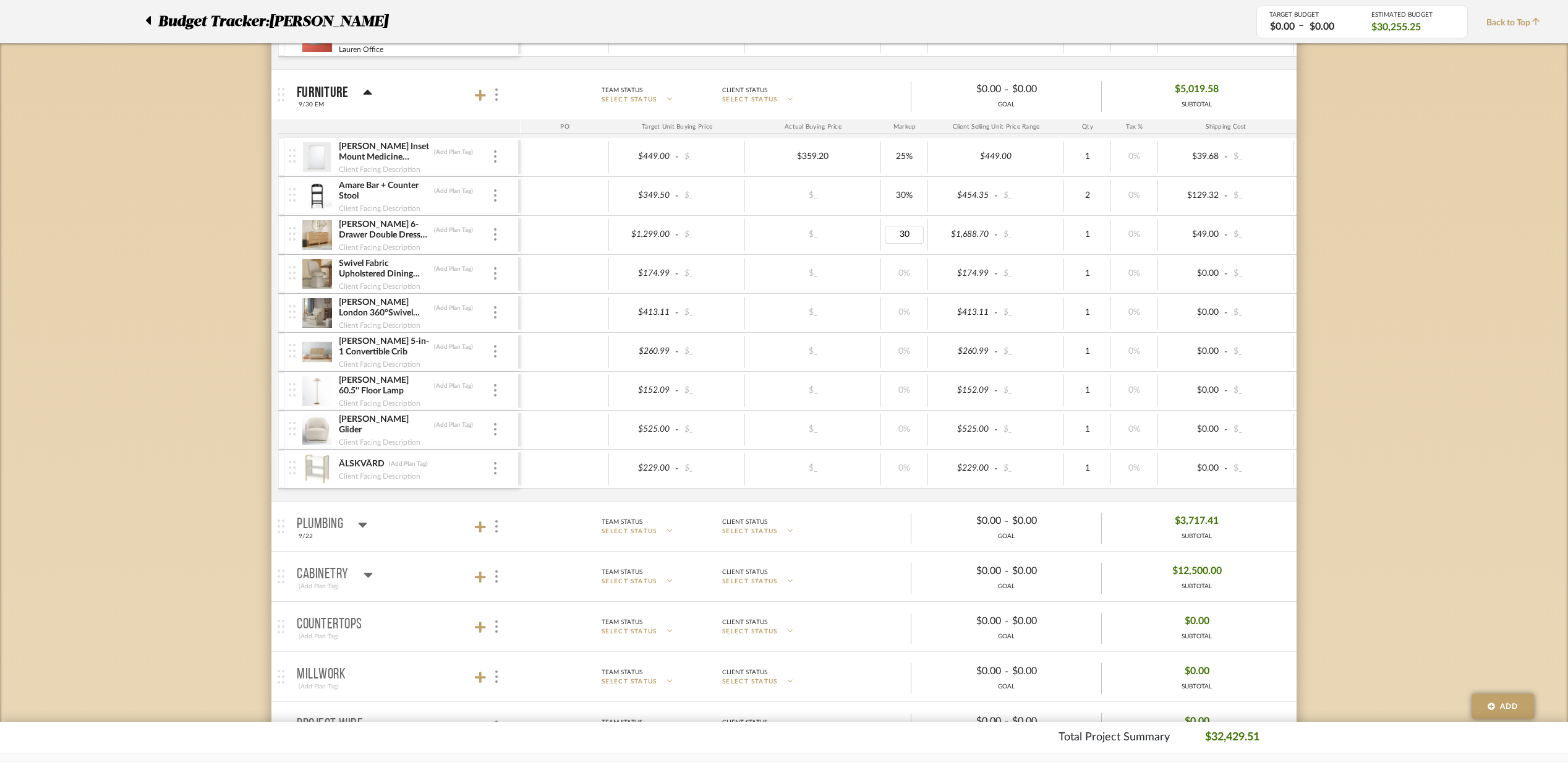
type input "0"
click at [893, 268] on div "0%" at bounding box center [905, 273] width 47 height 32
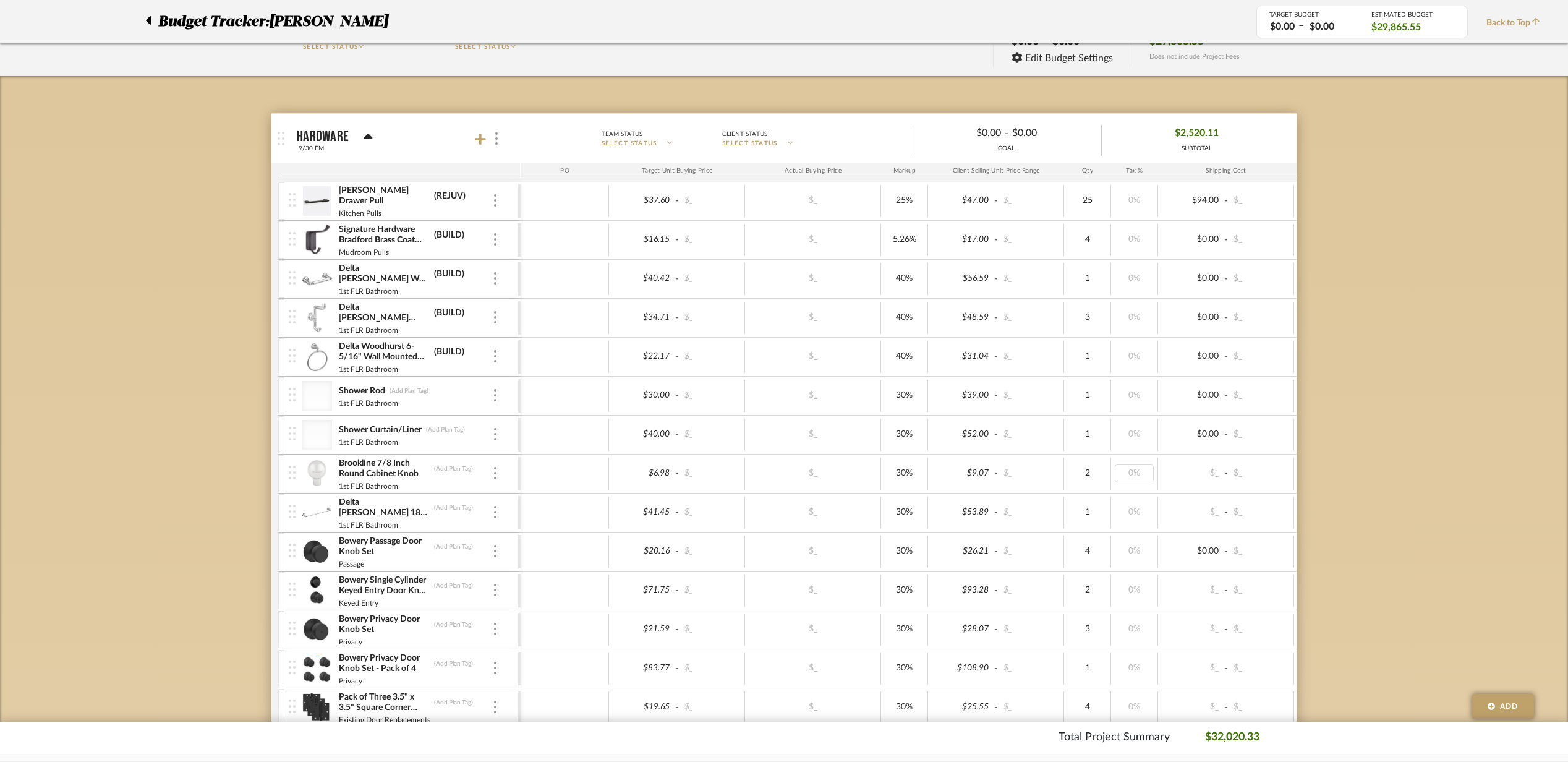
scroll to position [0, 0]
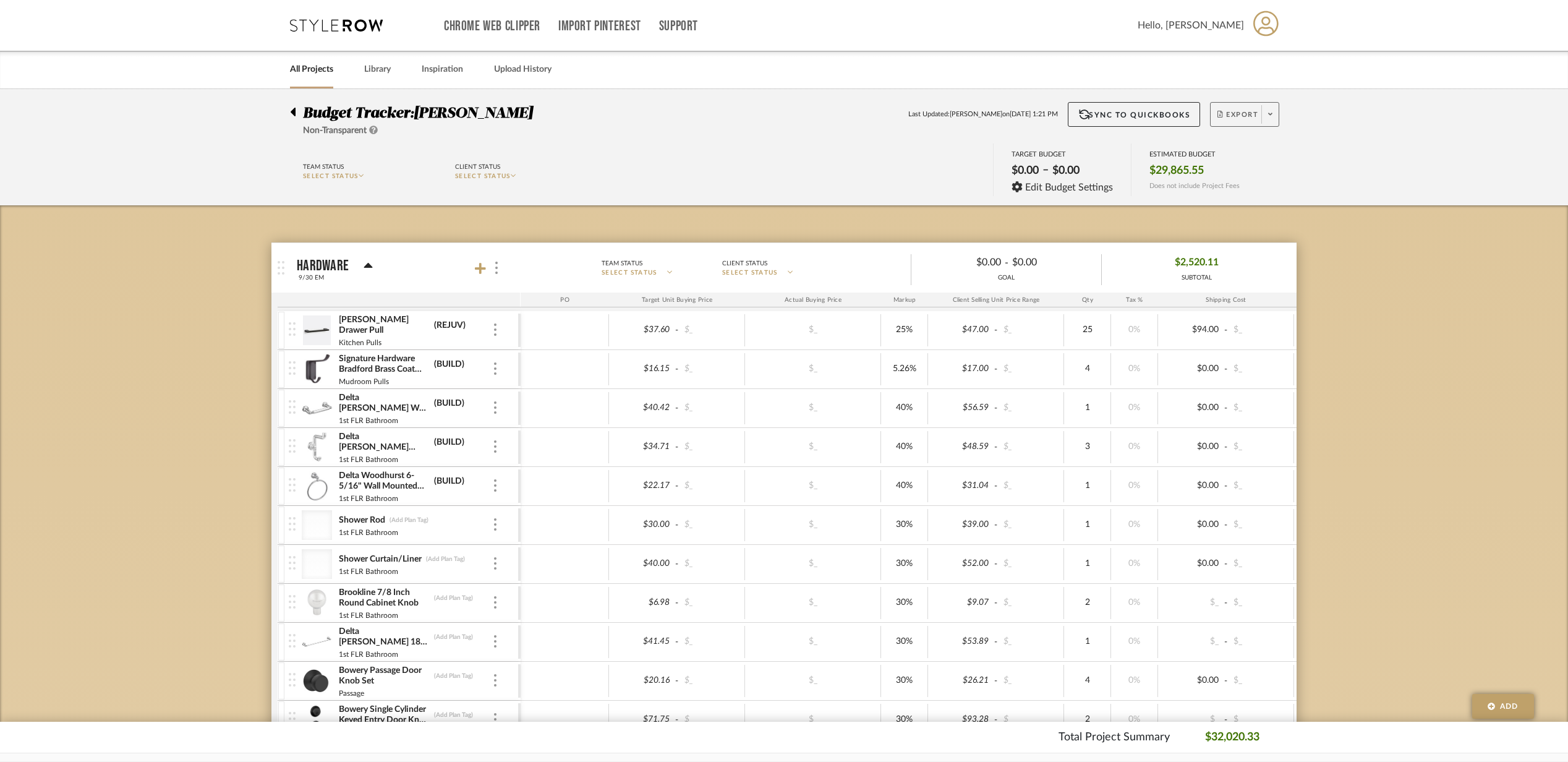
click at [1239, 114] on span "Export" at bounding box center [1237, 119] width 41 height 19
click at [1238, 151] on span "Export PDF" at bounding box center [1265, 149] width 93 height 10
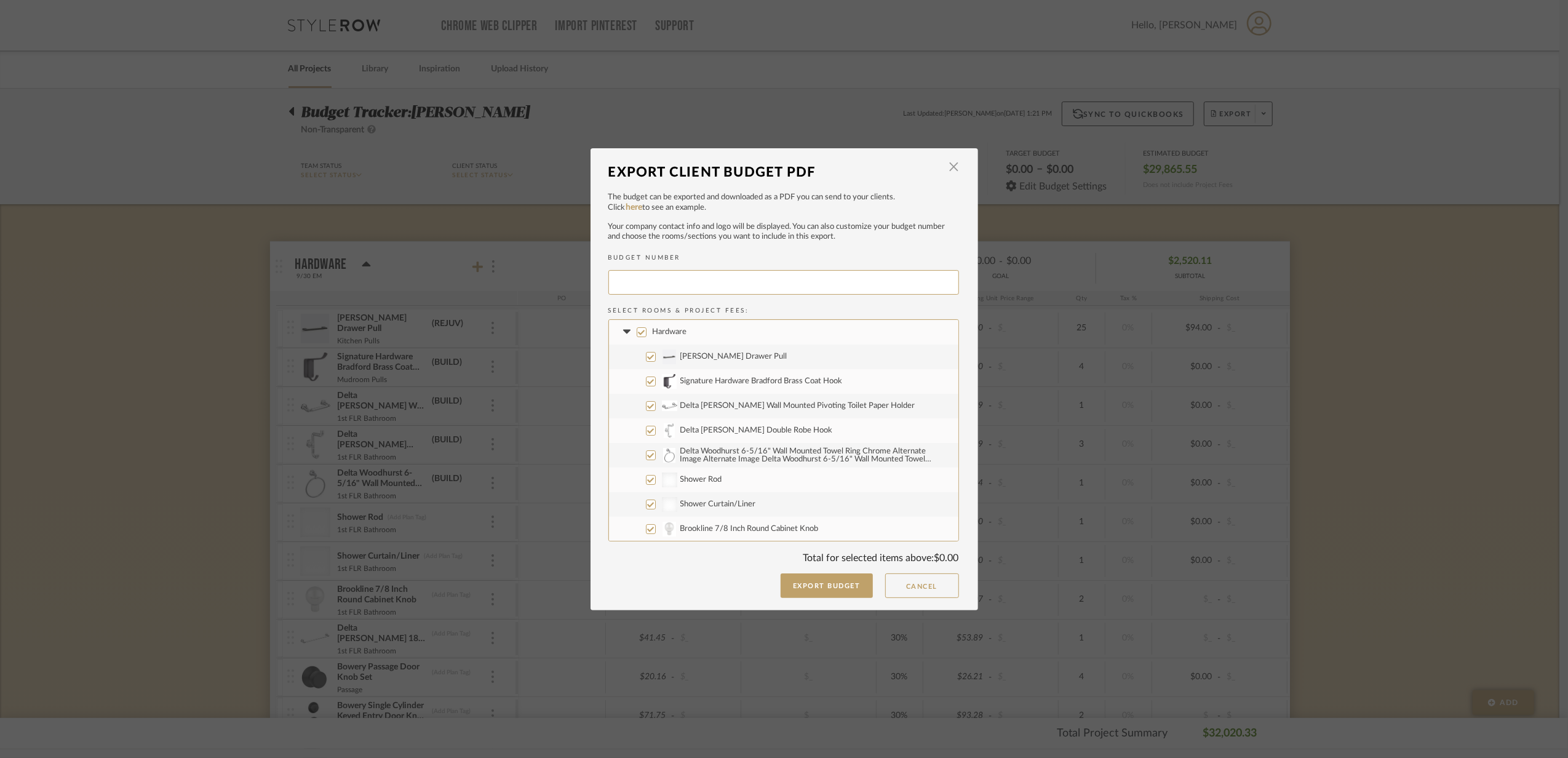
type input "[PERSON_NAME]-009"
click at [623, 330] on icon at bounding box center [627, 332] width 13 height 5
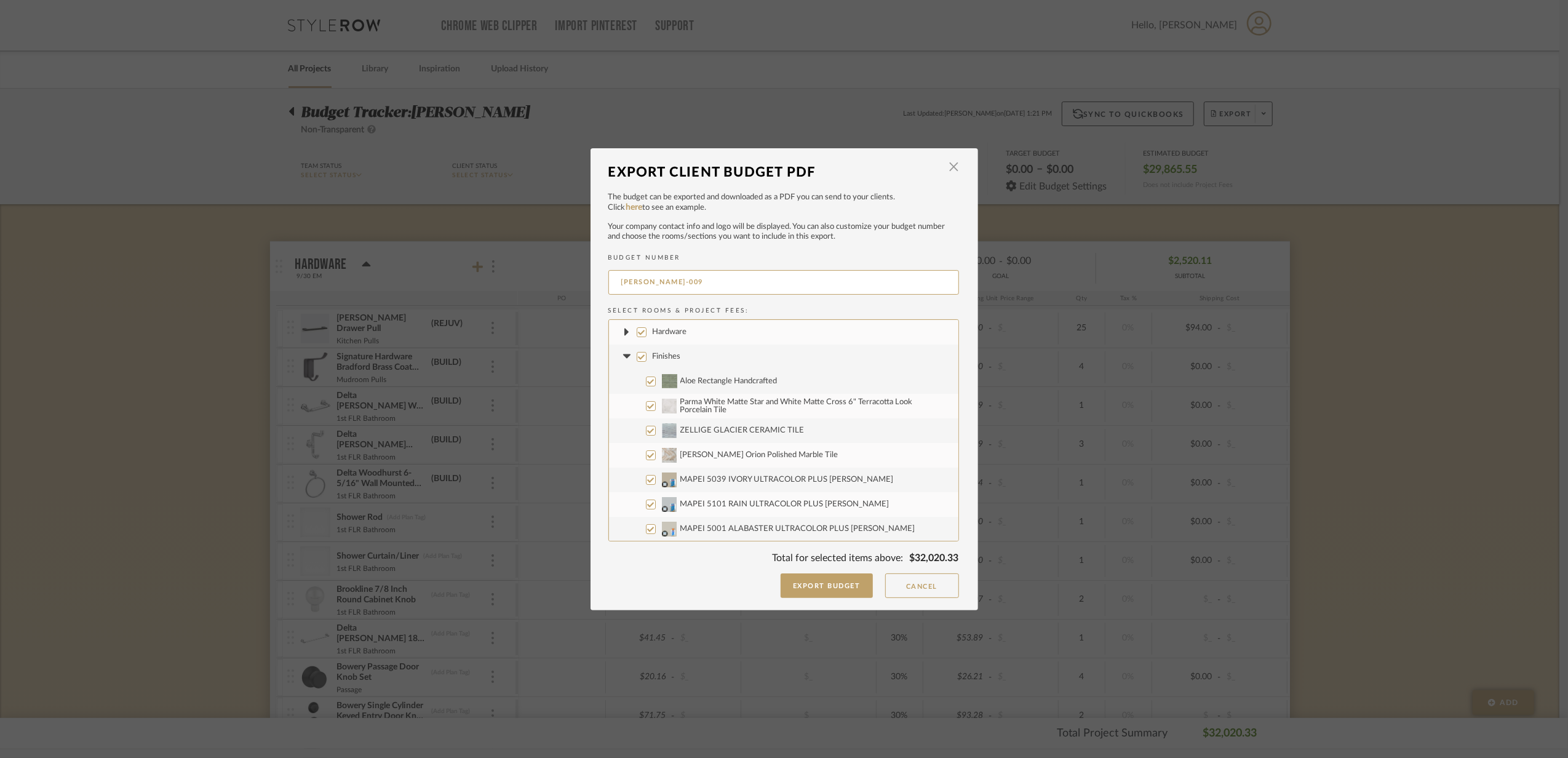
click at [623, 363] on label "Finishes" at bounding box center [784, 357] width 349 height 25
click at [637, 362] on input "Finishes" at bounding box center [641, 356] width 10 height 10
checkbox input "false"
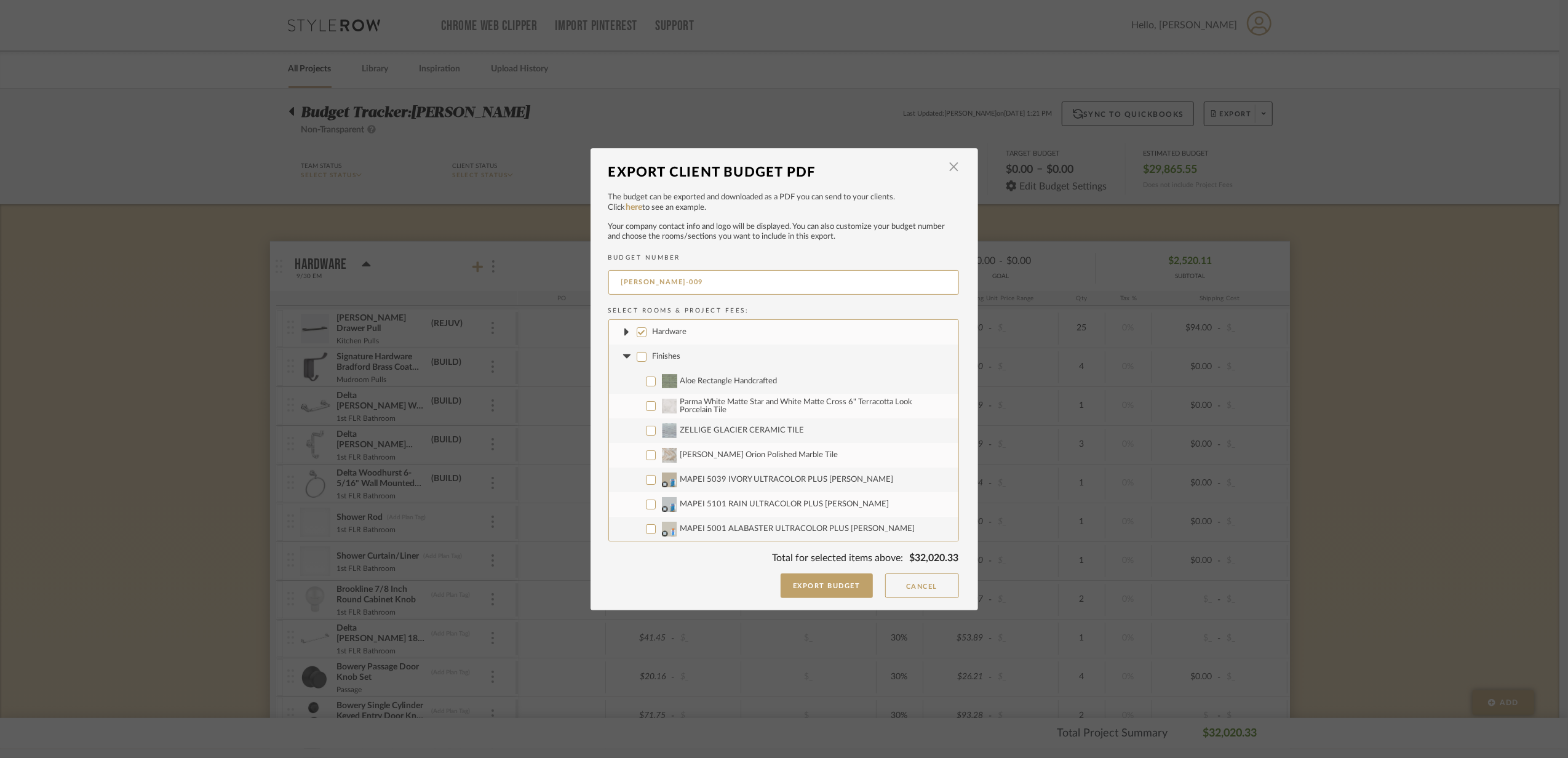
checkbox input "false"
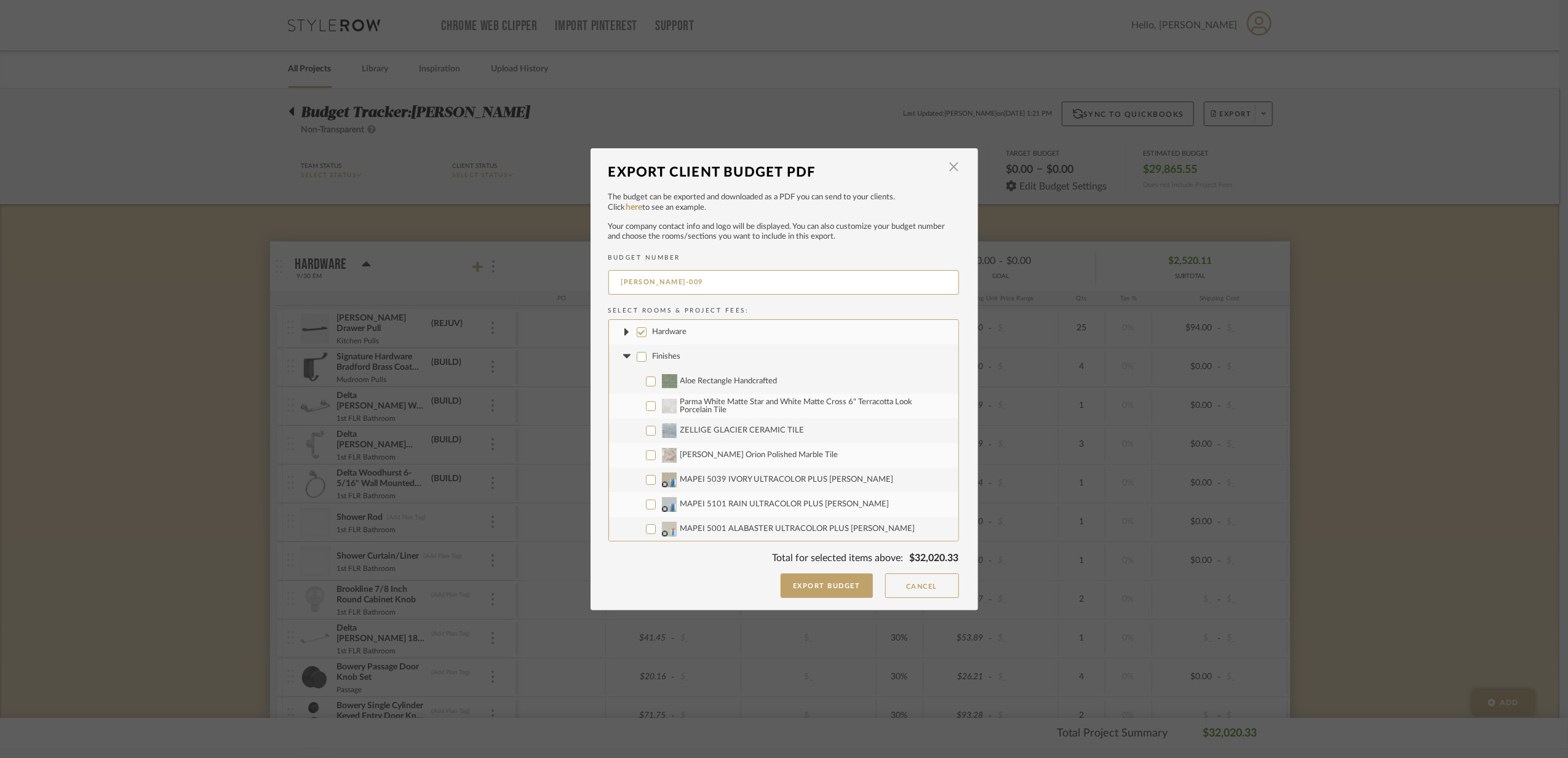
checkbox input "false"
click at [623, 360] on fa-icon at bounding box center [627, 356] width 13 height 13
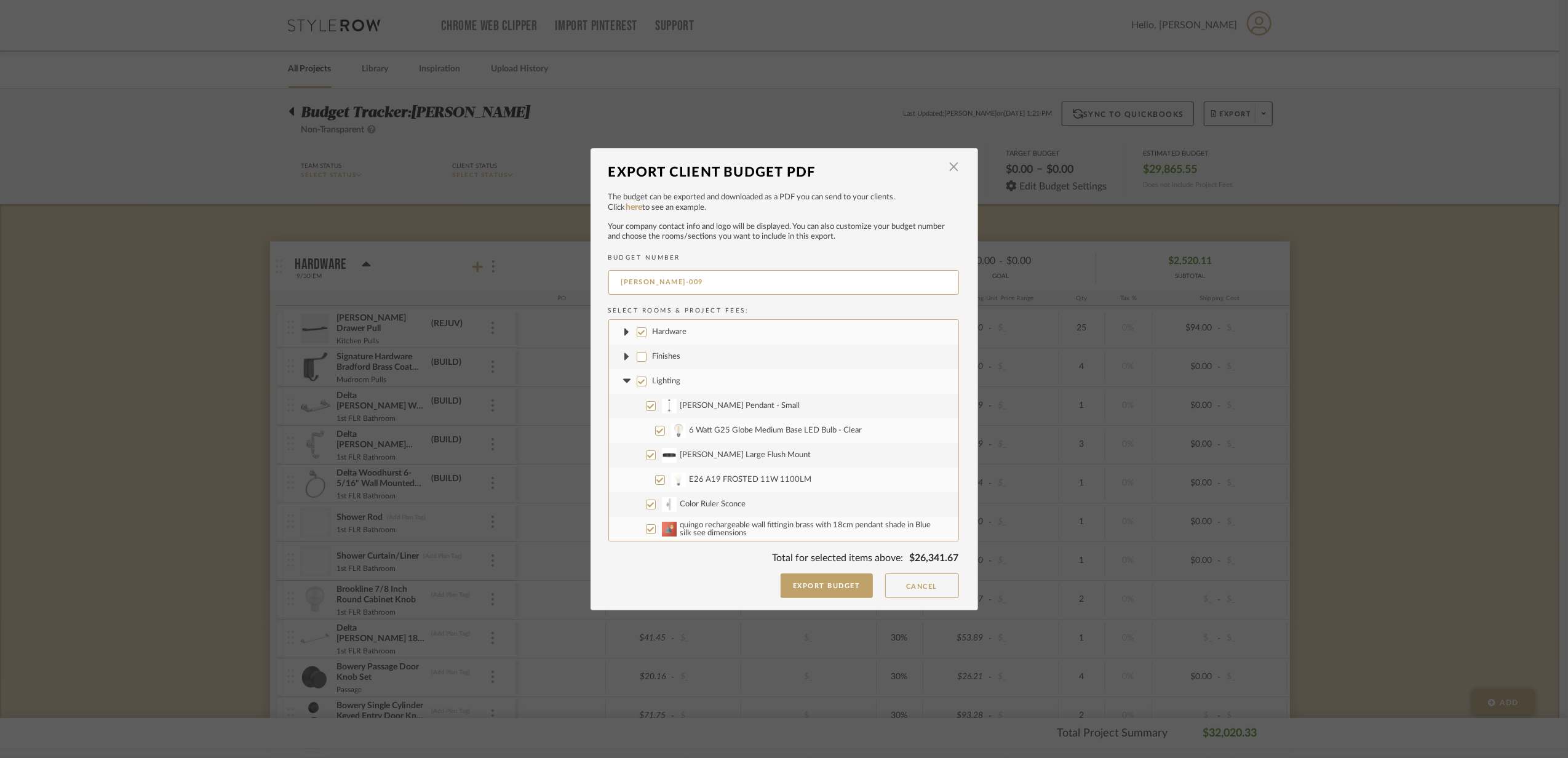
click at [623, 380] on icon at bounding box center [627, 381] width 8 height 5
click at [615, 404] on label "Furniture" at bounding box center [784, 406] width 349 height 25
click at [637, 404] on input "Furniture" at bounding box center [641, 405] width 10 height 10
checkbox input "false"
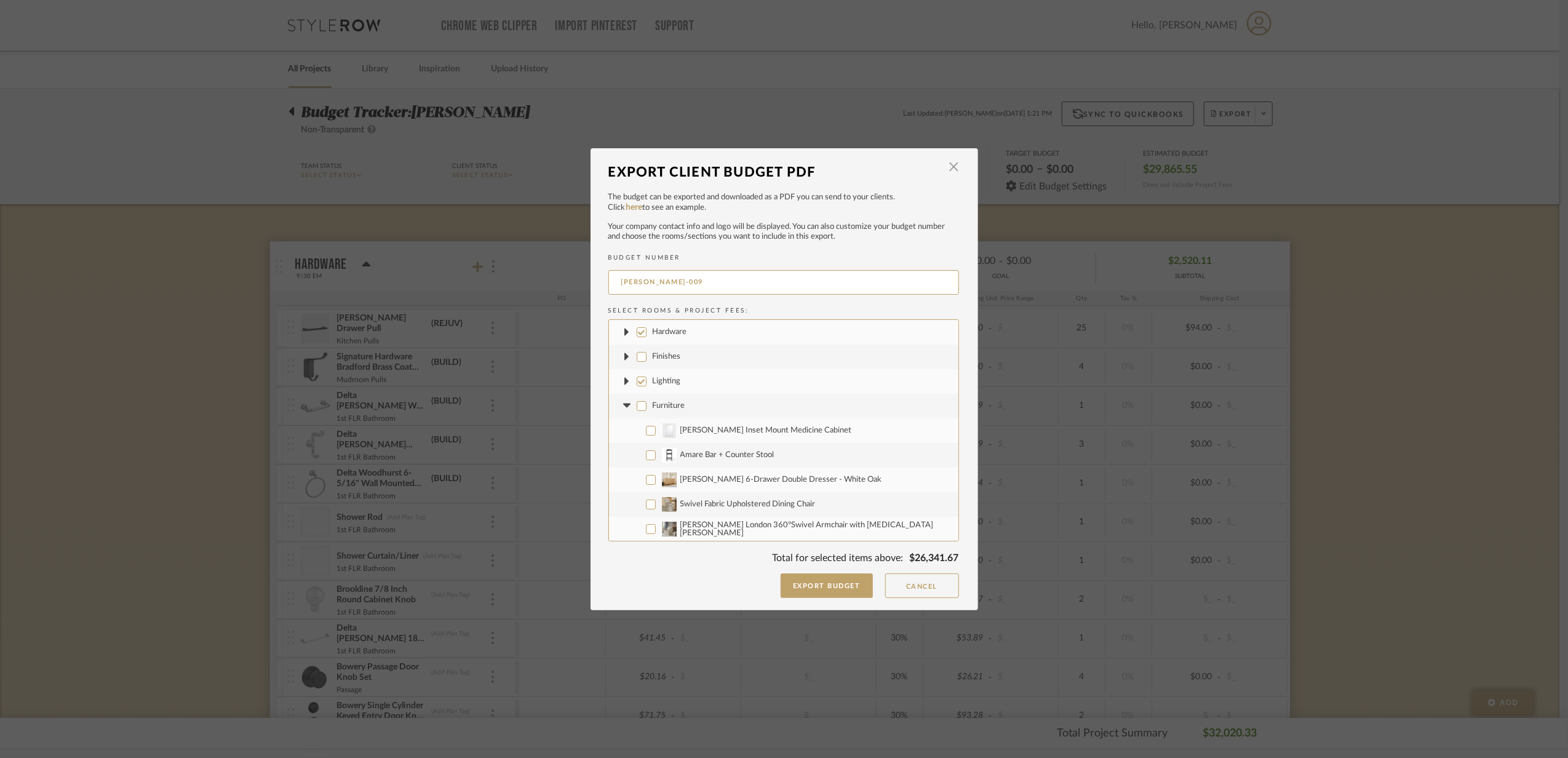
checkbox input "false"
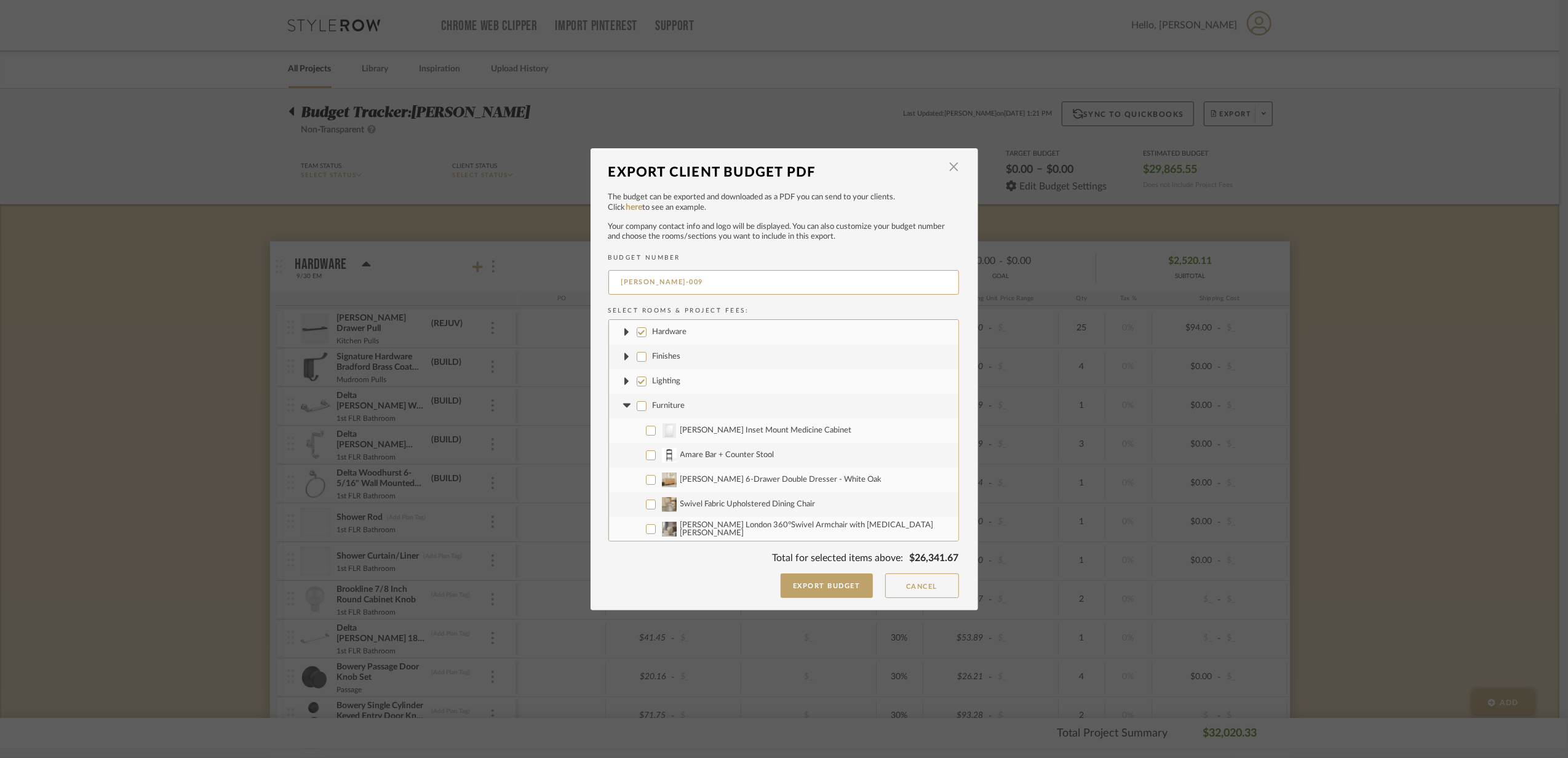
checkbox input "false"
click at [623, 404] on icon at bounding box center [627, 406] width 8 height 5
click at [623, 429] on icon at bounding box center [627, 430] width 8 height 5
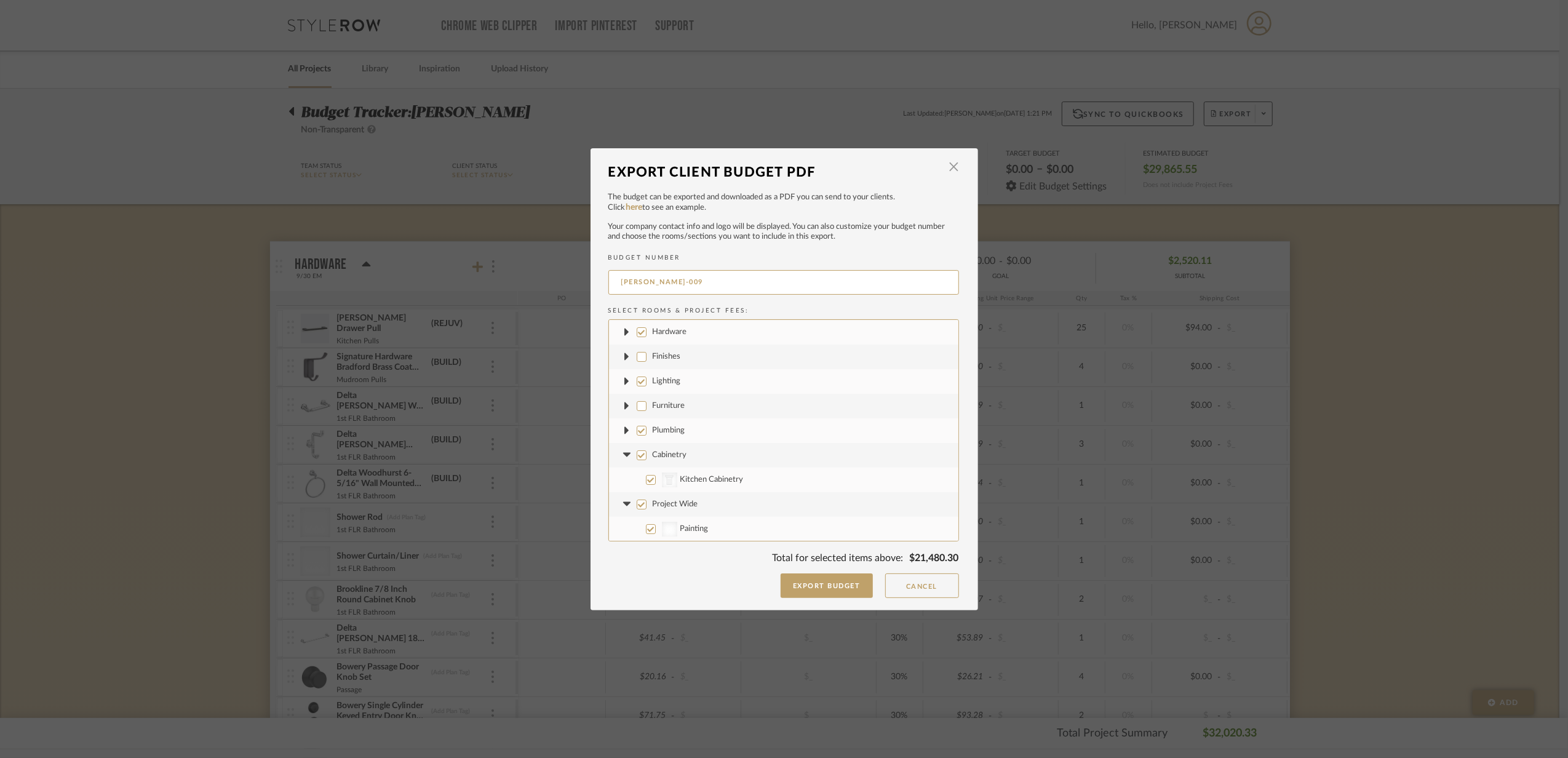
click at [623, 454] on icon at bounding box center [627, 455] width 8 height 5
click at [626, 482] on fa-icon at bounding box center [627, 479] width 13 height 13
click at [621, 502] on icon at bounding box center [627, 504] width 13 height 5
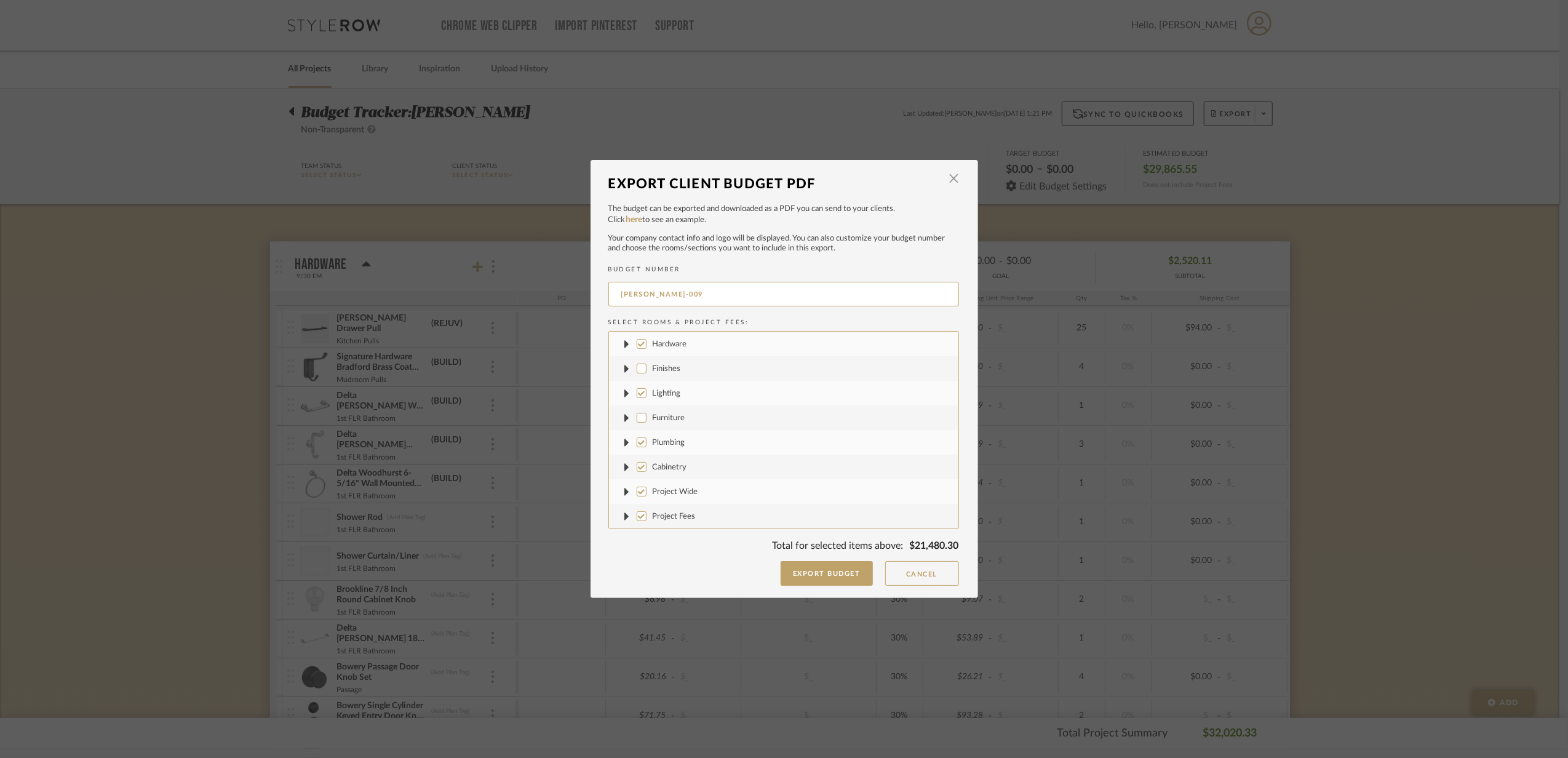
click at [643, 398] on label "Lighting" at bounding box center [784, 393] width 349 height 25
click at [643, 398] on input "Lighting" at bounding box center [641, 393] width 10 height 10
checkbox input "false"
click at [640, 343] on input "Hardware" at bounding box center [641, 343] width 10 height 10
checkbox input "false"
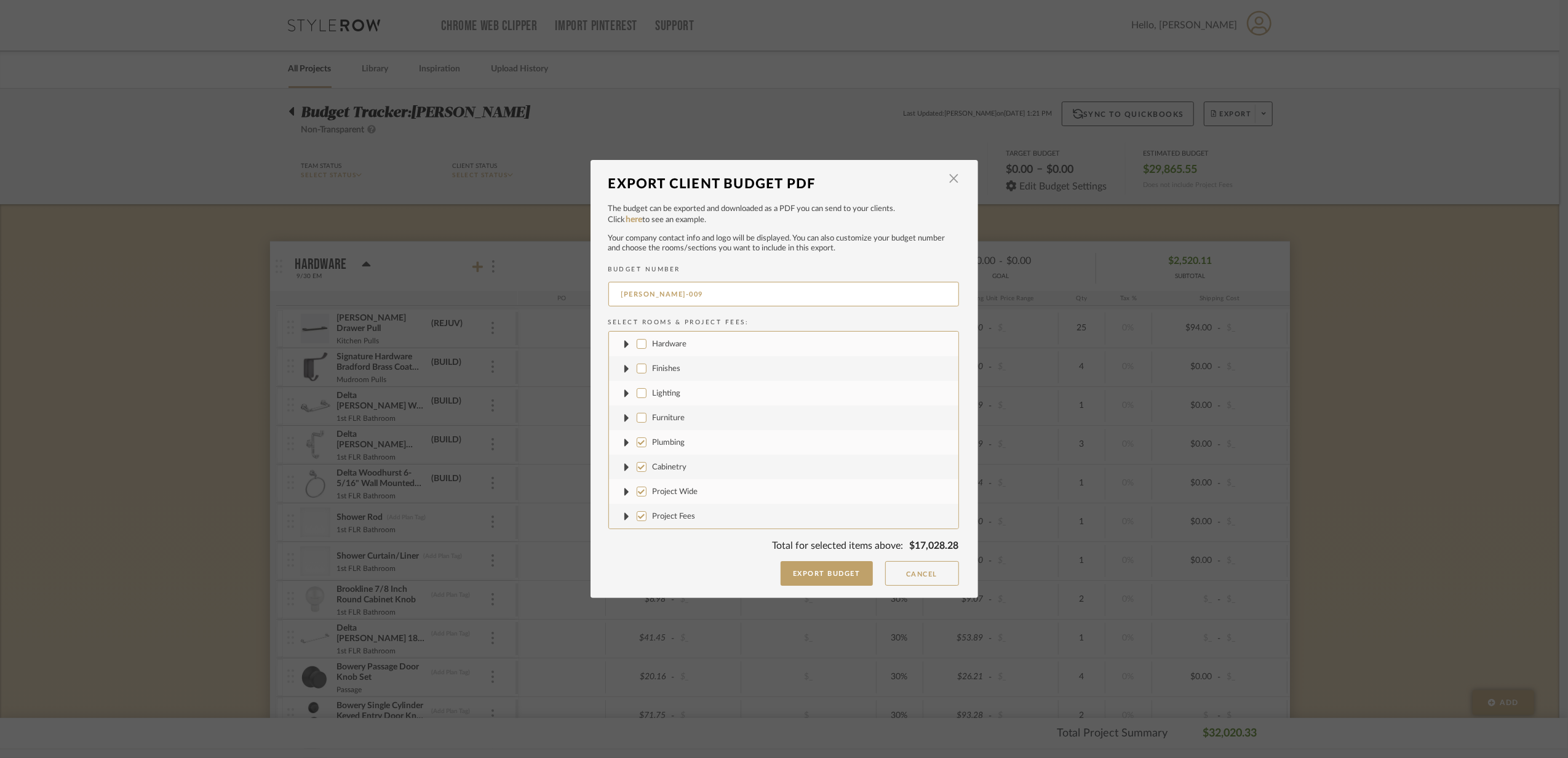
click at [637, 444] on input "Plumbing" at bounding box center [641, 442] width 10 height 10
checkbox input "false"
click at [637, 466] on input "Cabinetry" at bounding box center [641, 467] width 10 height 10
checkbox input "false"
click at [640, 493] on input "Project Wide" at bounding box center [641, 491] width 10 height 10
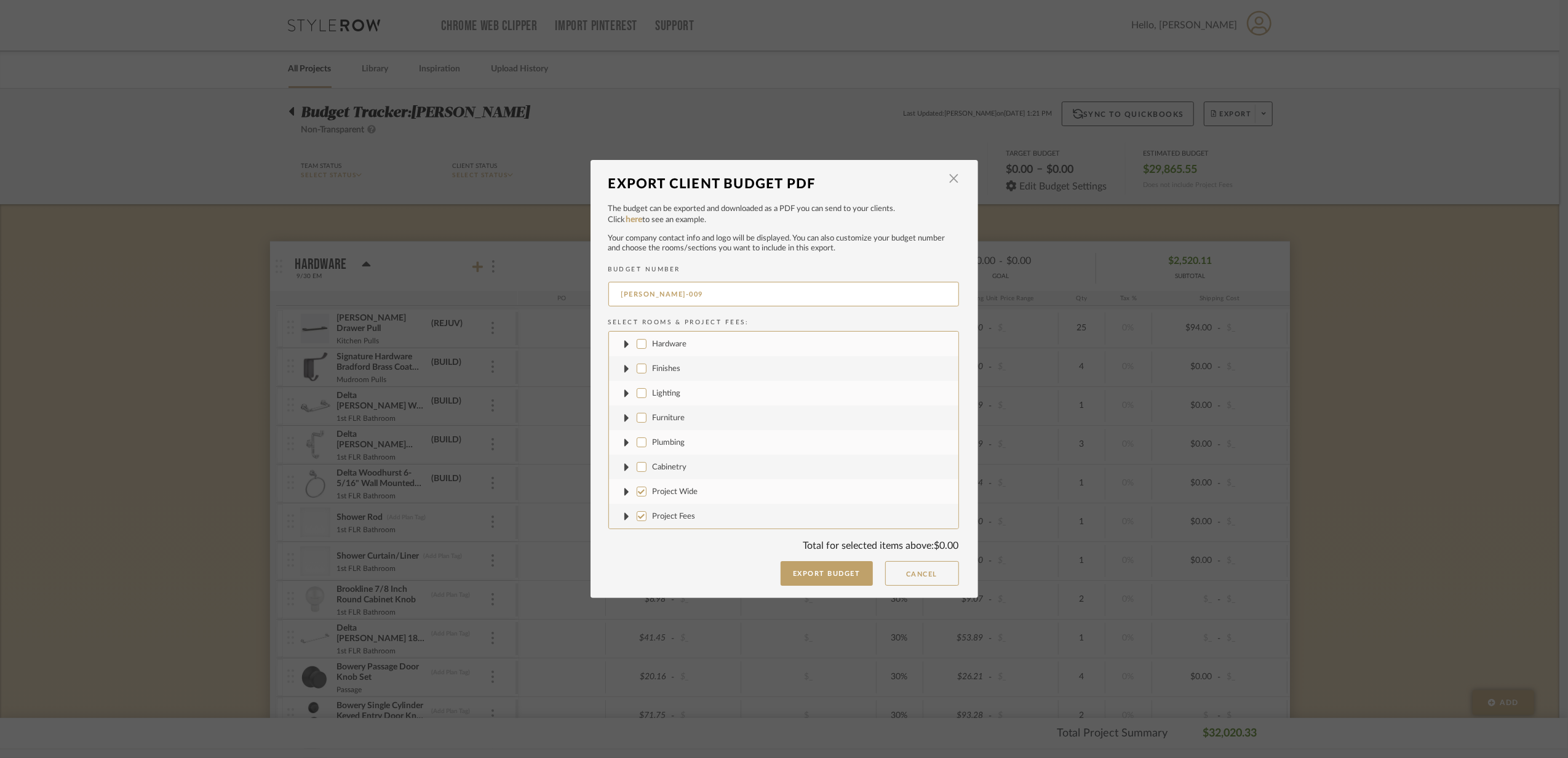
checkbox input "false"
click at [637, 516] on input "Project Fees" at bounding box center [641, 516] width 10 height 10
checkbox input "false"
click at [647, 414] on label "Furniture" at bounding box center [784, 418] width 349 height 25
click at [646, 414] on input "Furniture" at bounding box center [641, 417] width 10 height 10
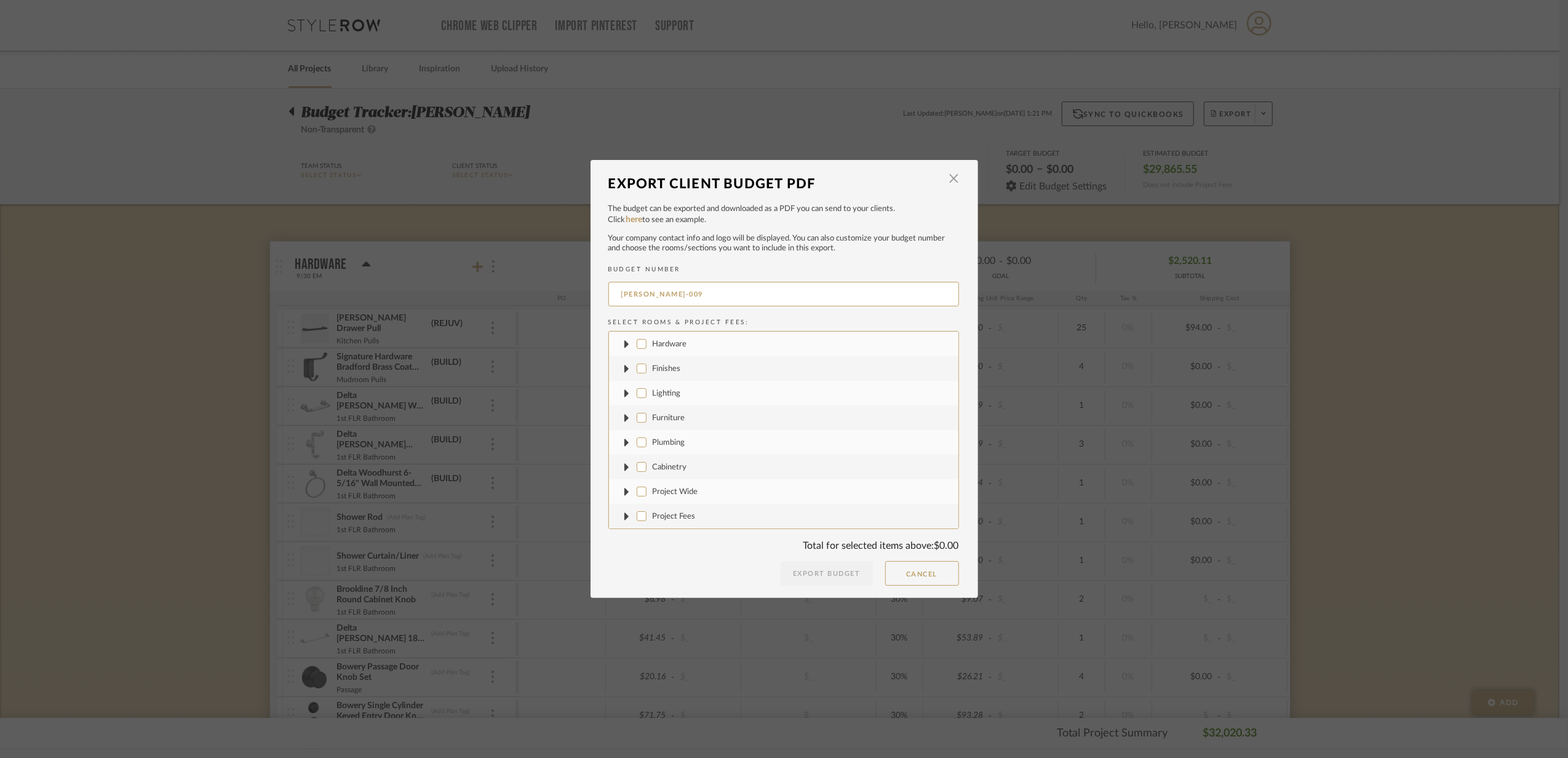
checkbox input "true"
drag, startPoint x: 648, startPoint y: 293, endPoint x: 682, endPoint y: 297, distance: 34.2
click at [682, 297] on input "[PERSON_NAME]-009" at bounding box center [783, 294] width 350 height 25
type input "[PERSON_NAME]-FURNITURE"
click at [808, 572] on button "Export Budget" at bounding box center [826, 573] width 92 height 25
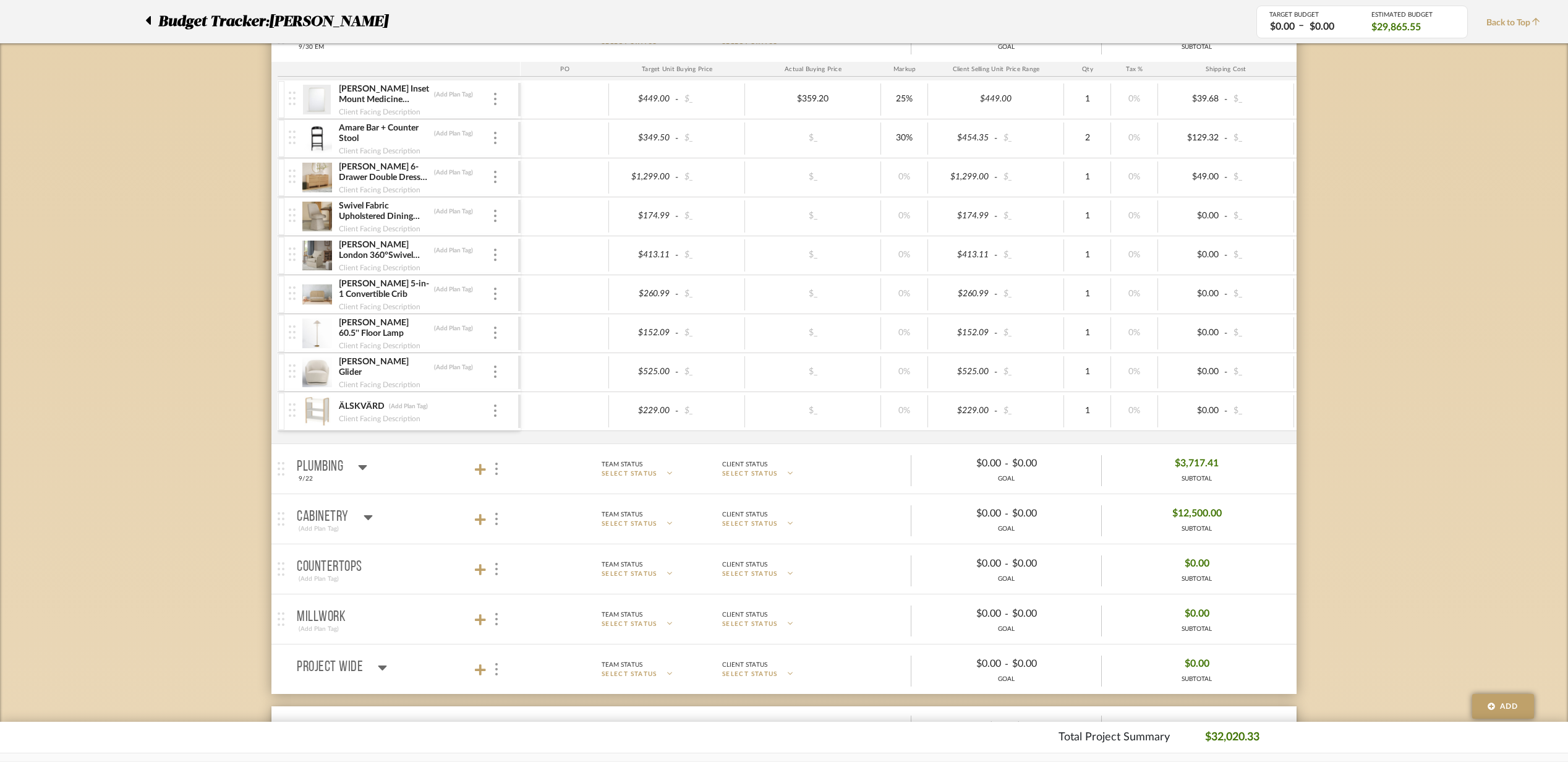
scroll to position [1566, 0]
